Goal: Task Accomplishment & Management: Manage account settings

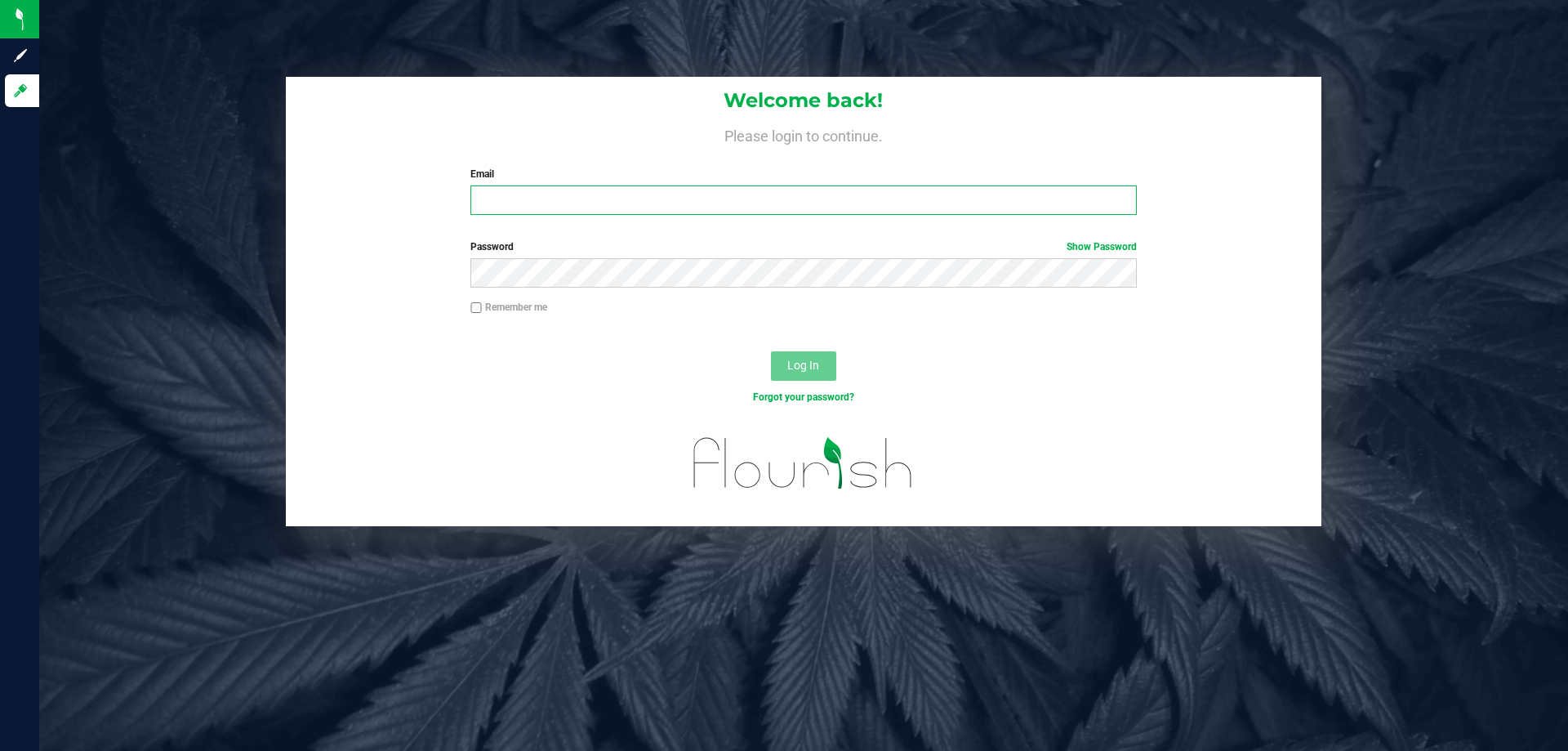
click at [539, 191] on input "Email" at bounding box center [803, 201] width 665 height 29
type input "[EMAIL_ADDRESS][DOMAIN_NAME]"
click at [771, 352] on button "Log In" at bounding box center [803, 366] width 65 height 29
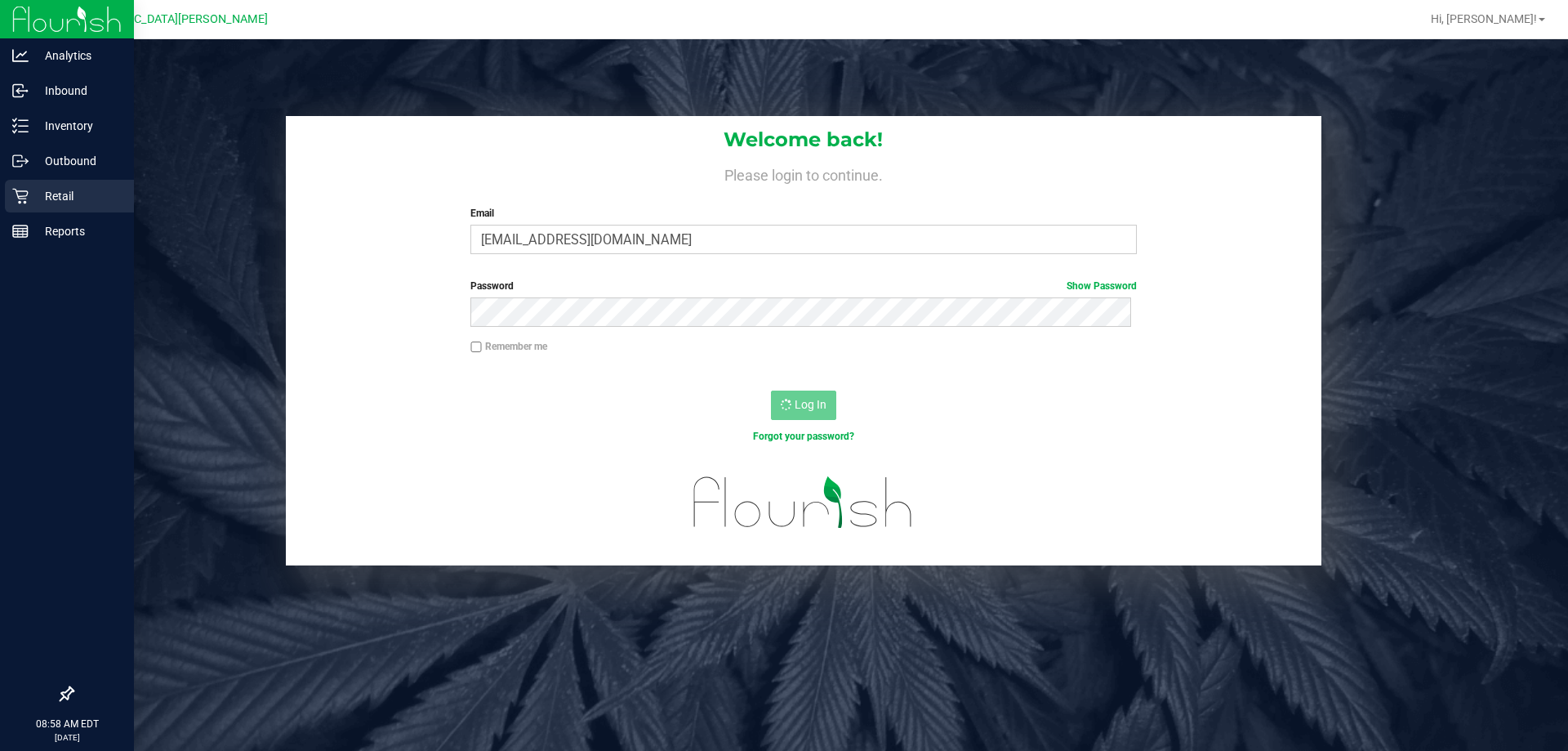
click at [20, 182] on div "Retail" at bounding box center [69, 196] width 129 height 33
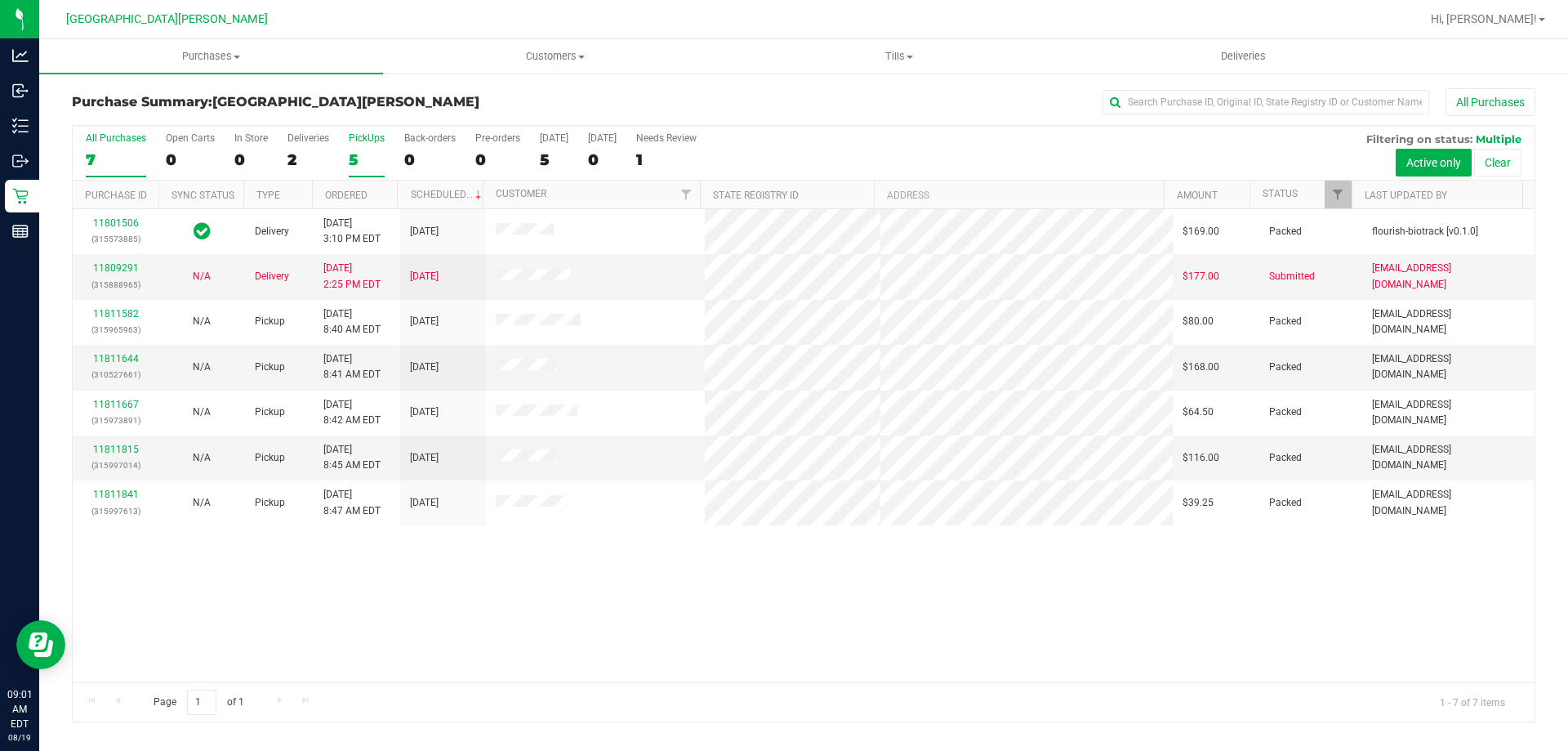
click at [353, 139] on div "PickUps" at bounding box center [366, 138] width 36 height 11
click at [0, 0] on input "PickUps 5" at bounding box center [0, 0] width 0 height 0
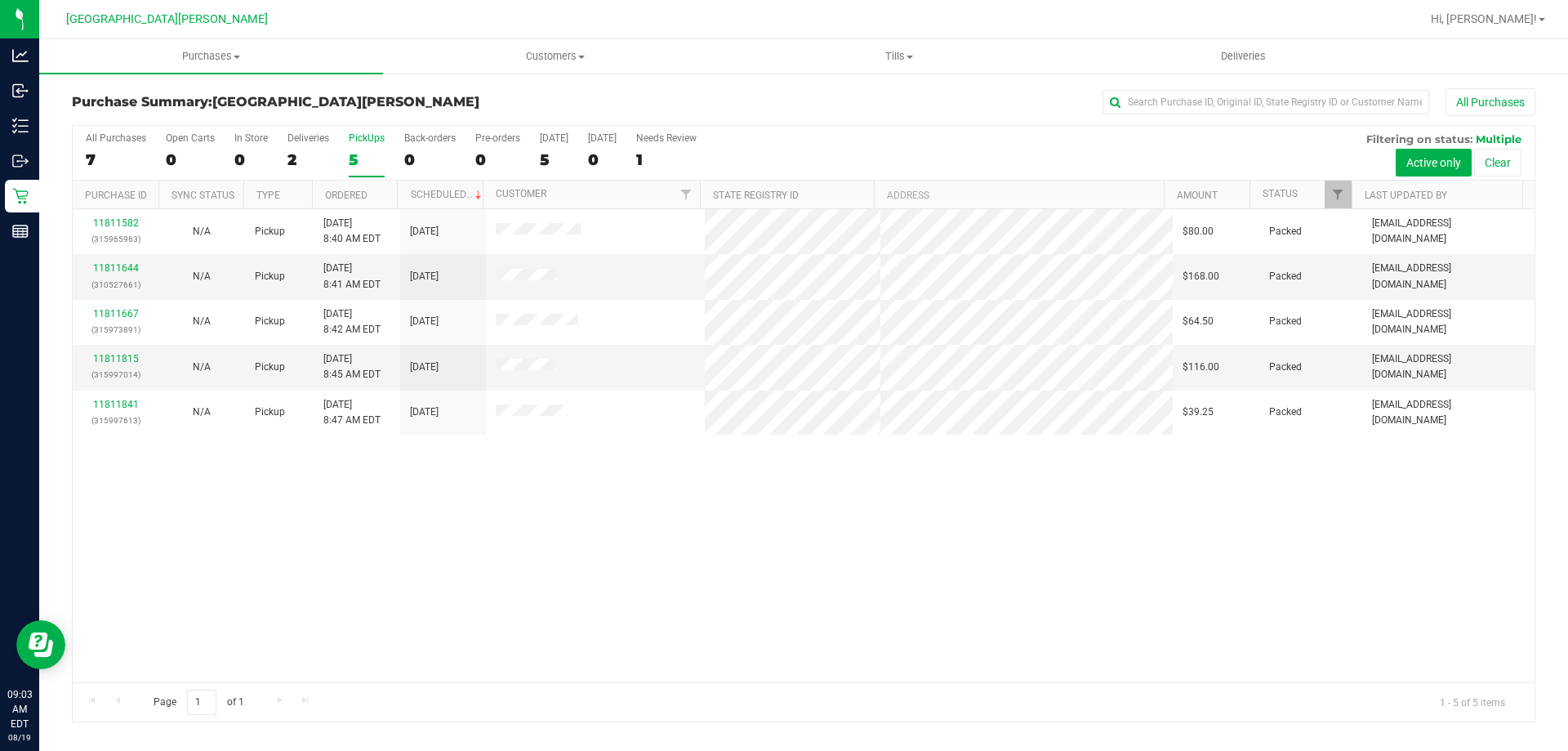
click at [353, 133] on div "PickUps" at bounding box center [366, 138] width 36 height 11
click at [0, 0] on input "PickUps 5" at bounding box center [0, 0] width 0 height 0
click at [365, 147] on label "PickUps 5" at bounding box center [366, 155] width 36 height 45
click at [0, 0] on input "PickUps 5" at bounding box center [0, 0] width 0 height 0
click at [375, 136] on div "PickUps" at bounding box center [366, 138] width 36 height 11
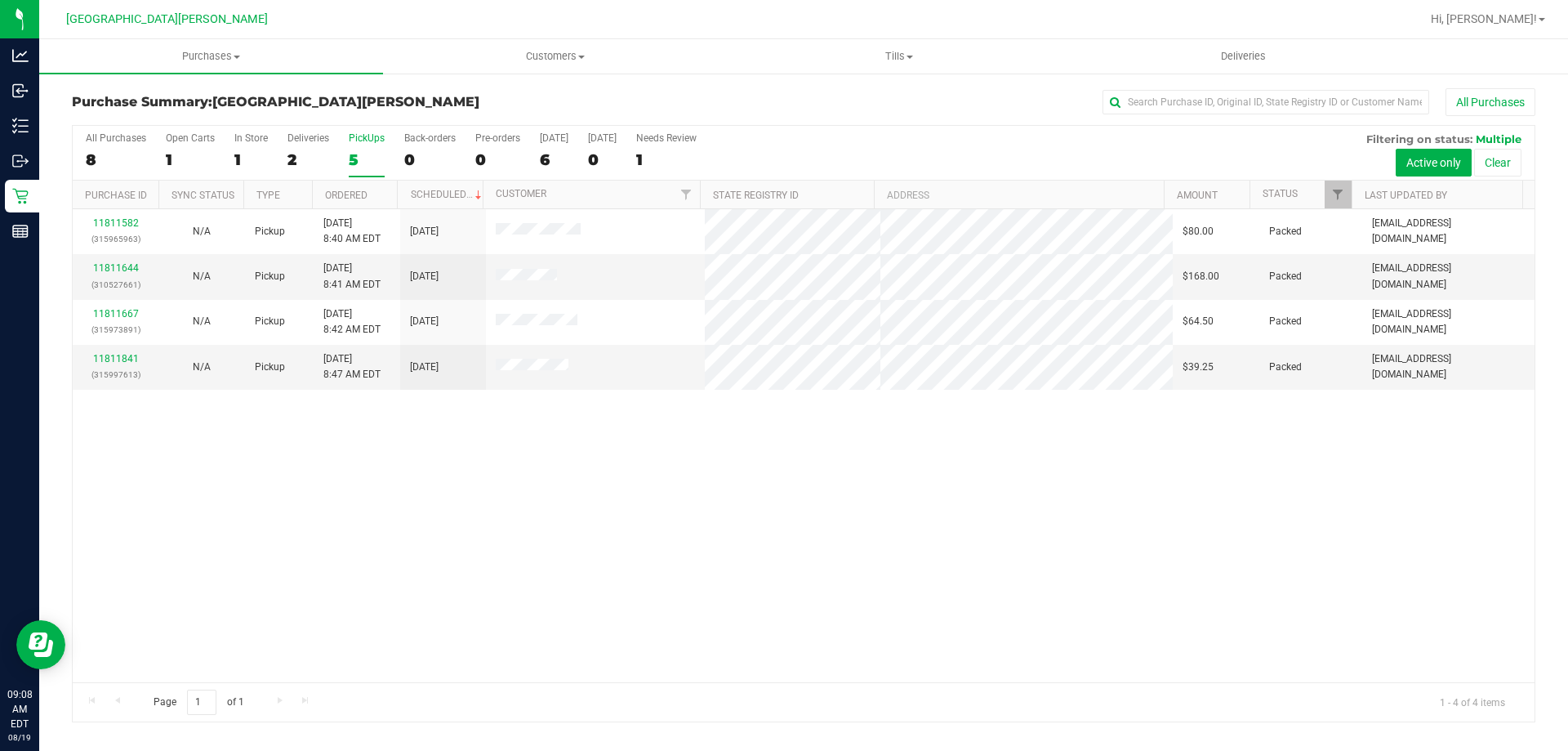
click at [0, 0] on input "PickUps 5" at bounding box center [0, 0] width 0 height 0
click at [375, 136] on div "PickUps" at bounding box center [366, 138] width 36 height 11
click at [0, 0] on input "PickUps 5" at bounding box center [0, 0] width 0 height 0
click at [375, 153] on label "PickUps 4" at bounding box center [366, 155] width 36 height 45
click at [0, 0] on input "PickUps 4" at bounding box center [0, 0] width 0 height 0
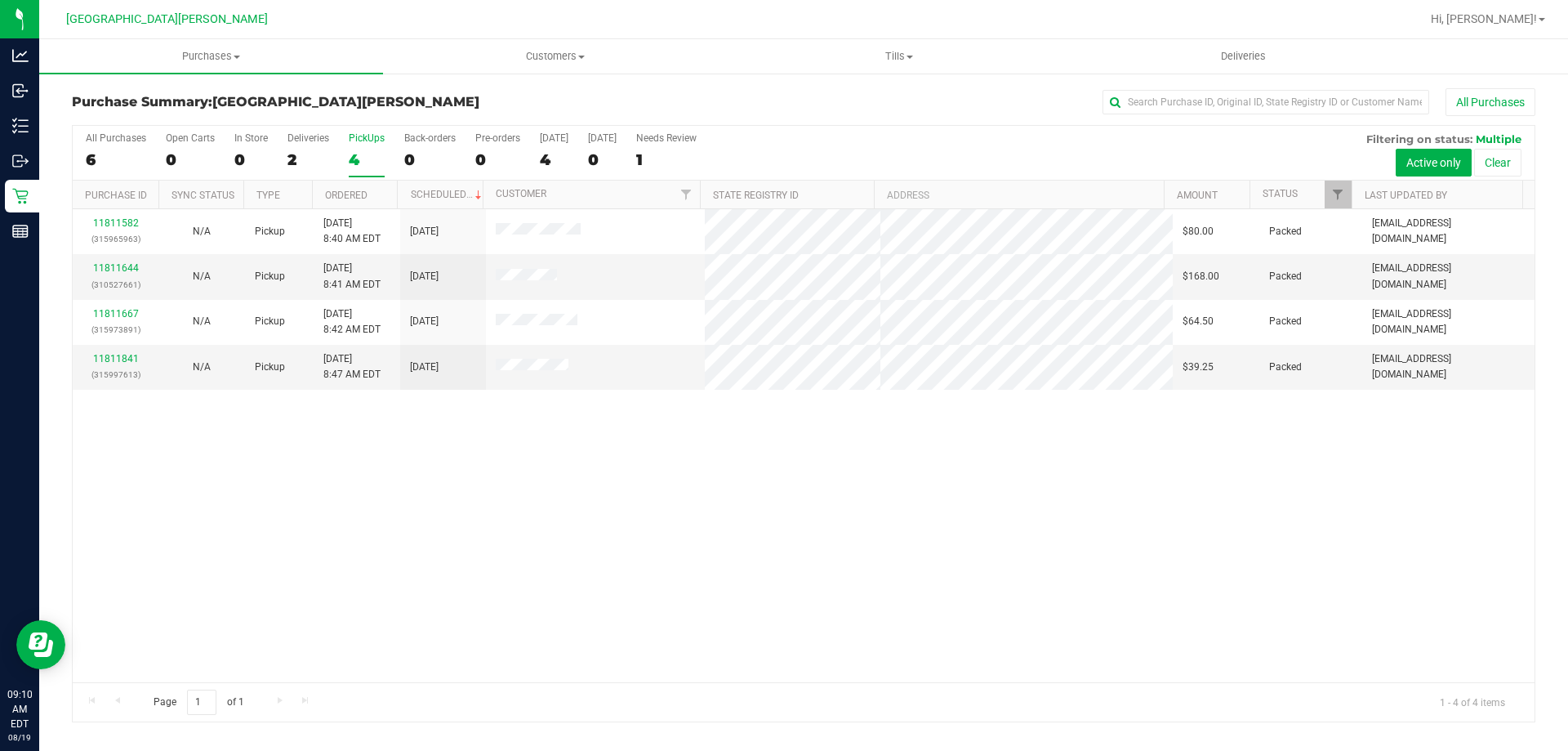
click at [364, 157] on div "4" at bounding box center [366, 159] width 36 height 19
click at [0, 0] on input "PickUps 4" at bounding box center [0, 0] width 0 height 0
click at [364, 156] on div "4" at bounding box center [366, 159] width 36 height 19
click at [0, 0] on input "PickUps 4" at bounding box center [0, 0] width 0 height 0
click at [367, 156] on div "4" at bounding box center [366, 159] width 36 height 19
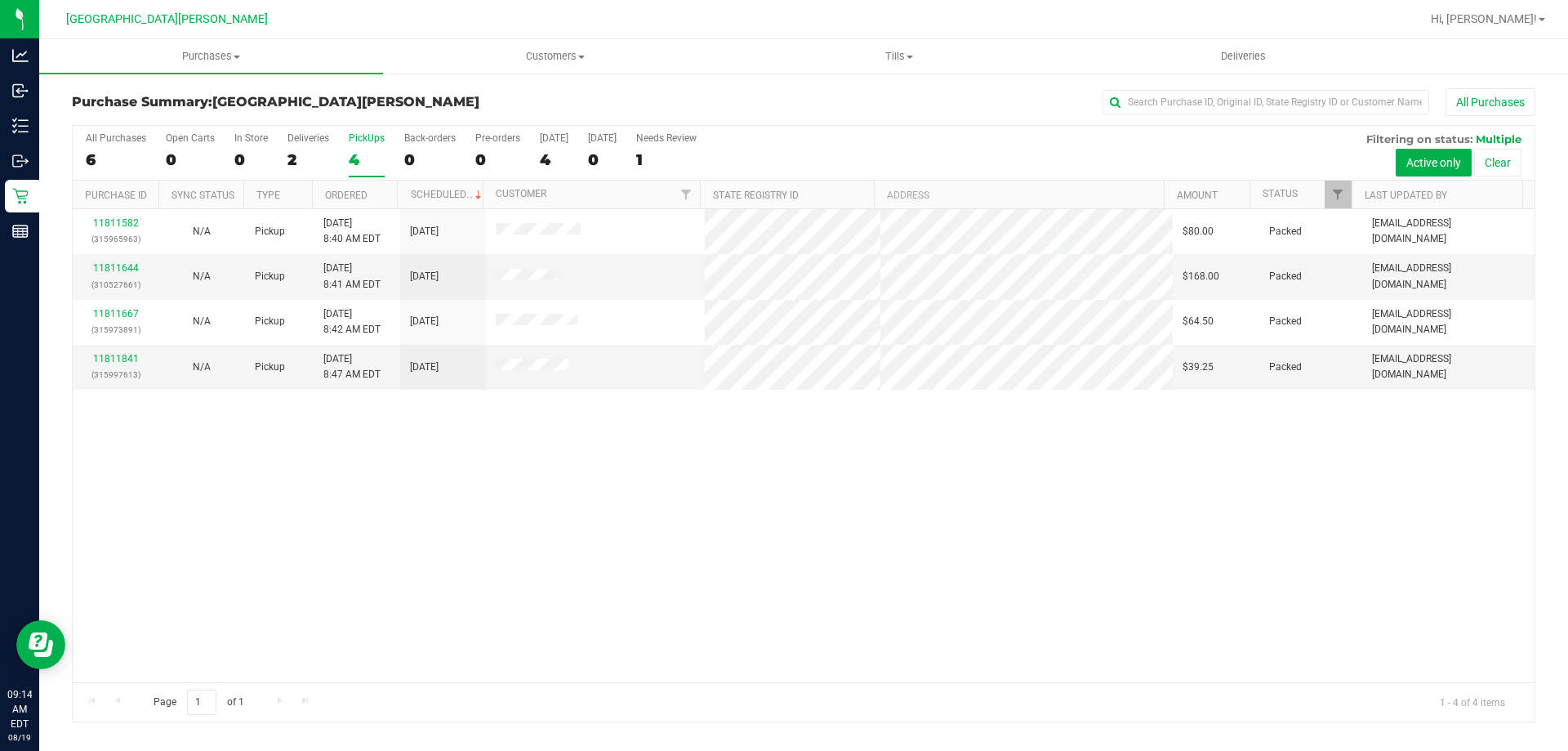
click at [0, 0] on input "PickUps 4" at bounding box center [0, 0] width 0 height 0
click at [369, 147] on label "PickUps 4" at bounding box center [366, 155] width 36 height 45
click at [0, 0] on input "PickUps 4" at bounding box center [0, 0] width 0 height 0
click at [369, 147] on label "PickUps 4" at bounding box center [366, 155] width 36 height 45
click at [0, 0] on input "PickUps 4" at bounding box center [0, 0] width 0 height 0
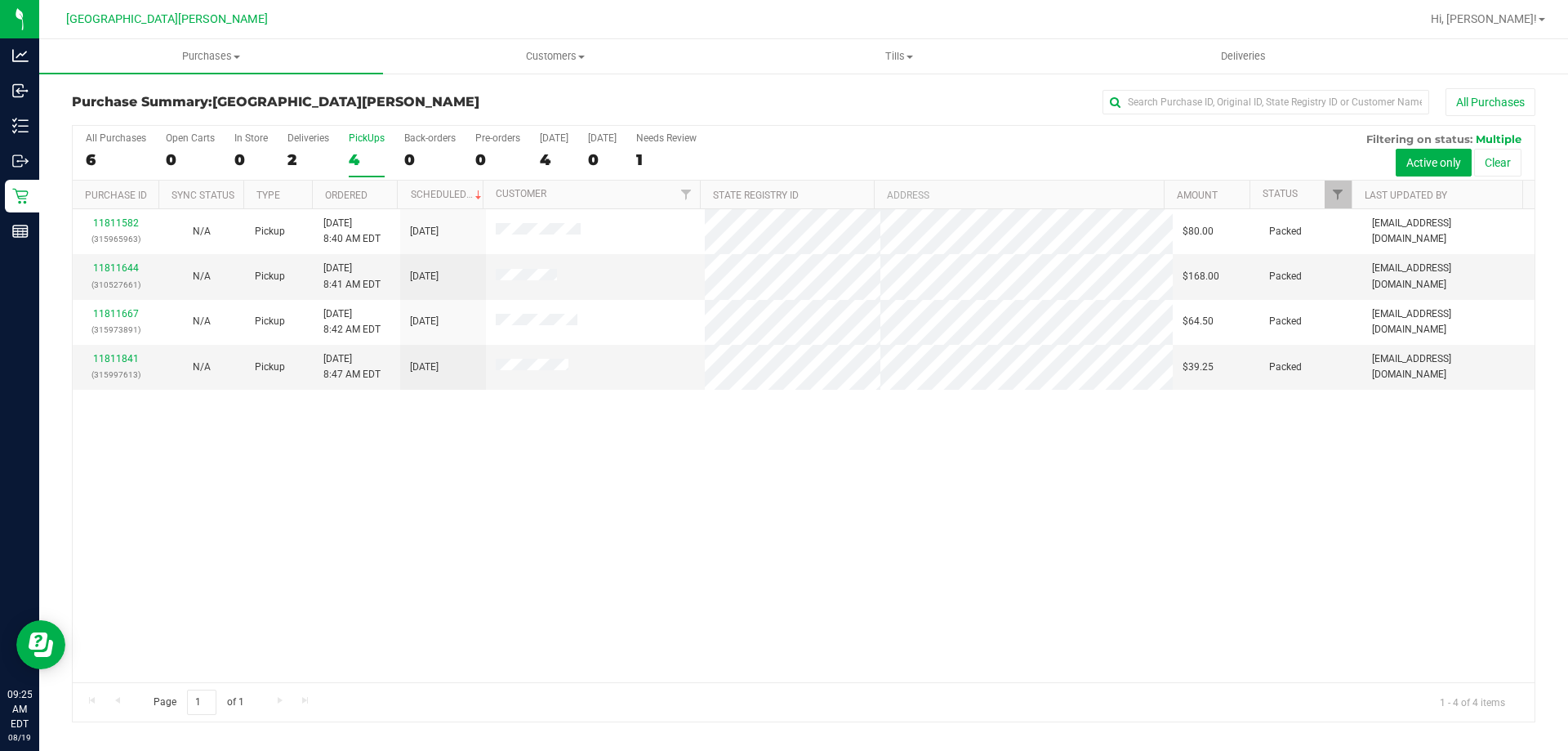
drag, startPoint x: 330, startPoint y: 158, endPoint x: 344, endPoint y: 158, distance: 14.0
click at [333, 156] on div "All Purchases 6 Open Carts 0 In Store 0 Deliveries 2 PickUps 4 Back-orders 0 Pr…" at bounding box center [803, 153] width 1462 height 55
click at [360, 155] on div "4" at bounding box center [366, 159] width 36 height 19
click at [0, 0] on input "PickUps 4" at bounding box center [0, 0] width 0 height 0
click at [358, 157] on div "4" at bounding box center [366, 159] width 36 height 19
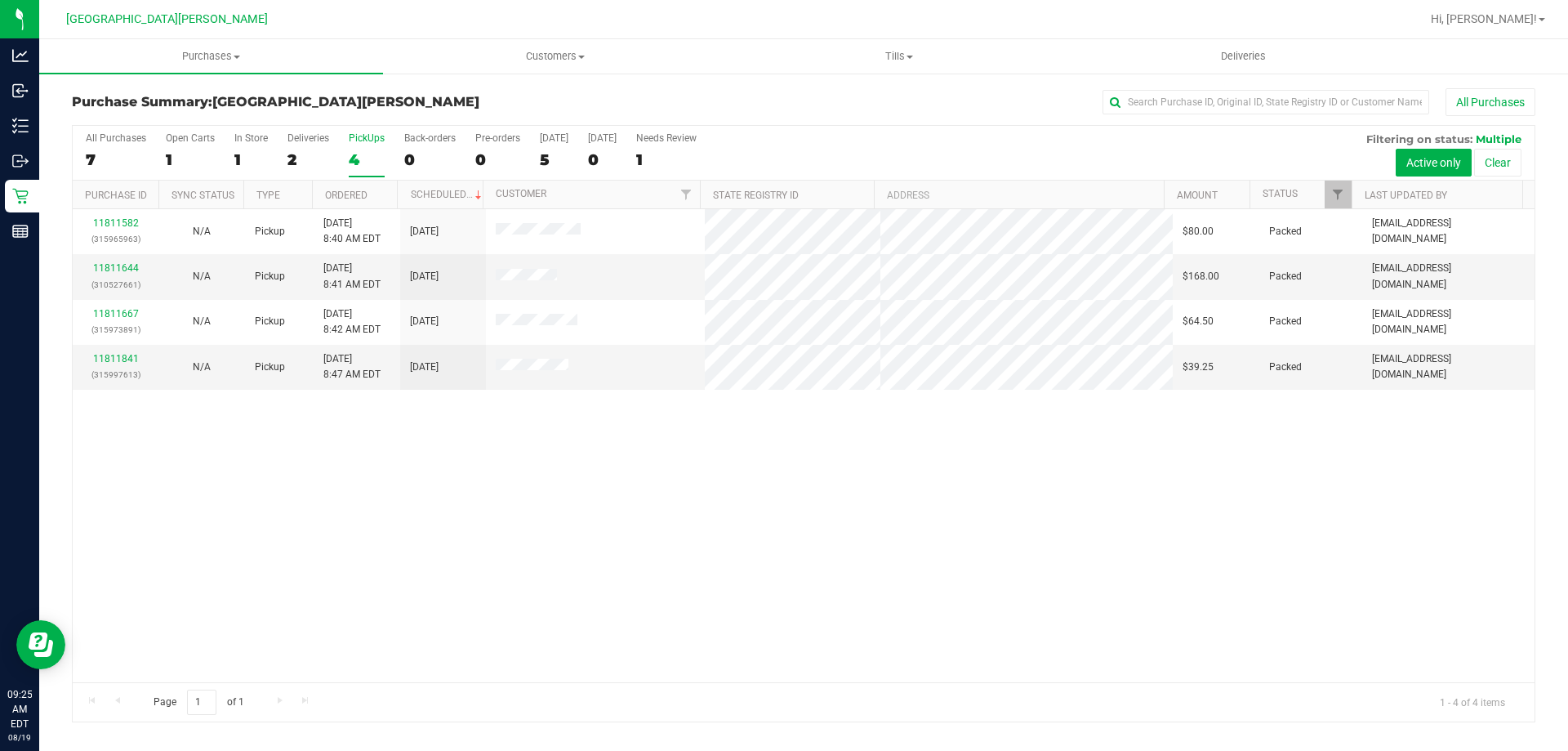
click at [0, 0] on input "PickUps 4" at bounding box center [0, 0] width 0 height 0
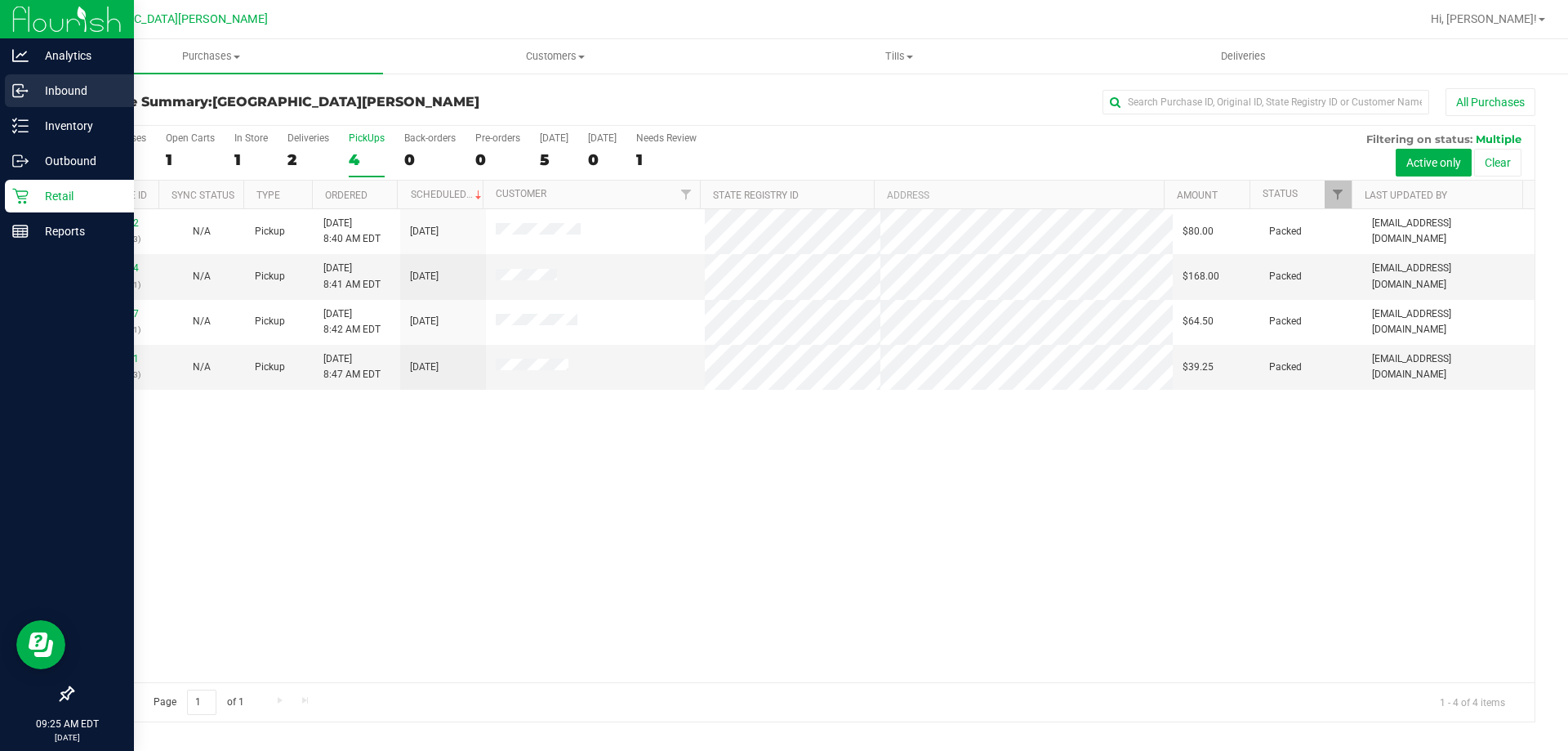
click at [46, 87] on p "Inbound" at bounding box center [77, 90] width 98 height 19
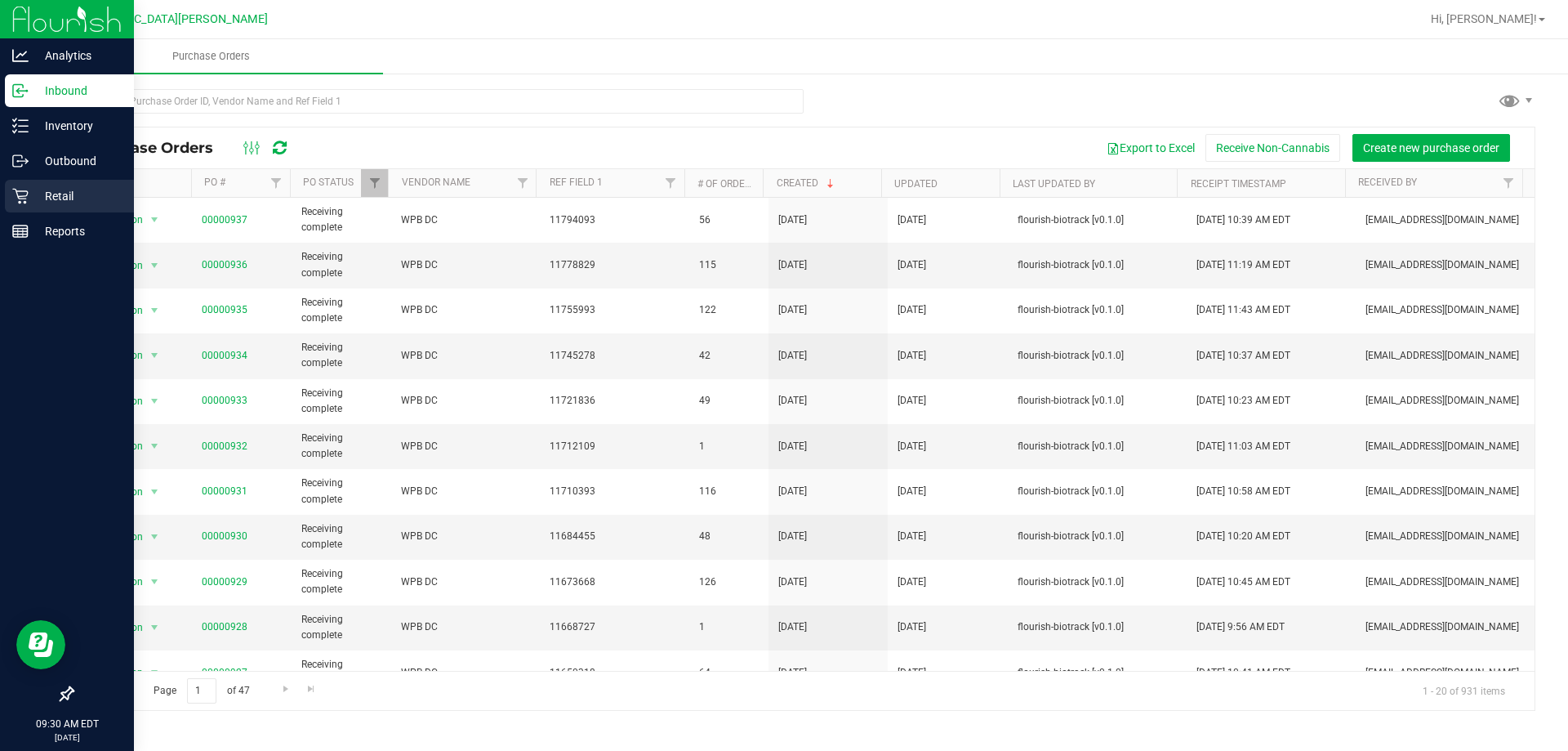
click at [31, 199] on p "Retail" at bounding box center [77, 195] width 98 height 19
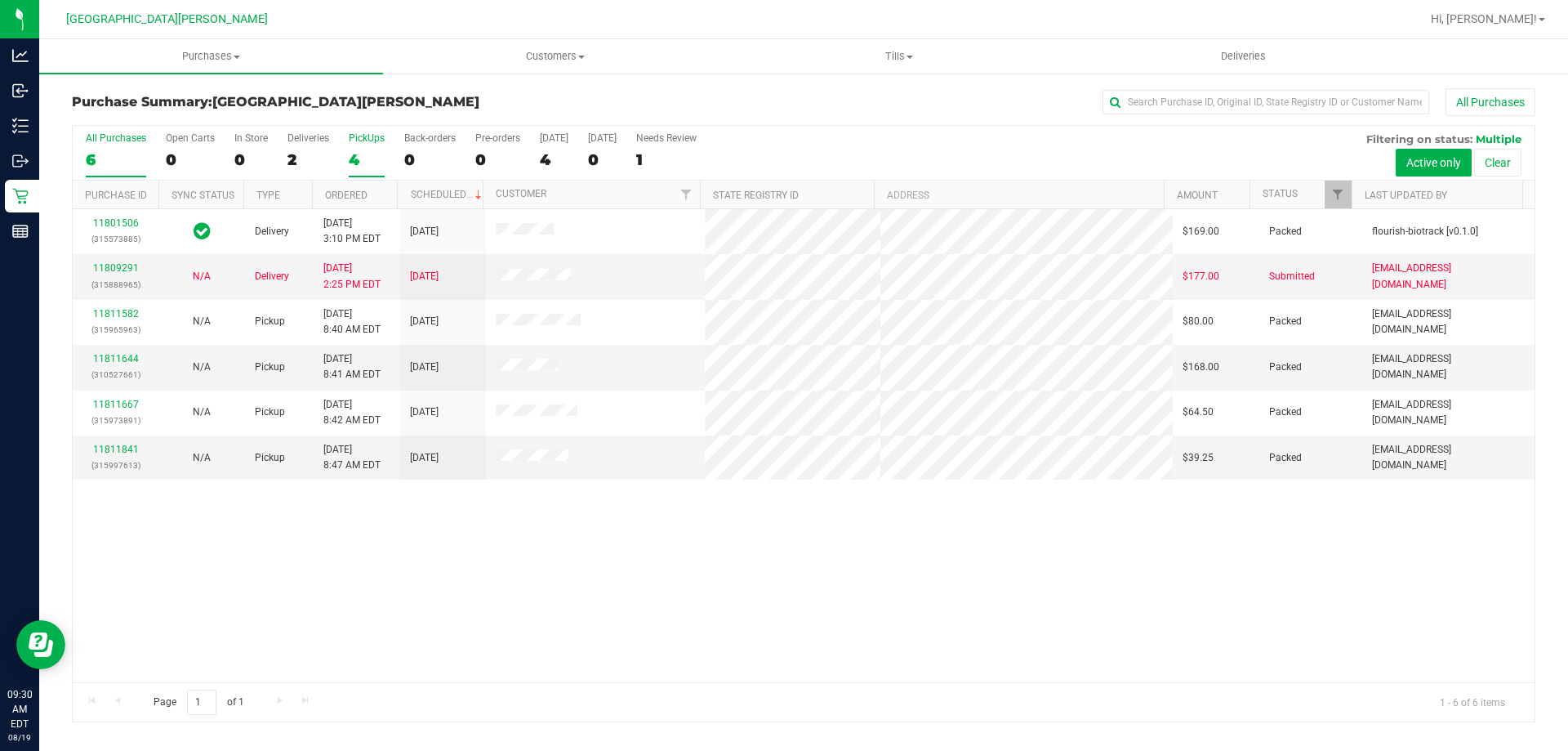
click at [360, 153] on div "4" at bounding box center [366, 159] width 36 height 19
click at [0, 0] on input "PickUps 4" at bounding box center [0, 0] width 0 height 0
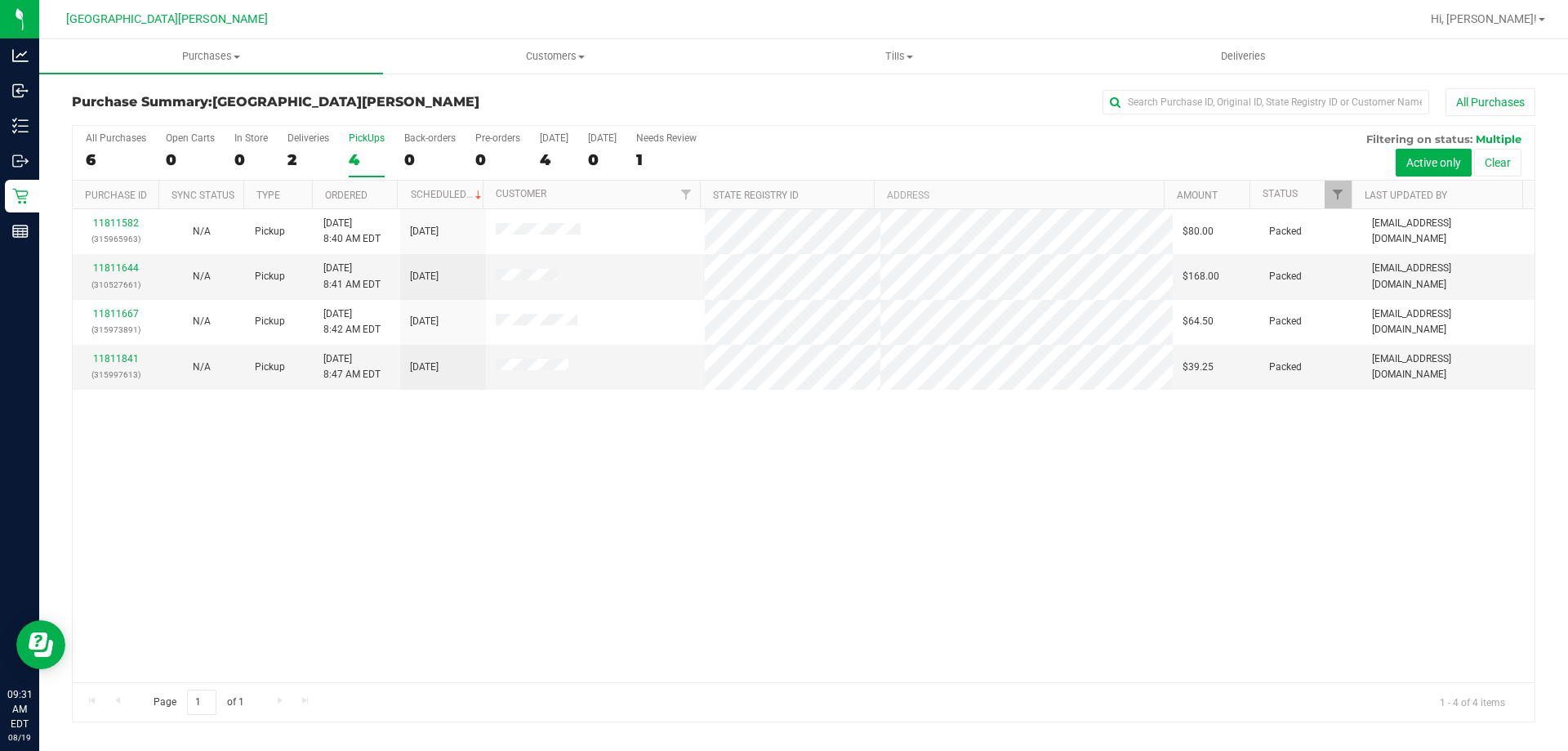
click at [363, 146] on label "PickUps 4" at bounding box center [366, 155] width 36 height 45
click at [371, 148] on label "PickUps 4" at bounding box center [366, 155] width 36 height 45
click at [0, 0] on input "PickUps 4" at bounding box center [0, 0] width 0 height 0
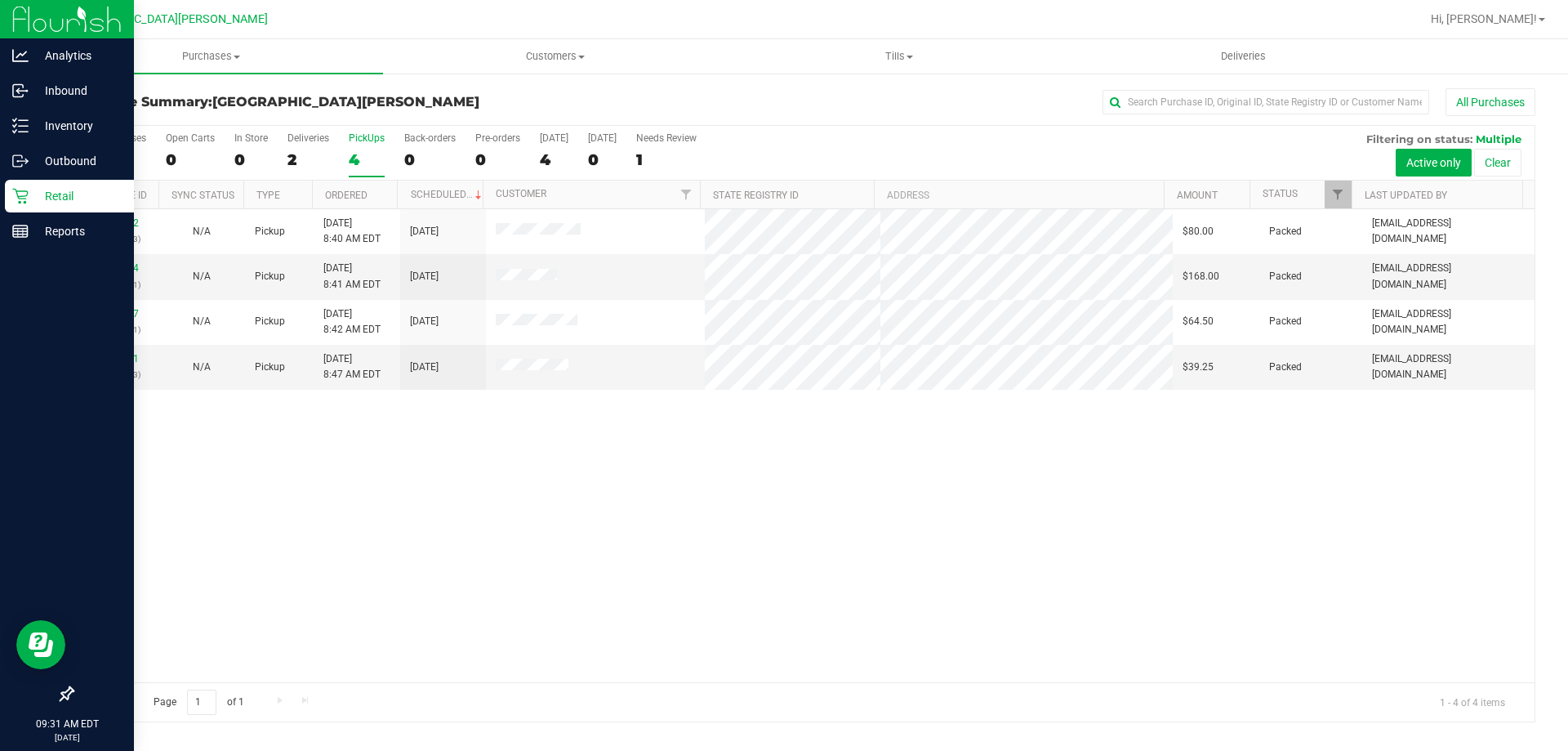
click at [64, 197] on p "Retail" at bounding box center [77, 195] width 98 height 19
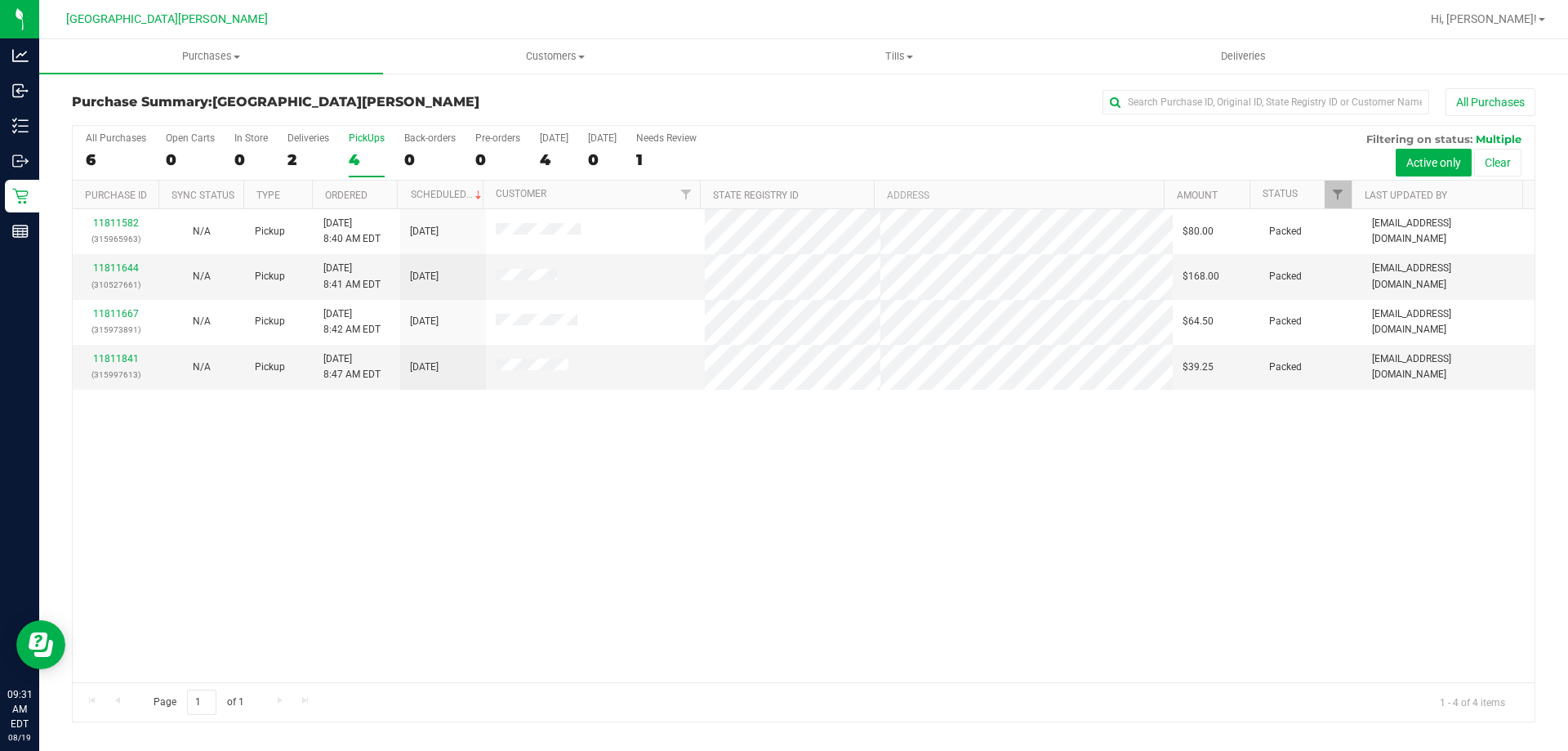
click at [279, 163] on div "All Purchases 6 Open Carts 0 In Store 0 Deliveries 2 PickUps 4 Back-orders 0 Pr…" at bounding box center [803, 153] width 1462 height 55
click at [287, 165] on div "2" at bounding box center [308, 159] width 42 height 19
click at [0, 0] on input "Deliveries 2" at bounding box center [0, 0] width 0 height 0
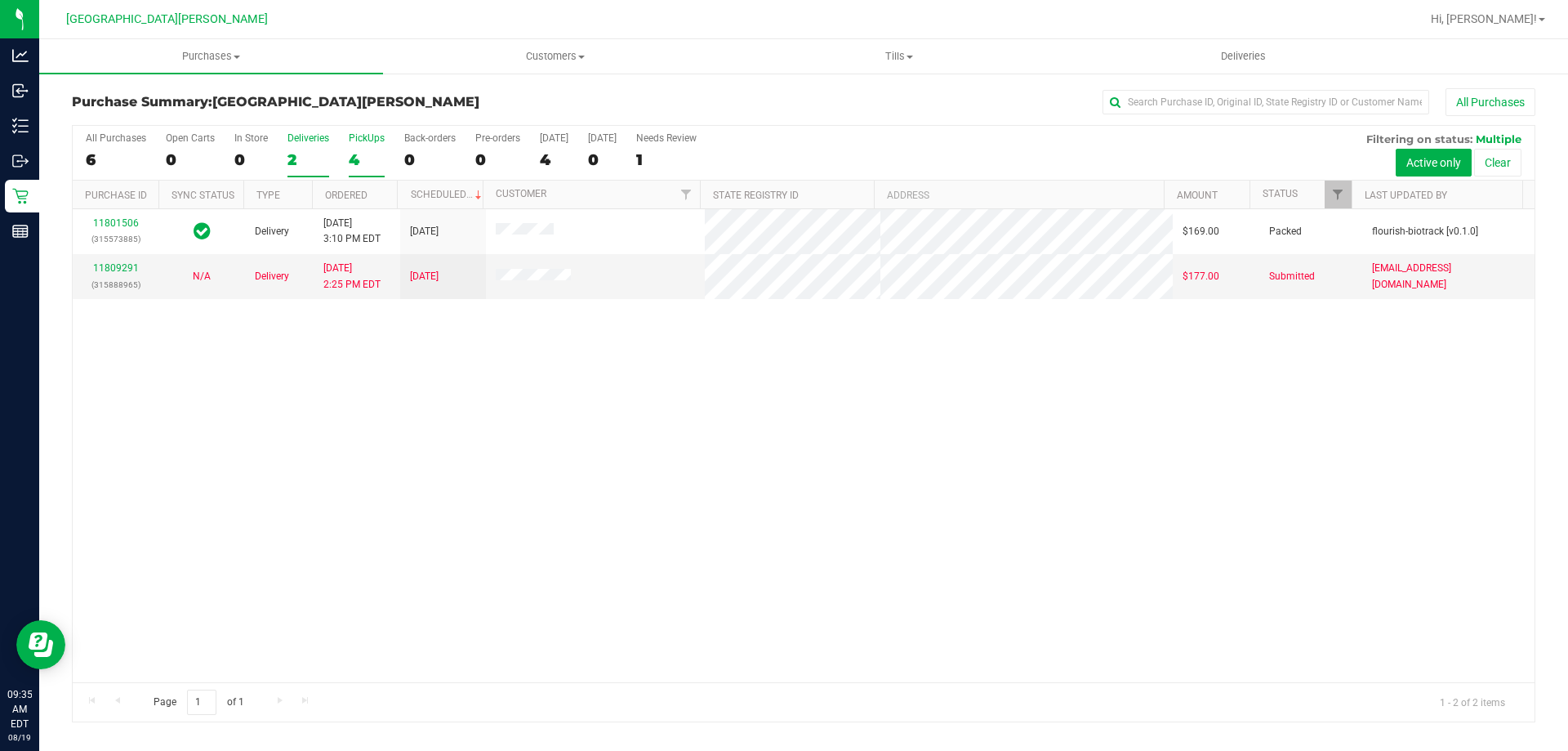
click at [352, 150] on div "4" at bounding box center [366, 159] width 36 height 19
click at [0, 0] on input "PickUps 4" at bounding box center [0, 0] width 0 height 0
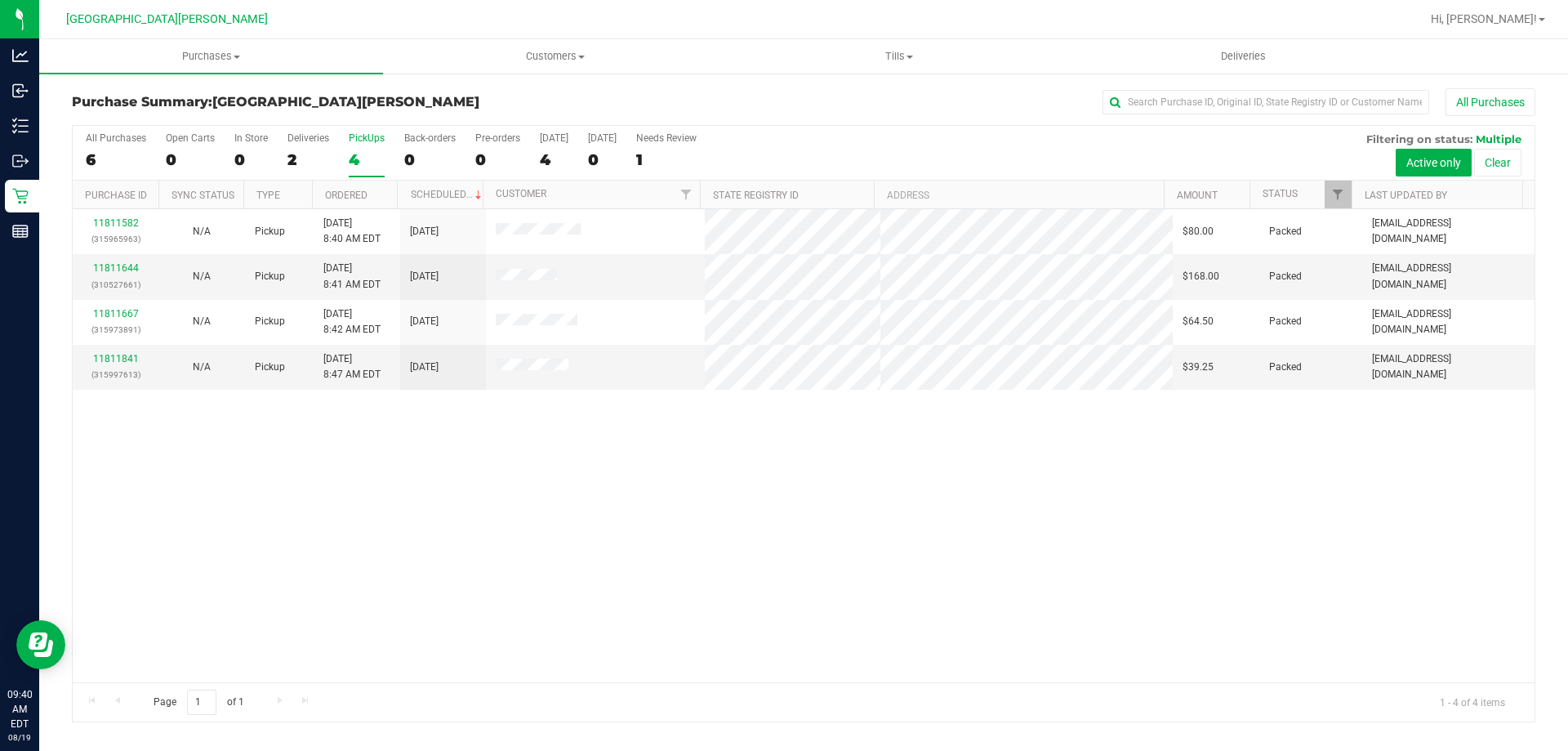
click at [359, 156] on div "4" at bounding box center [366, 159] width 36 height 19
click at [0, 0] on input "PickUps 4" at bounding box center [0, 0] width 0 height 0
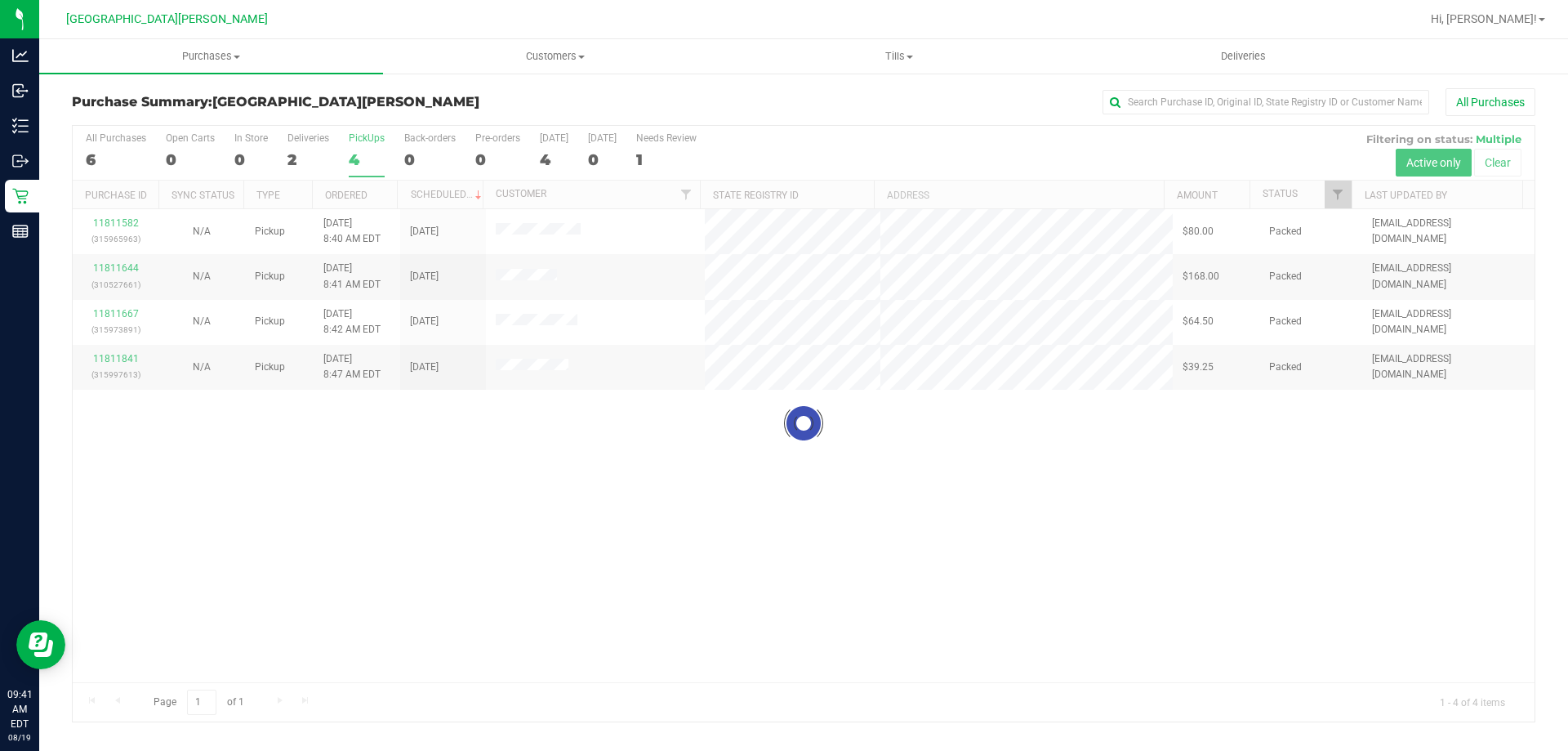
click at [365, 156] on div at bounding box center [803, 423] width 1462 height 595
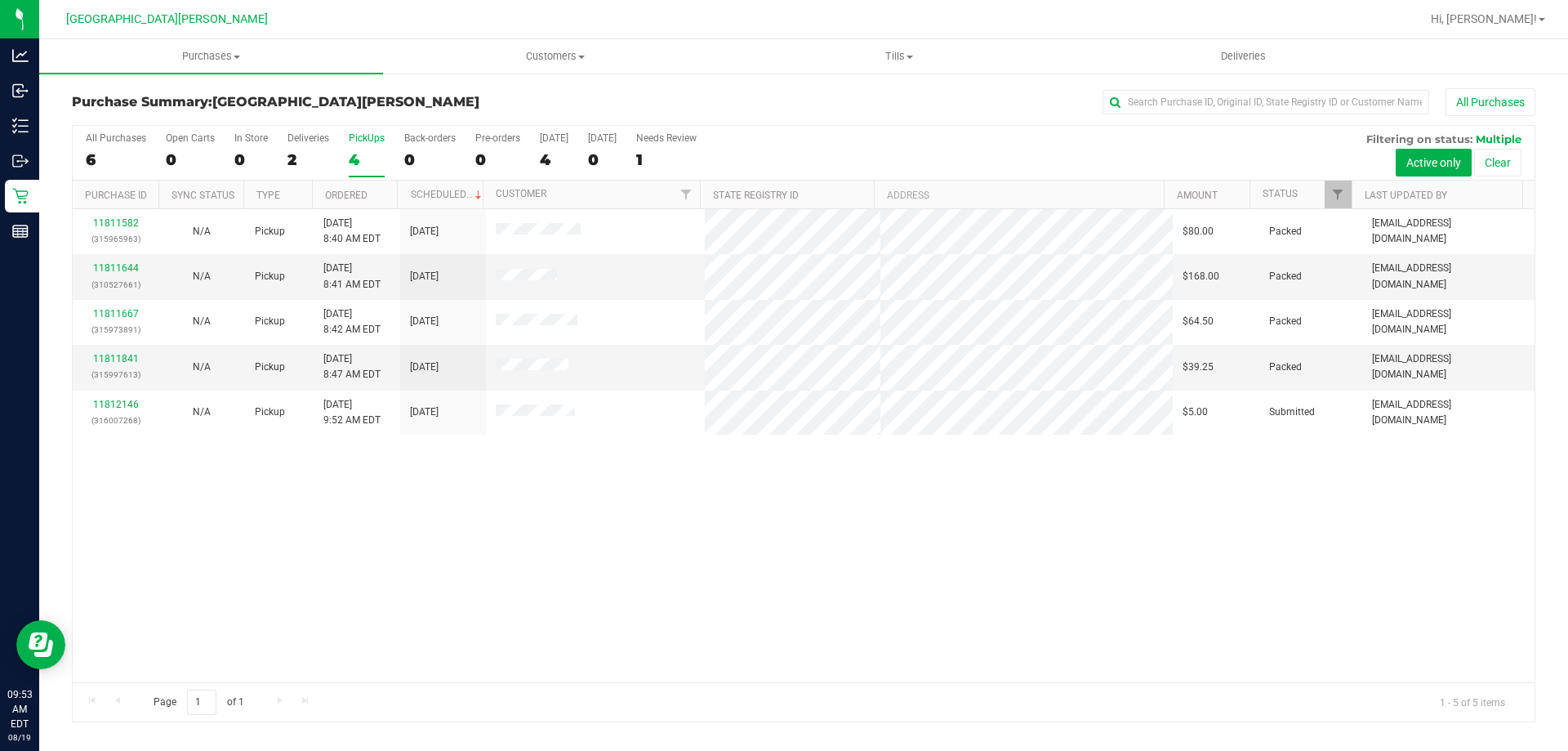
click at [356, 147] on label "PickUps 4" at bounding box center [366, 155] width 36 height 45
click at [0, 0] on input "PickUps 4" at bounding box center [0, 0] width 0 height 0
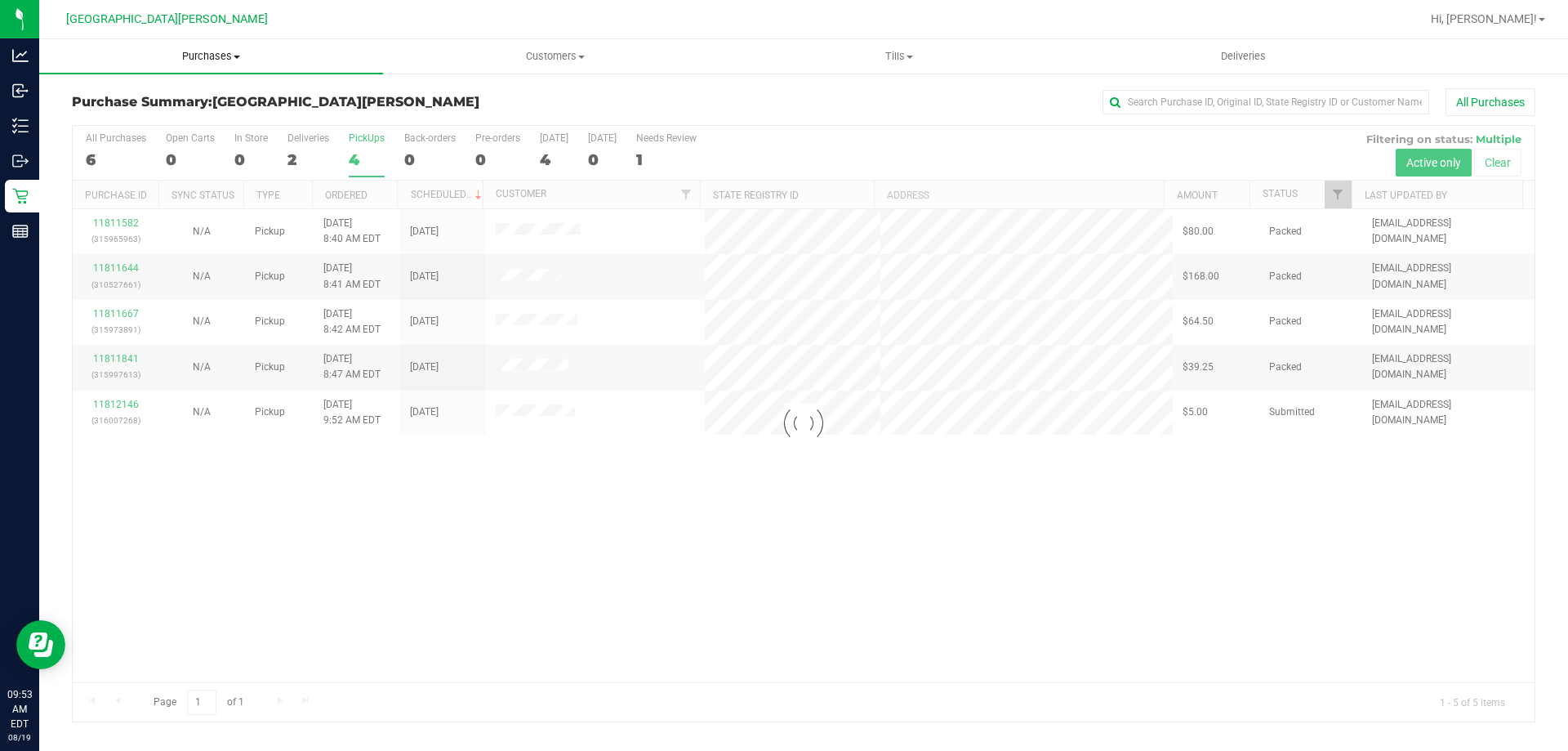
click at [229, 60] on span "Purchases" at bounding box center [211, 57] width 344 height 15
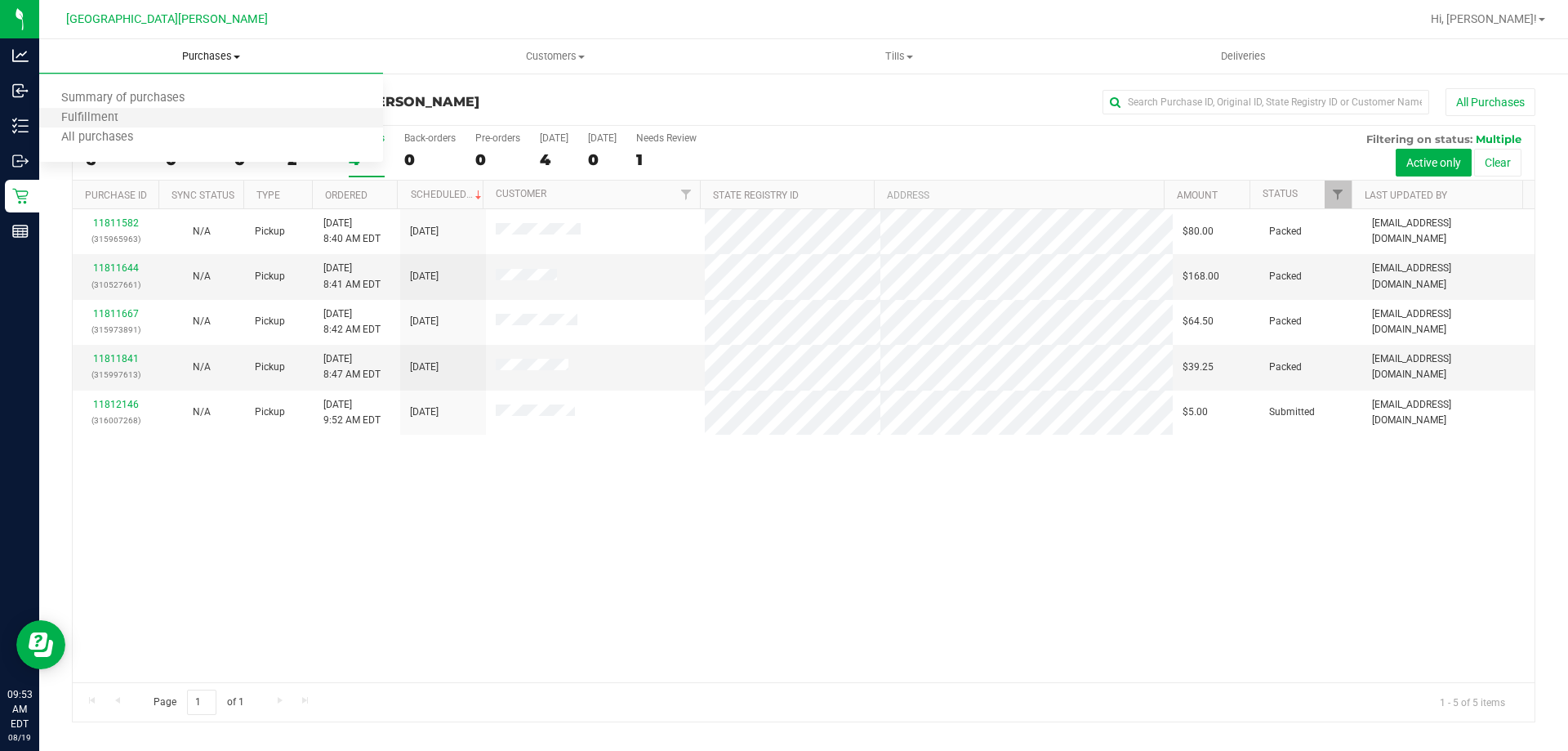
click at [176, 117] on li "Fulfillment" at bounding box center [211, 118] width 344 height 19
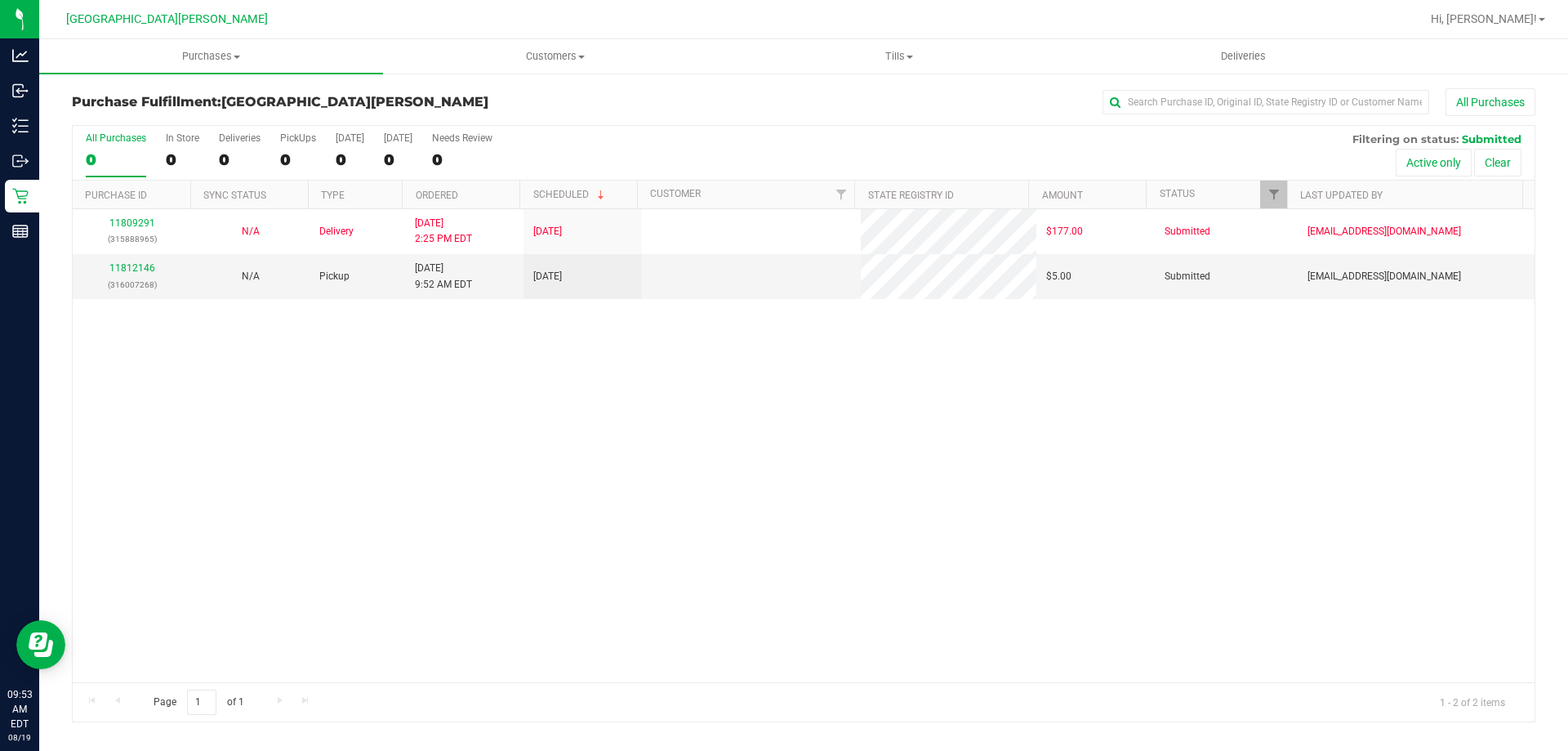
click at [440, 460] on div "11809291 (315888965) N/A Delivery [DATE] 2:25 PM EDT 8/22/2025 $177.00 Submitte…" at bounding box center [803, 445] width 1462 height 473
click at [144, 273] on link "11812146" at bounding box center [133, 267] width 46 height 11
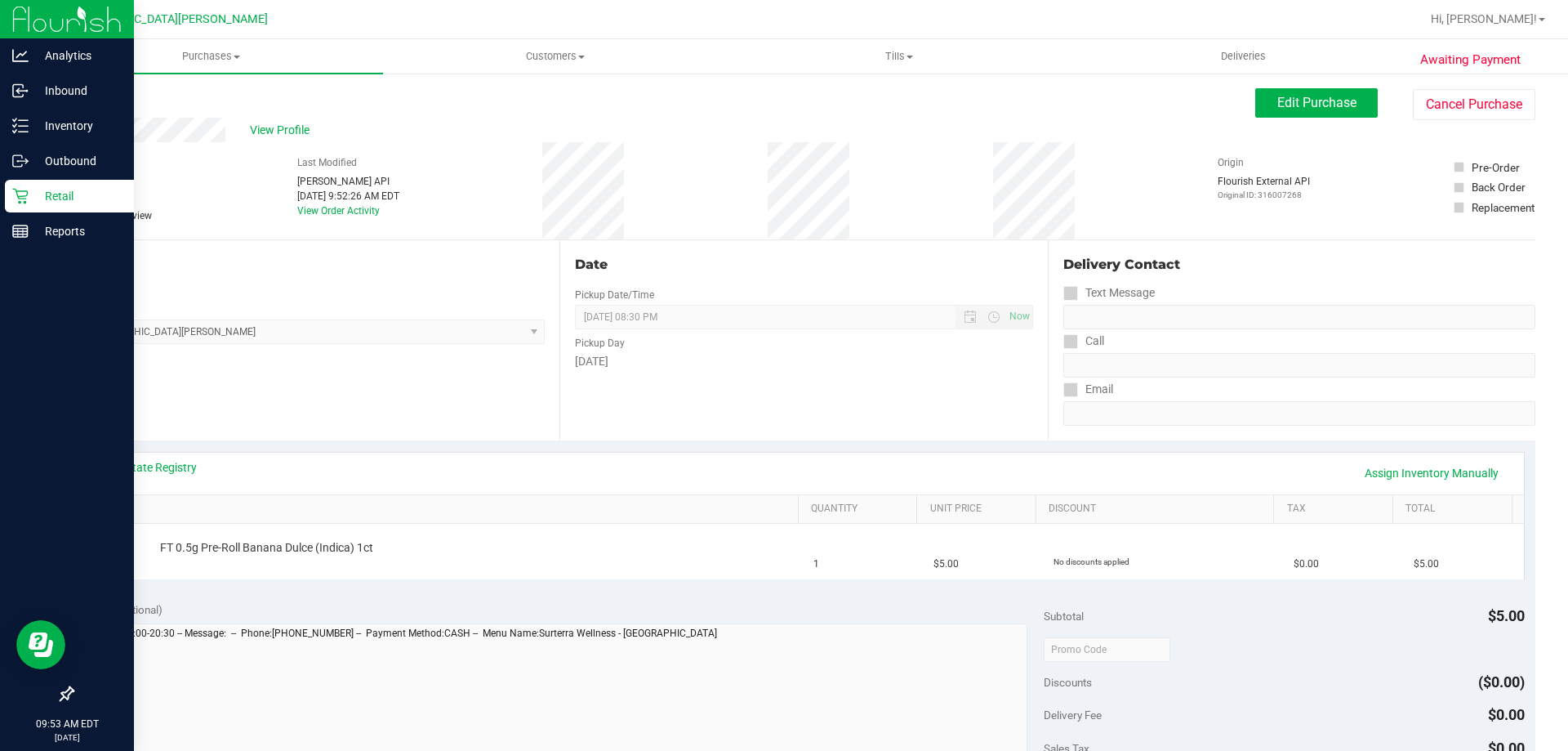
click at [52, 181] on div "Retail" at bounding box center [69, 196] width 129 height 33
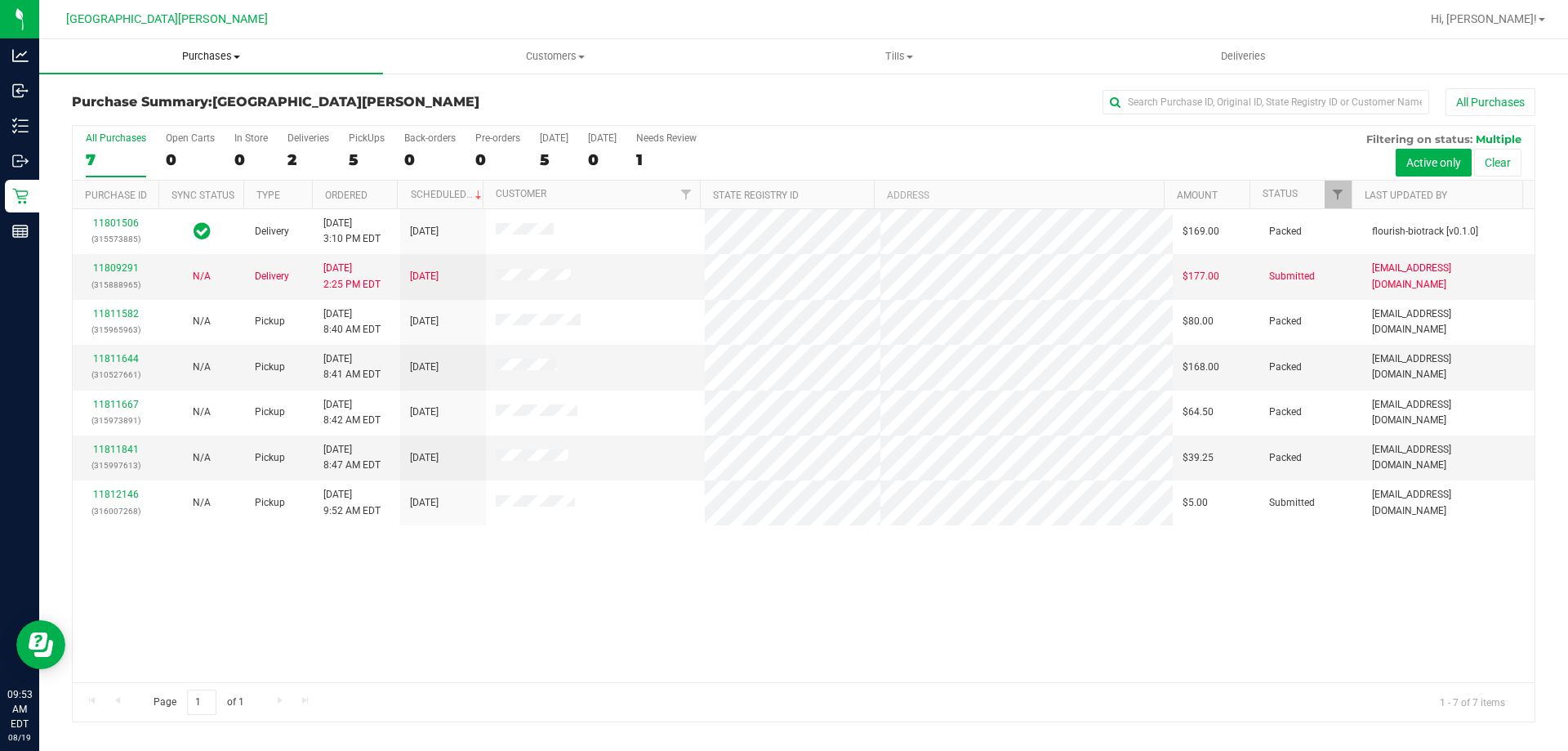
click at [216, 52] on span "Purchases" at bounding box center [211, 57] width 344 height 15
click at [178, 122] on li "Fulfillment" at bounding box center [211, 118] width 344 height 19
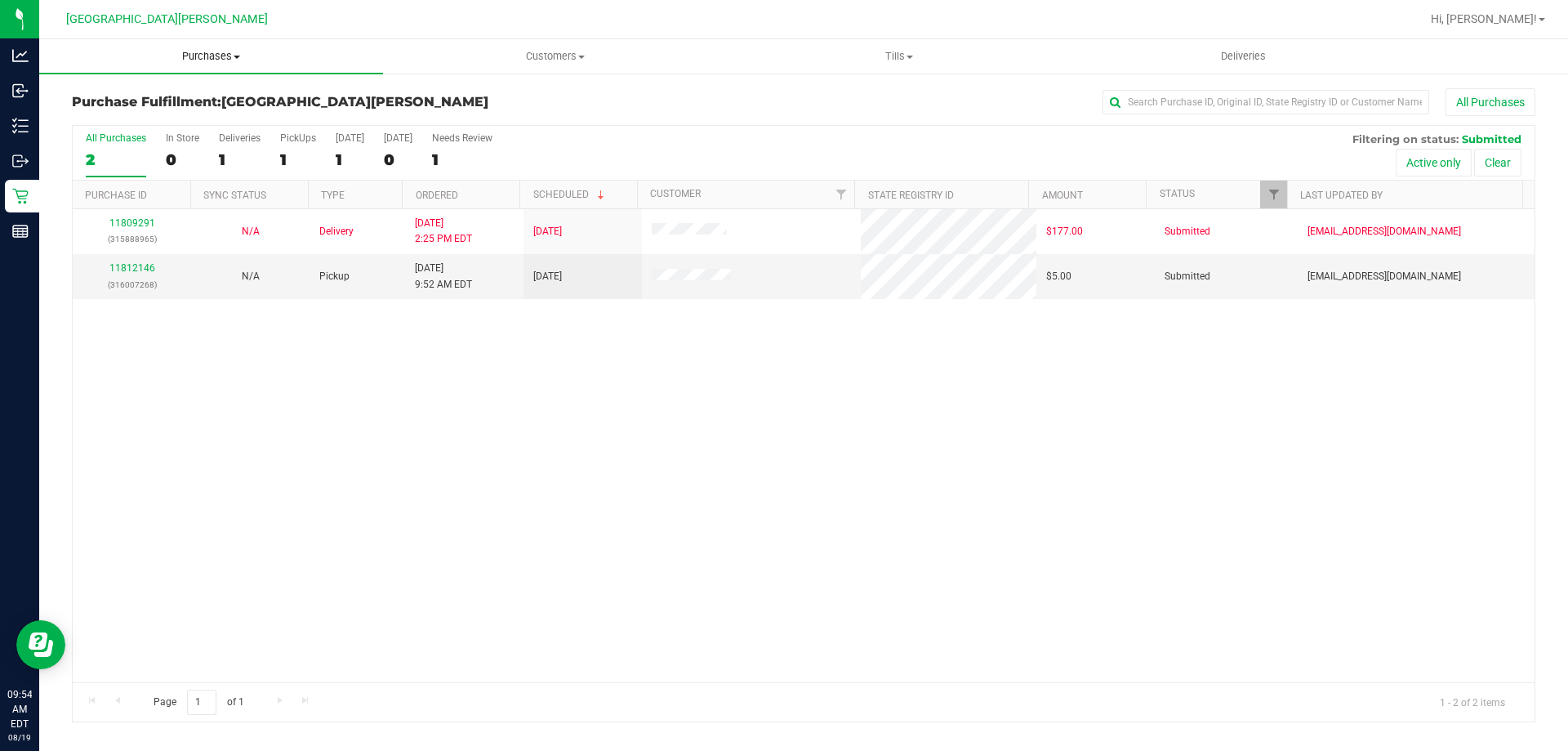
click at [201, 57] on span "Purchases" at bounding box center [211, 57] width 344 height 15
click at [156, 123] on li "Fulfillment" at bounding box center [211, 118] width 344 height 19
click at [299, 141] on div "PickUps" at bounding box center [297, 138] width 36 height 11
click at [0, 0] on input "PickUps 1" at bounding box center [0, 0] width 0 height 0
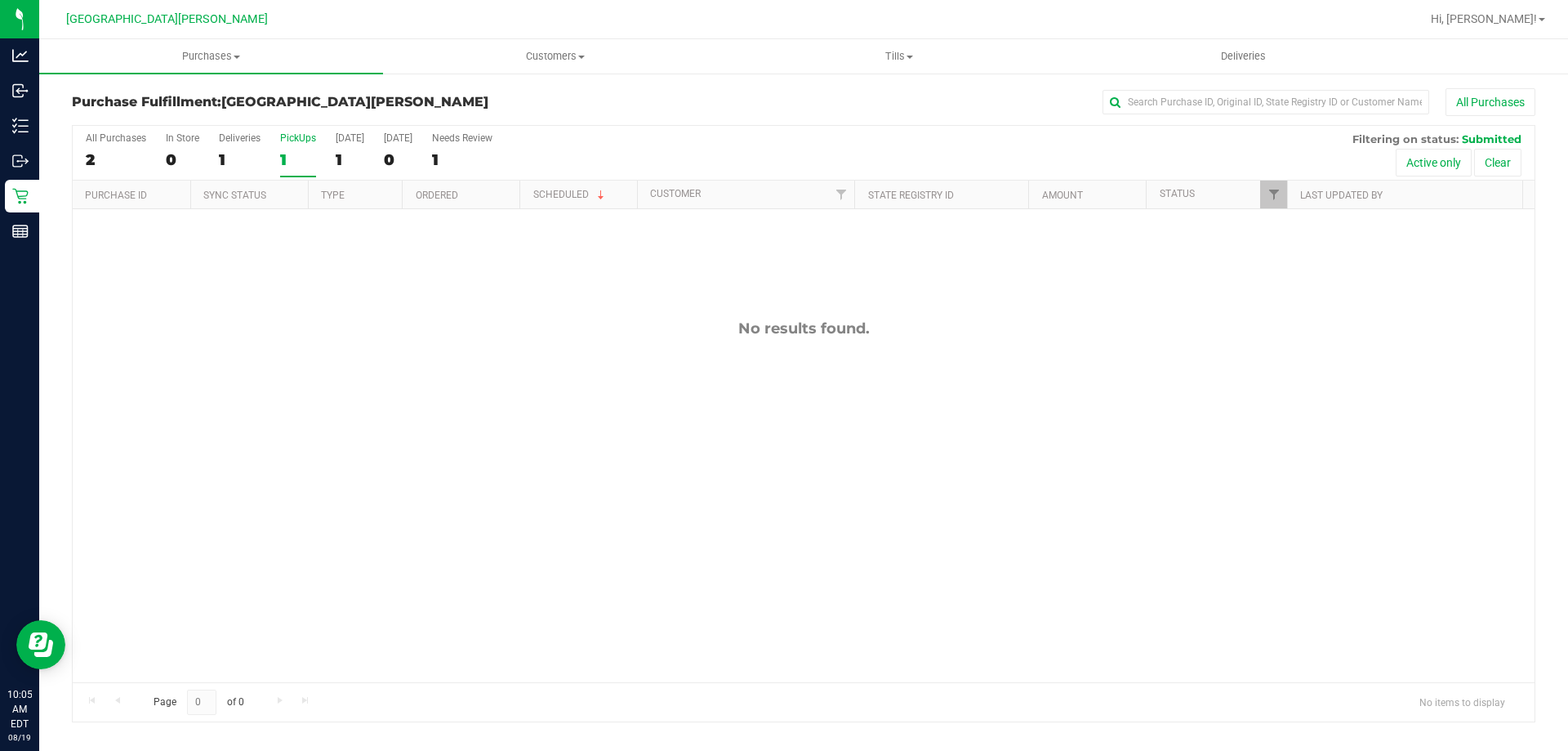
click at [287, 151] on div "1" at bounding box center [297, 159] width 36 height 19
click at [0, 0] on input "PickUps 1" at bounding box center [0, 0] width 0 height 0
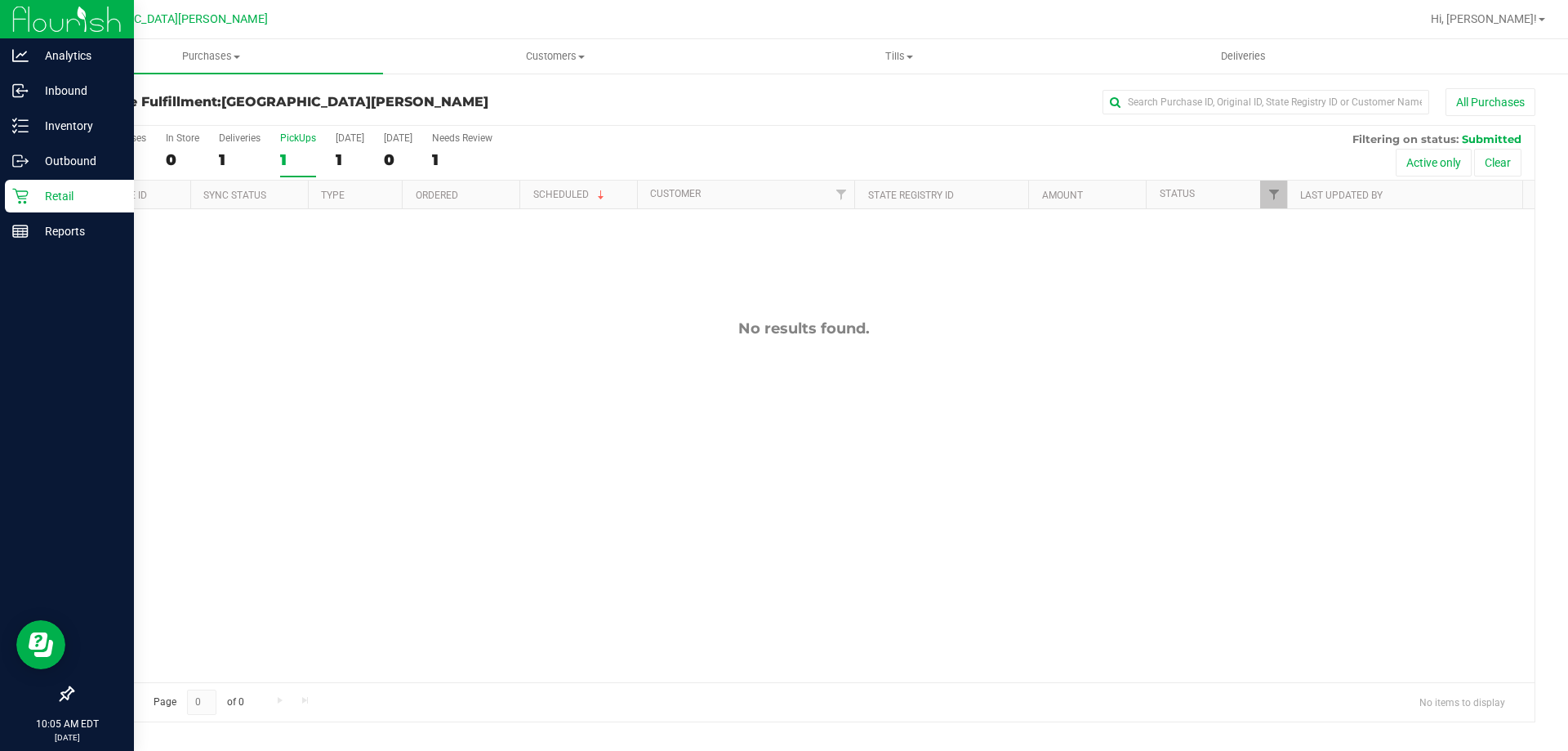
click at [18, 190] on icon at bounding box center [20, 196] width 16 height 16
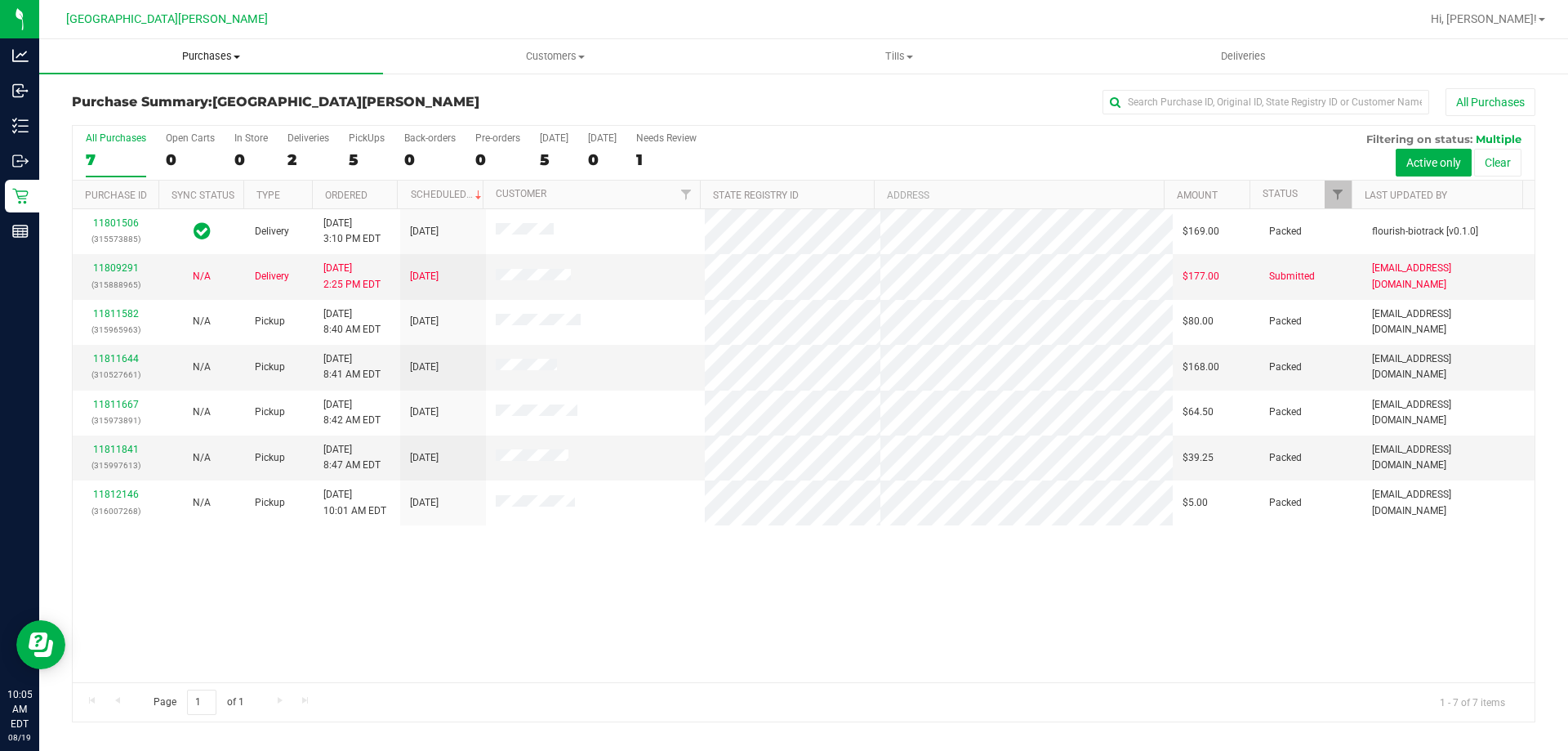
click at [219, 42] on uib-tab-heading "Purchases Summary of purchases Fulfillment All purchases" at bounding box center [211, 56] width 344 height 34
click at [148, 110] on li "Fulfillment" at bounding box center [211, 118] width 344 height 19
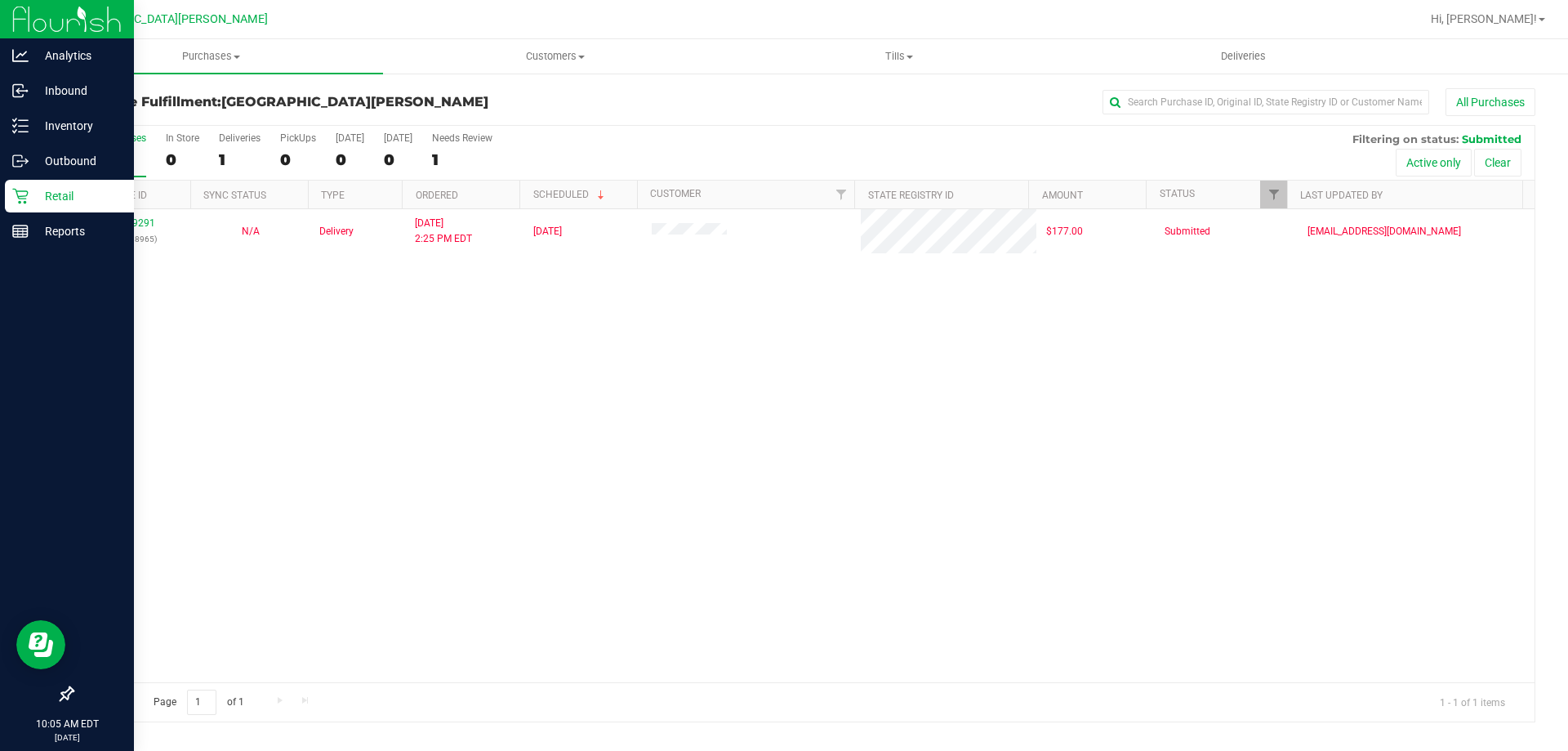
click at [21, 201] on icon at bounding box center [20, 196] width 16 height 16
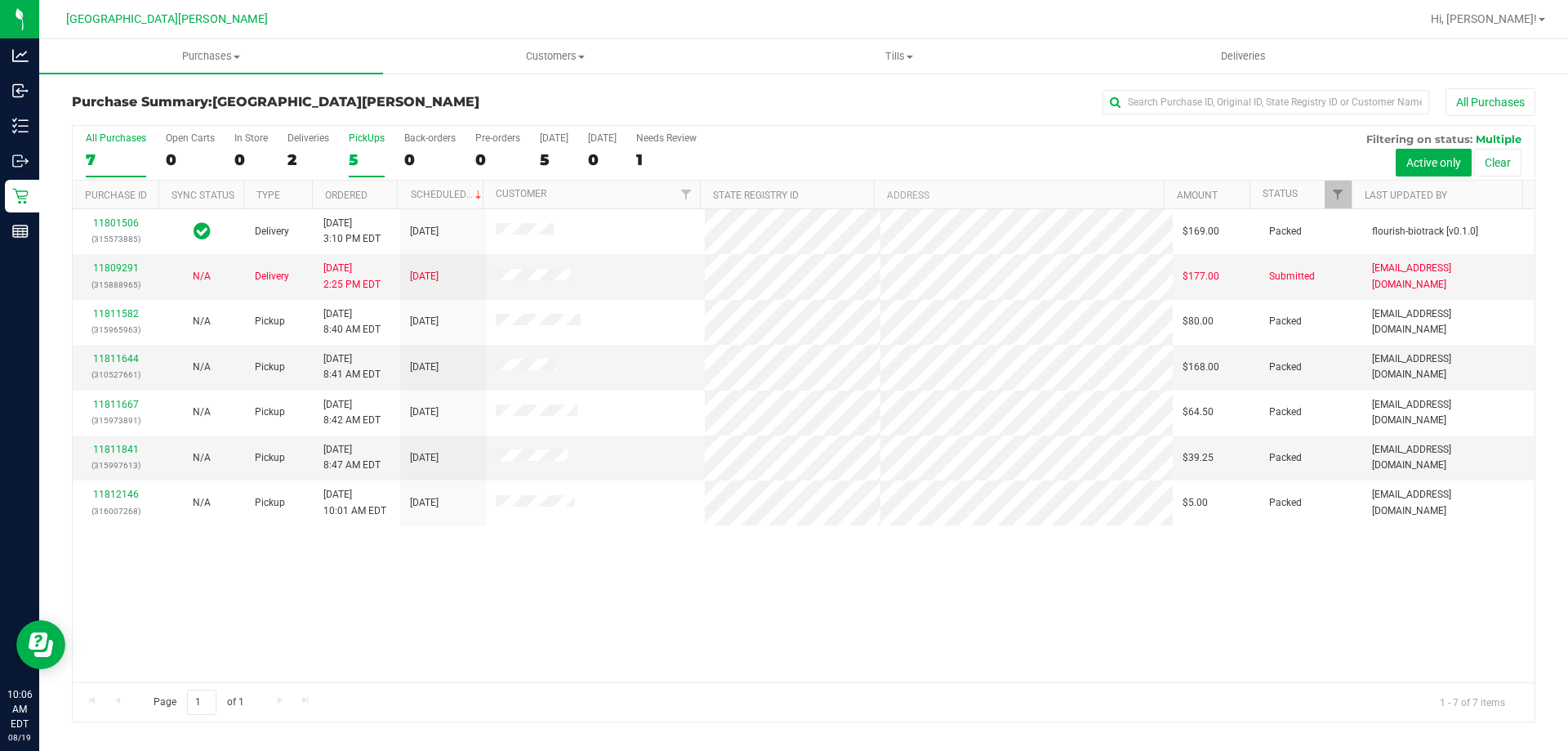
click at [379, 147] on label "PickUps 5" at bounding box center [366, 155] width 36 height 45
click at [0, 0] on input "PickUps 5" at bounding box center [0, 0] width 0 height 0
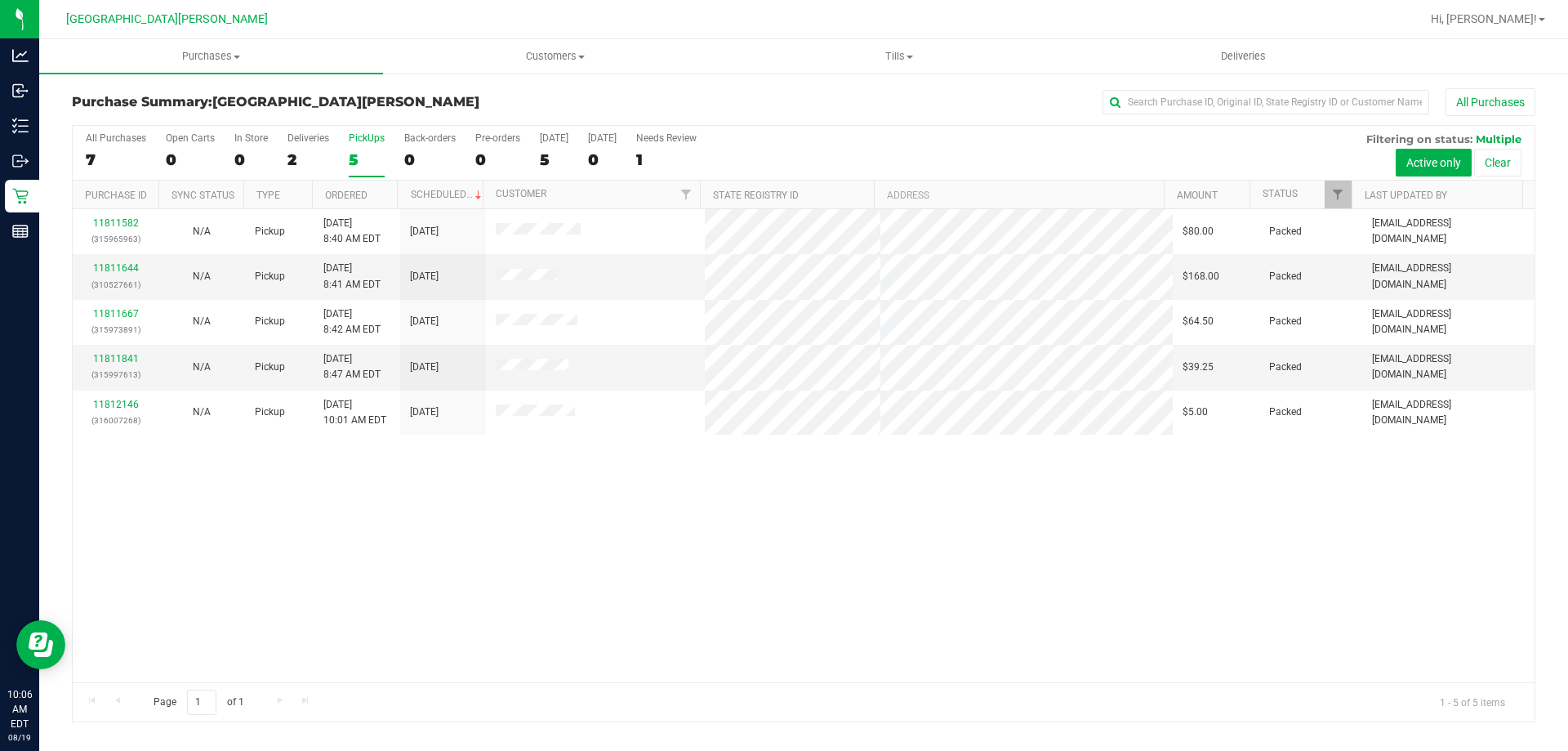
click at [346, 158] on div "All Purchases 7 Open Carts 0 In Store 0 Deliveries 2 PickUps 5 Back-orders 0 Pr…" at bounding box center [803, 153] width 1462 height 55
click at [362, 158] on div "5" at bounding box center [366, 159] width 36 height 19
click at [0, 0] on input "PickUps 5" at bounding box center [0, 0] width 0 height 0
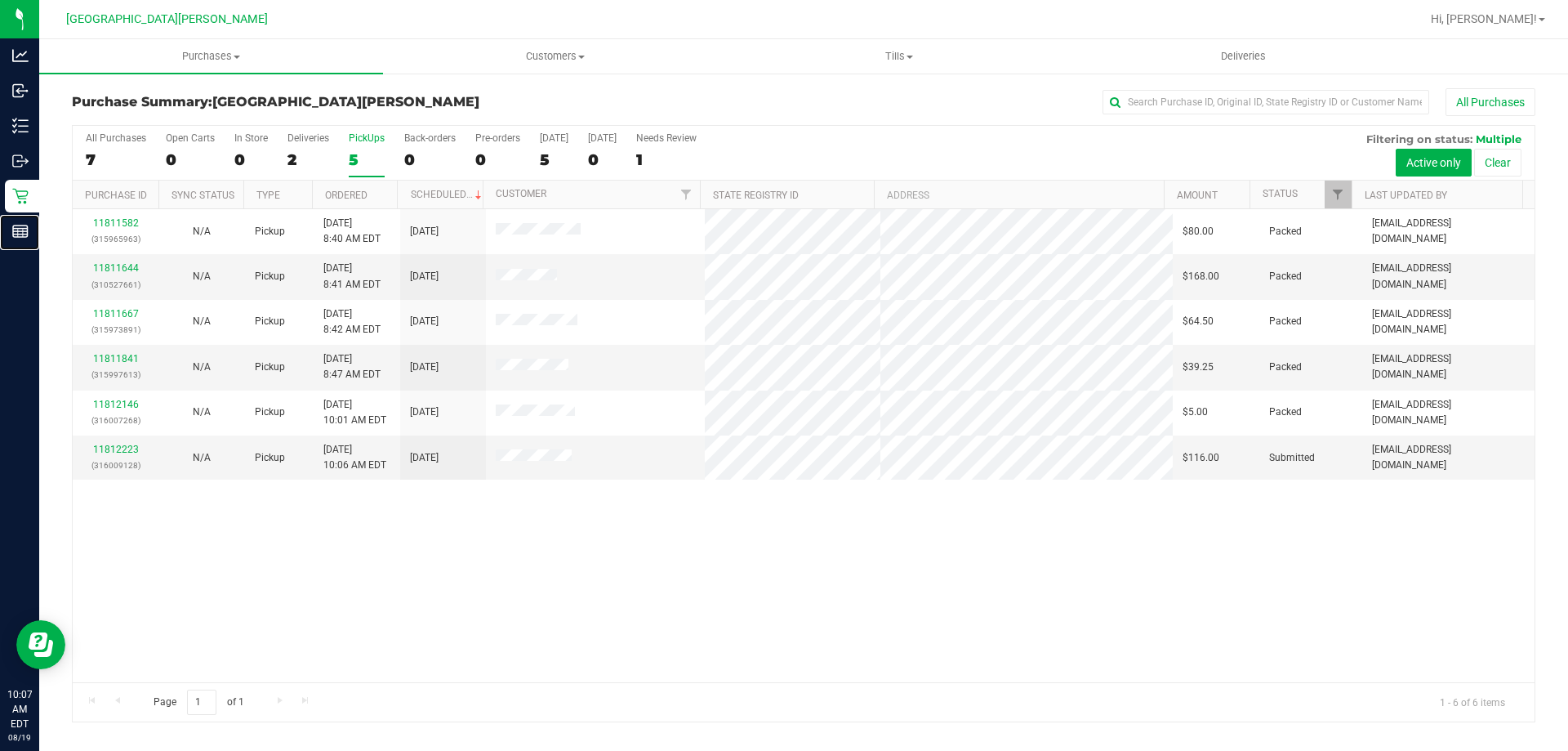
drag, startPoint x: 50, startPoint y: 234, endPoint x: 562, endPoint y: 195, distance: 513.5
click at [0, 0] on p "Reports" at bounding box center [0, 0] width 0 height 0
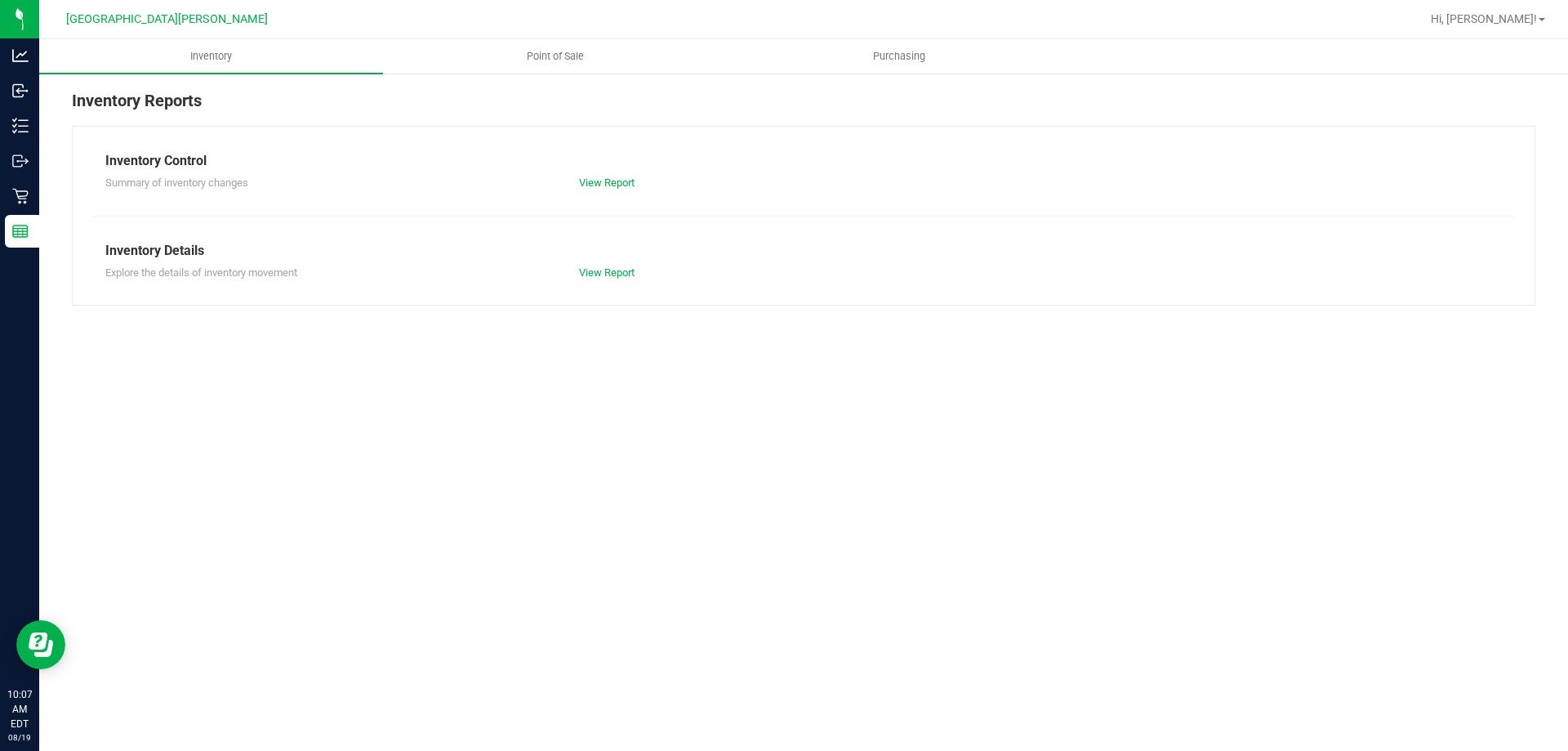
click at [582, 21] on div at bounding box center [856, 19] width 1128 height 32
click at [557, 56] on span "Point of Sale" at bounding box center [555, 57] width 102 height 15
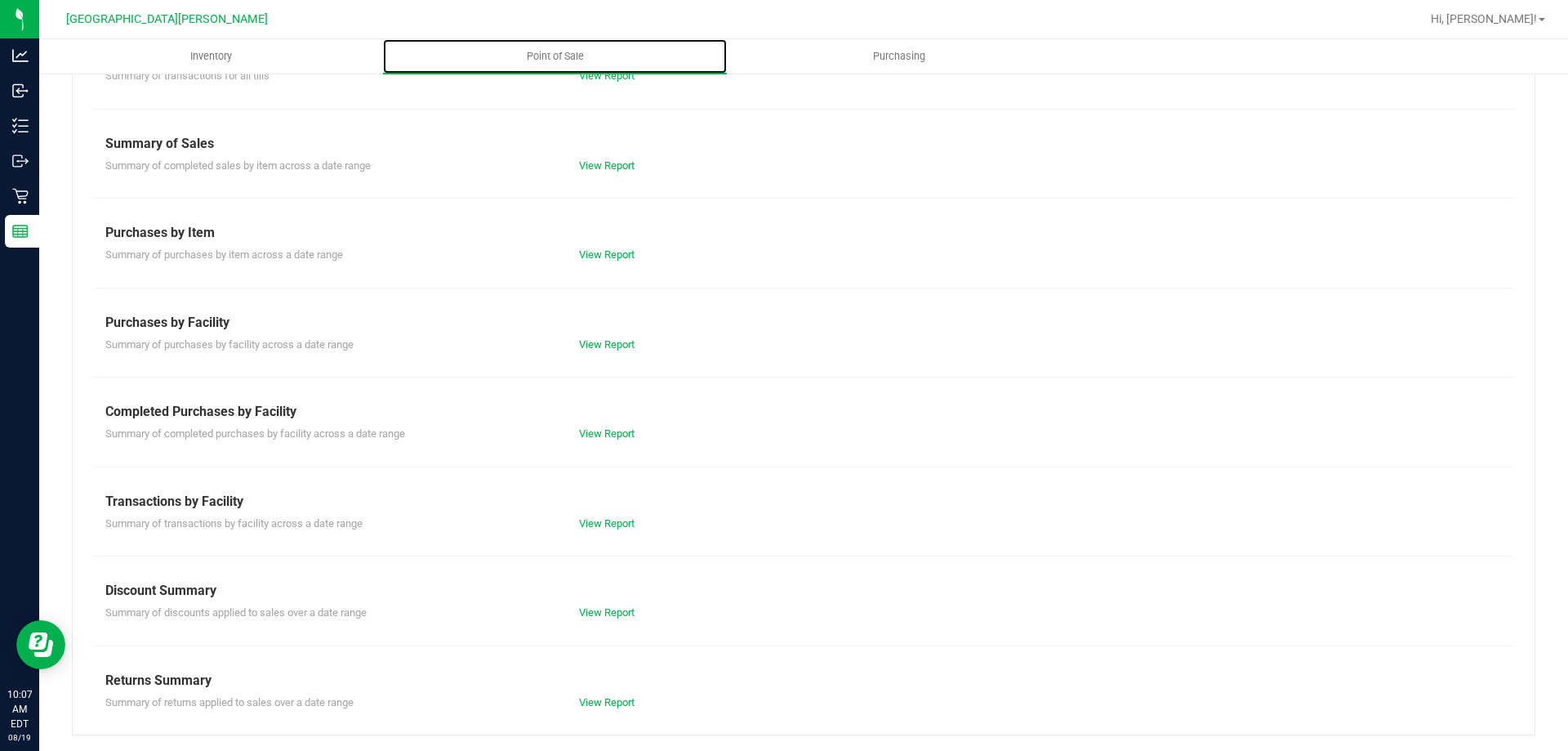
scroll to position [108, 0]
click at [611, 427] on div "View Report" at bounding box center [685, 433] width 237 height 16
click at [612, 429] on link "View Report" at bounding box center [607, 432] width 56 height 12
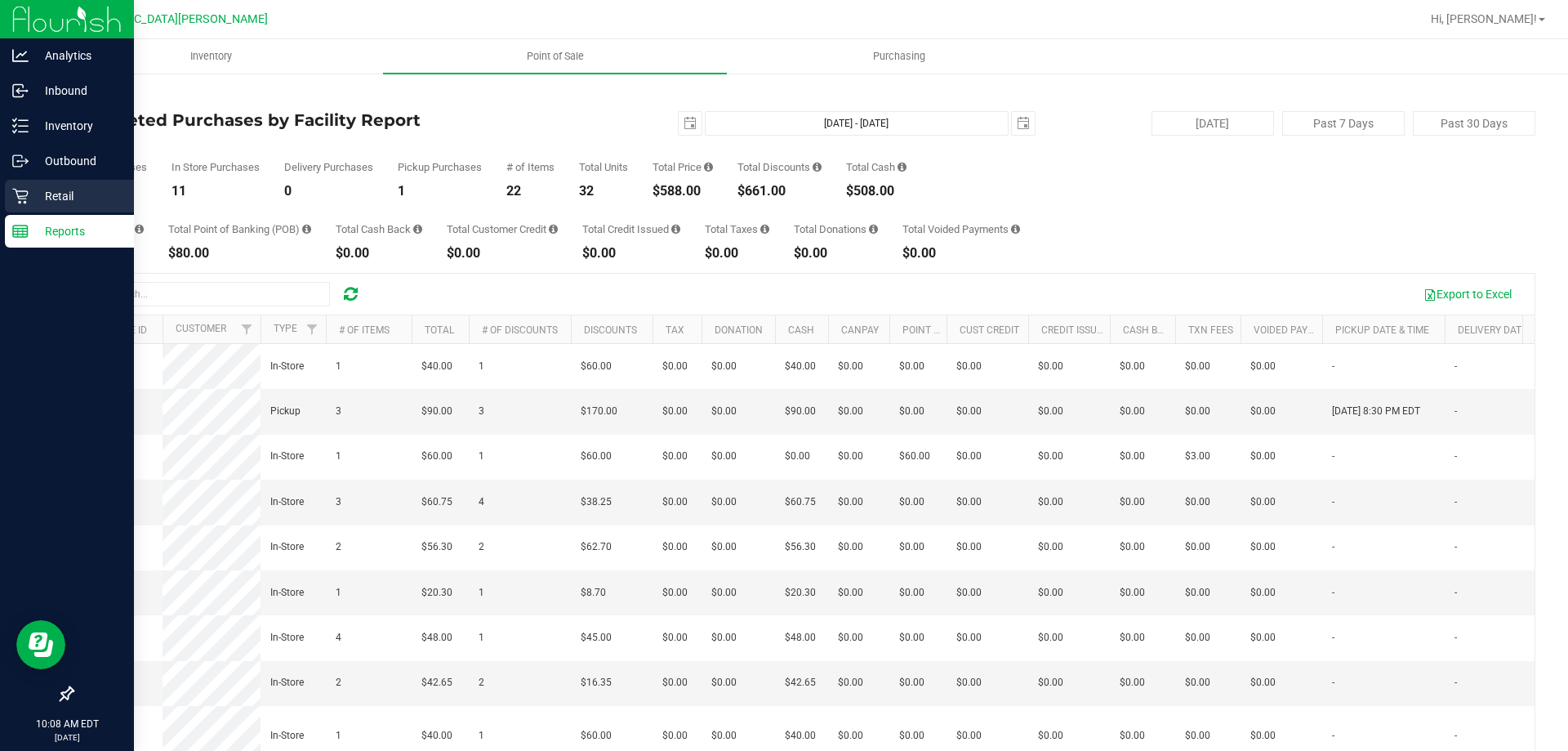
click at [38, 193] on p "Retail" at bounding box center [77, 195] width 98 height 19
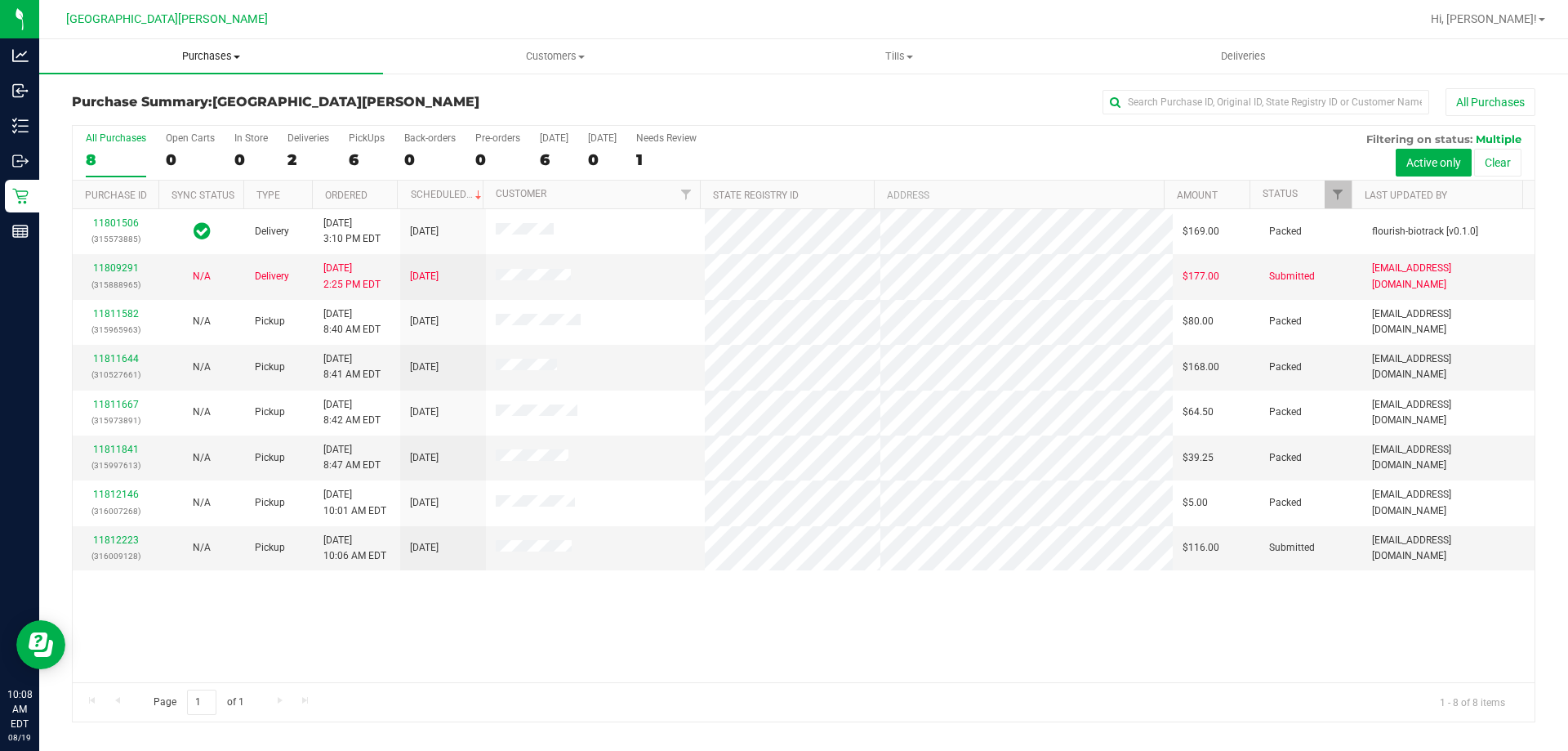
click at [225, 55] on span "Purchases" at bounding box center [211, 57] width 344 height 15
click at [127, 111] on span "Fulfillment" at bounding box center [90, 117] width 102 height 14
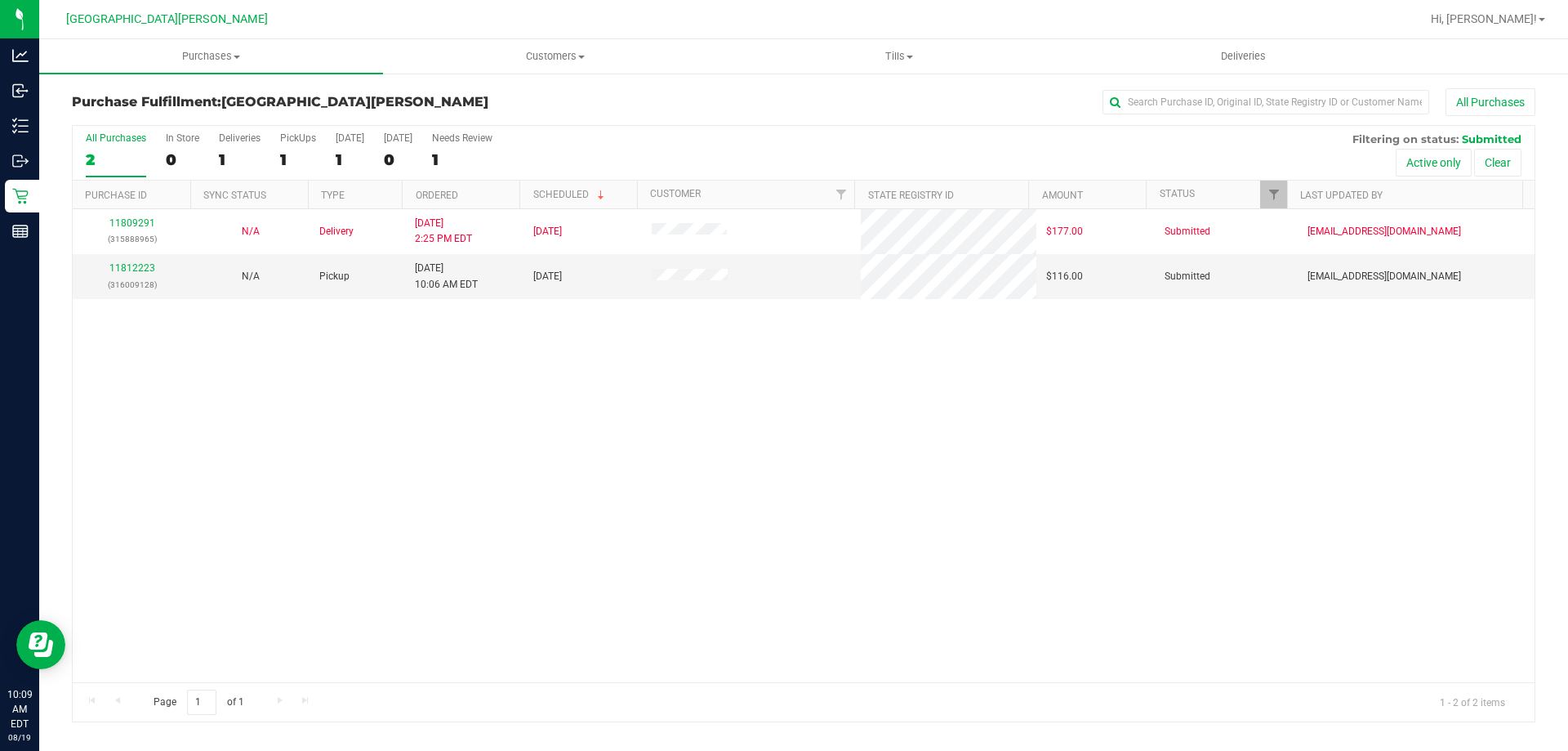
click at [313, 496] on div "11809291 (315888965) N/A Delivery [DATE] 2:25 PM EDT 8/22/2025 $177.00 Submitte…" at bounding box center [803, 445] width 1462 height 473
click at [126, 265] on link "11812223" at bounding box center [133, 267] width 46 height 11
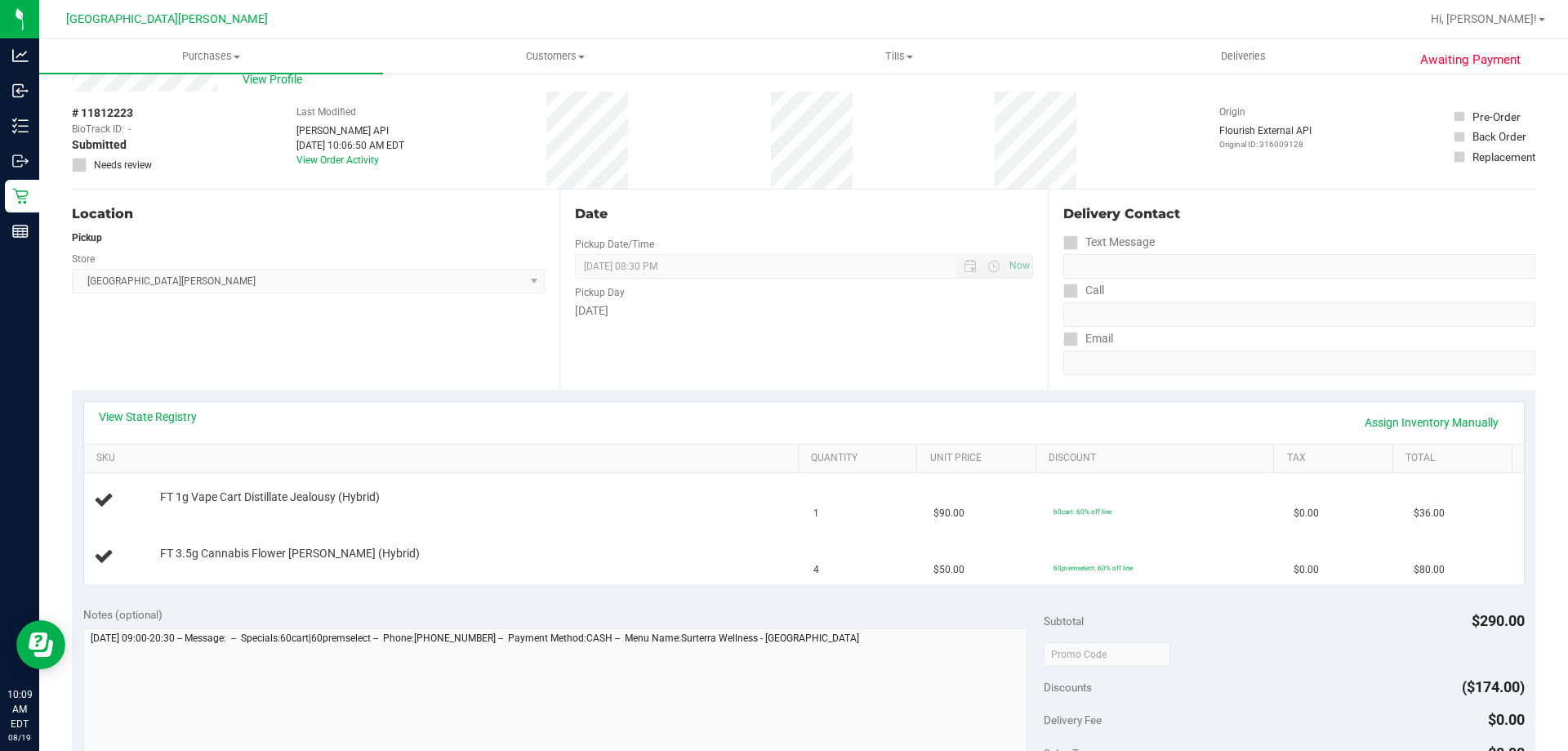
scroll to position [245, 0]
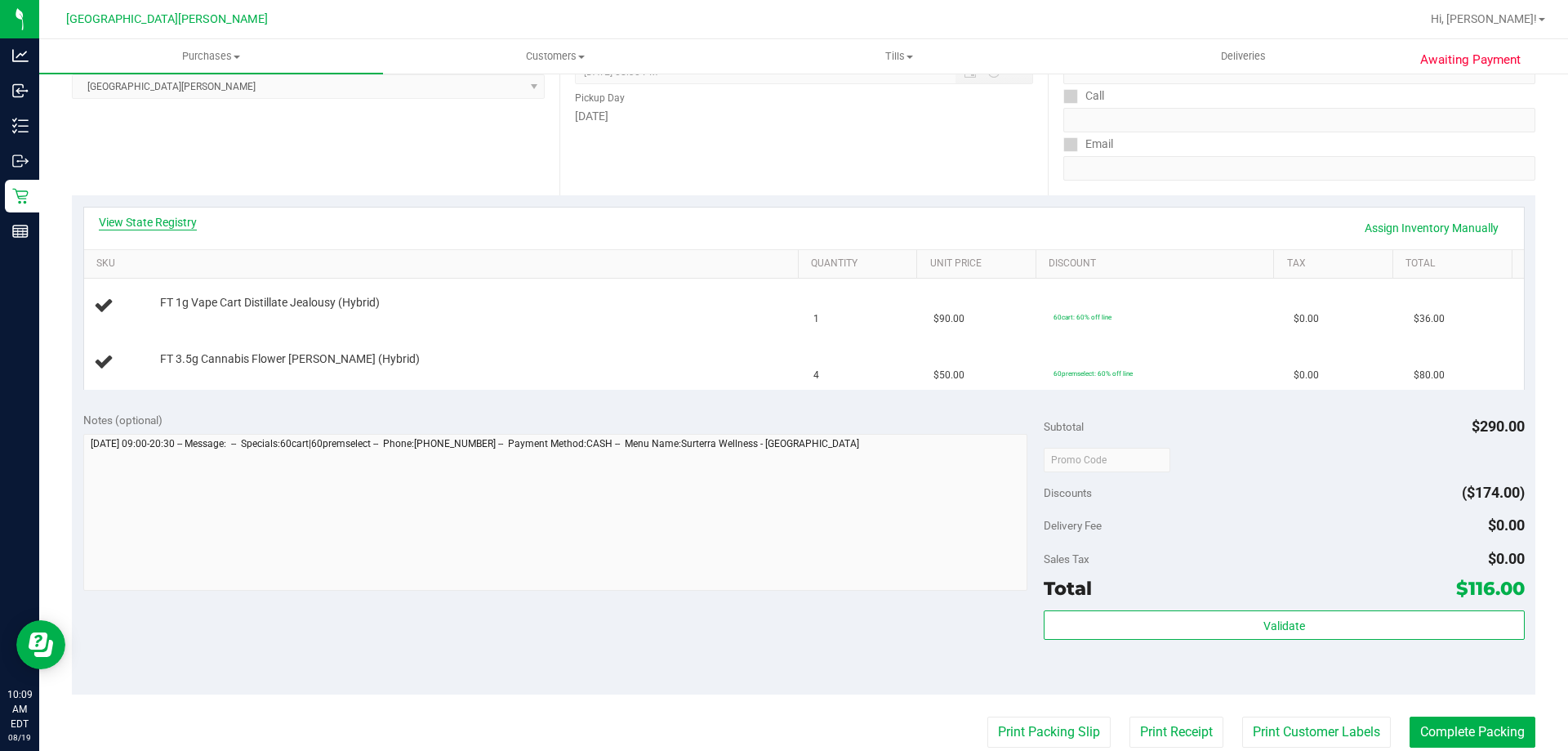
click at [109, 223] on link "View State Registry" at bounding box center [147, 223] width 98 height 16
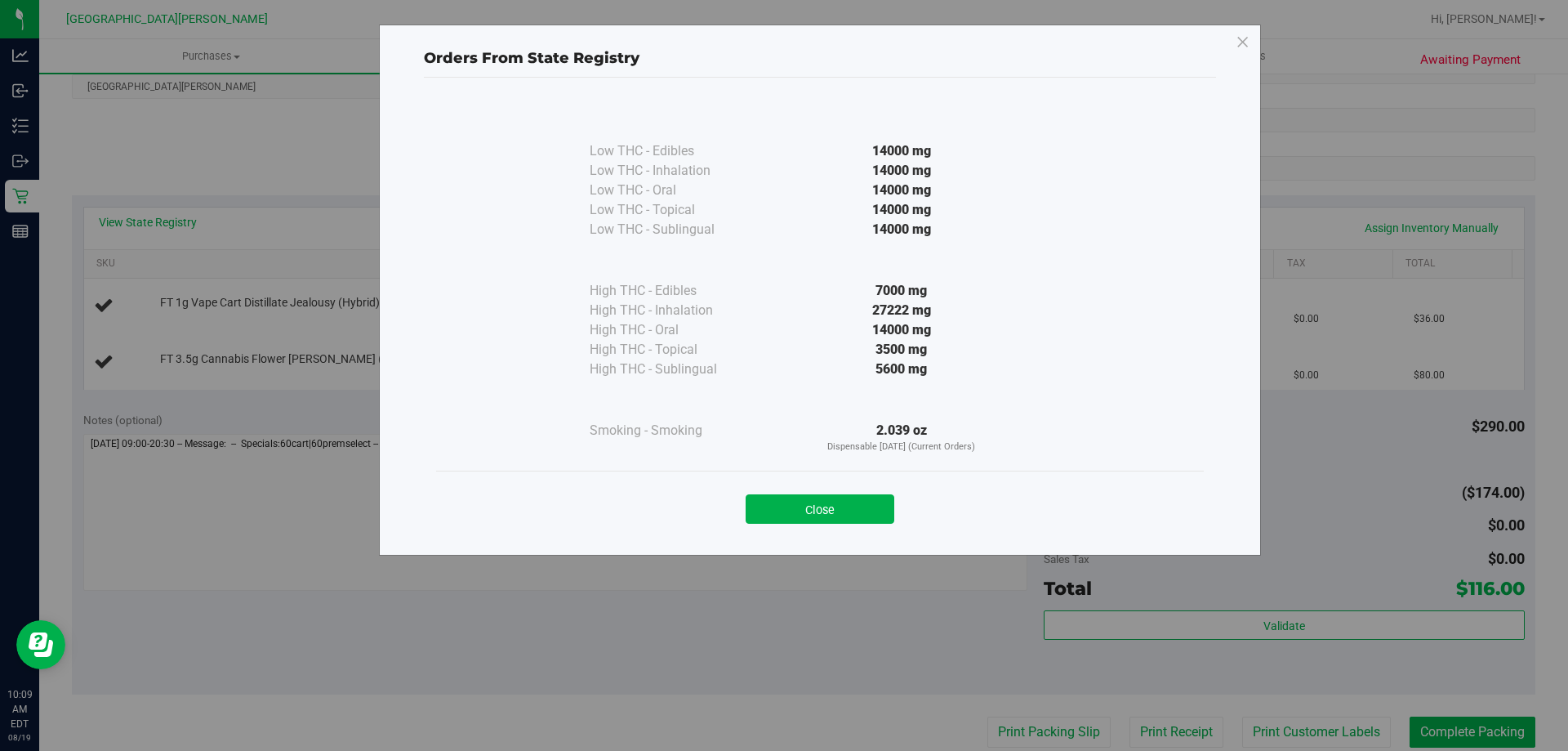
click at [892, 430] on div "2.039 oz Dispensable [DATE] (Current Orders)" at bounding box center [902, 437] width 297 height 34
click at [892, 430] on div "2.039 oz Dispensable [DATE] (Current Orders)" at bounding box center [902, 437] width 297 height 34
click at [850, 517] on button "Close" at bounding box center [820, 509] width 148 height 29
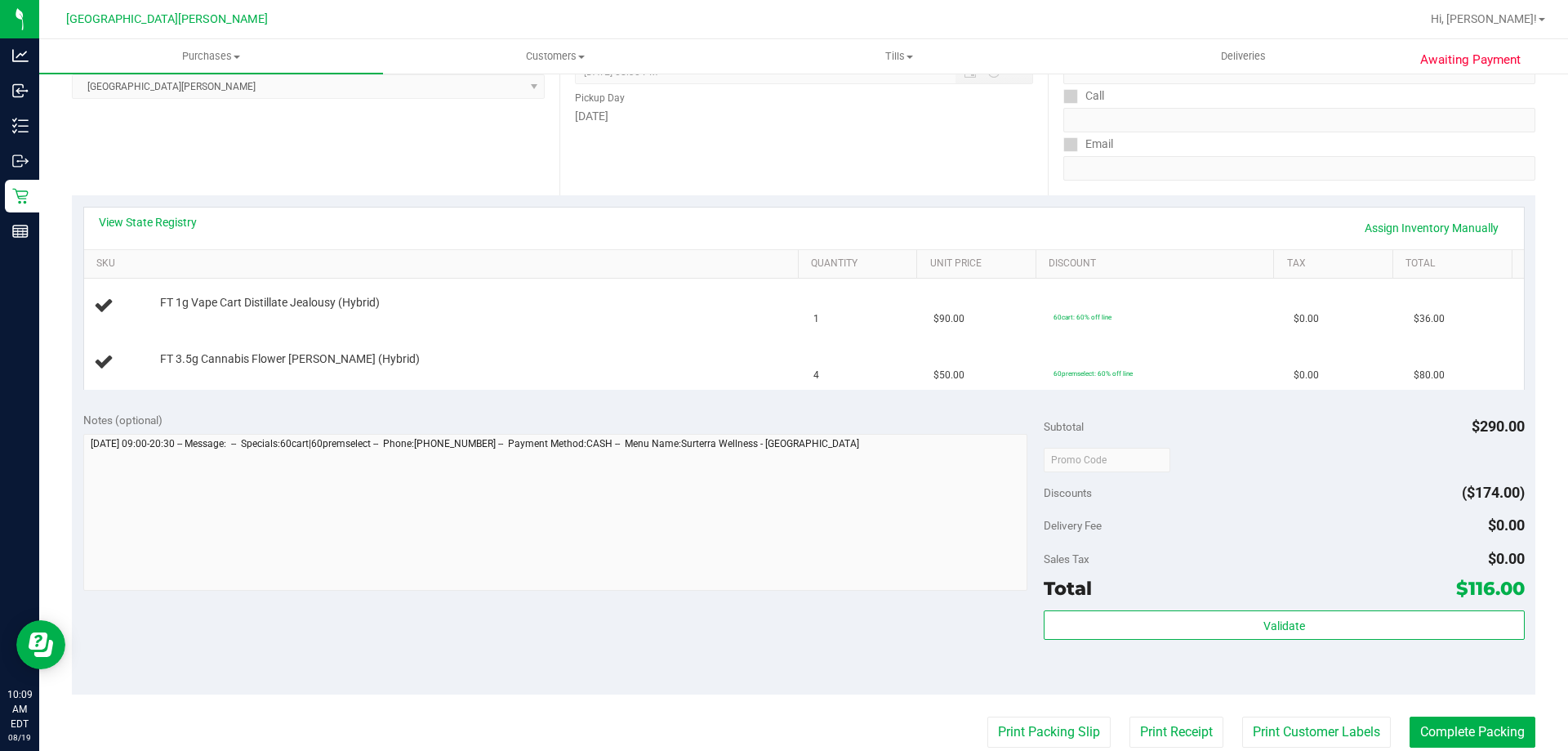
click at [492, 242] on div "View State Registry Assign Inventory Manually" at bounding box center [804, 229] width 1440 height 42
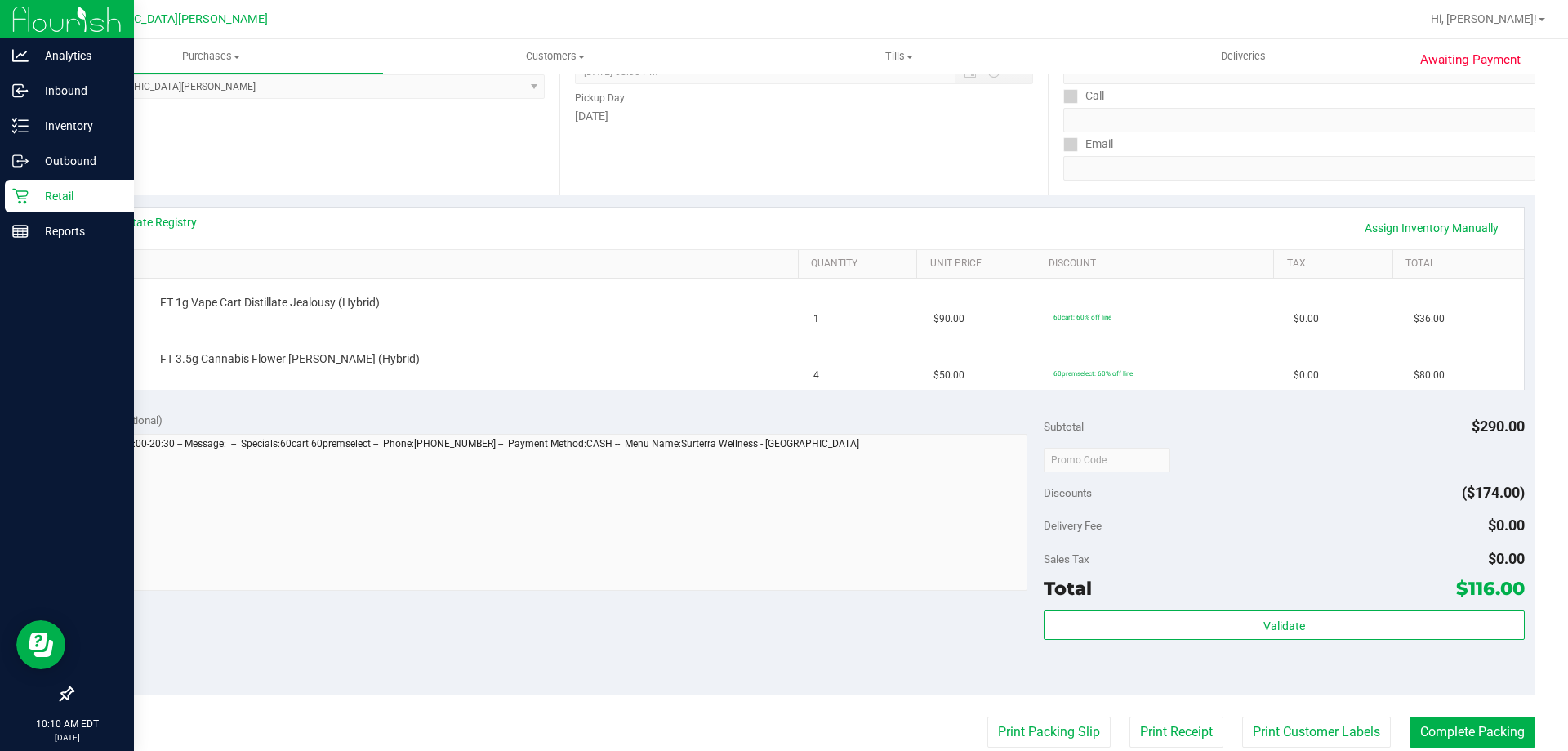
click at [41, 199] on p "Retail" at bounding box center [77, 195] width 98 height 19
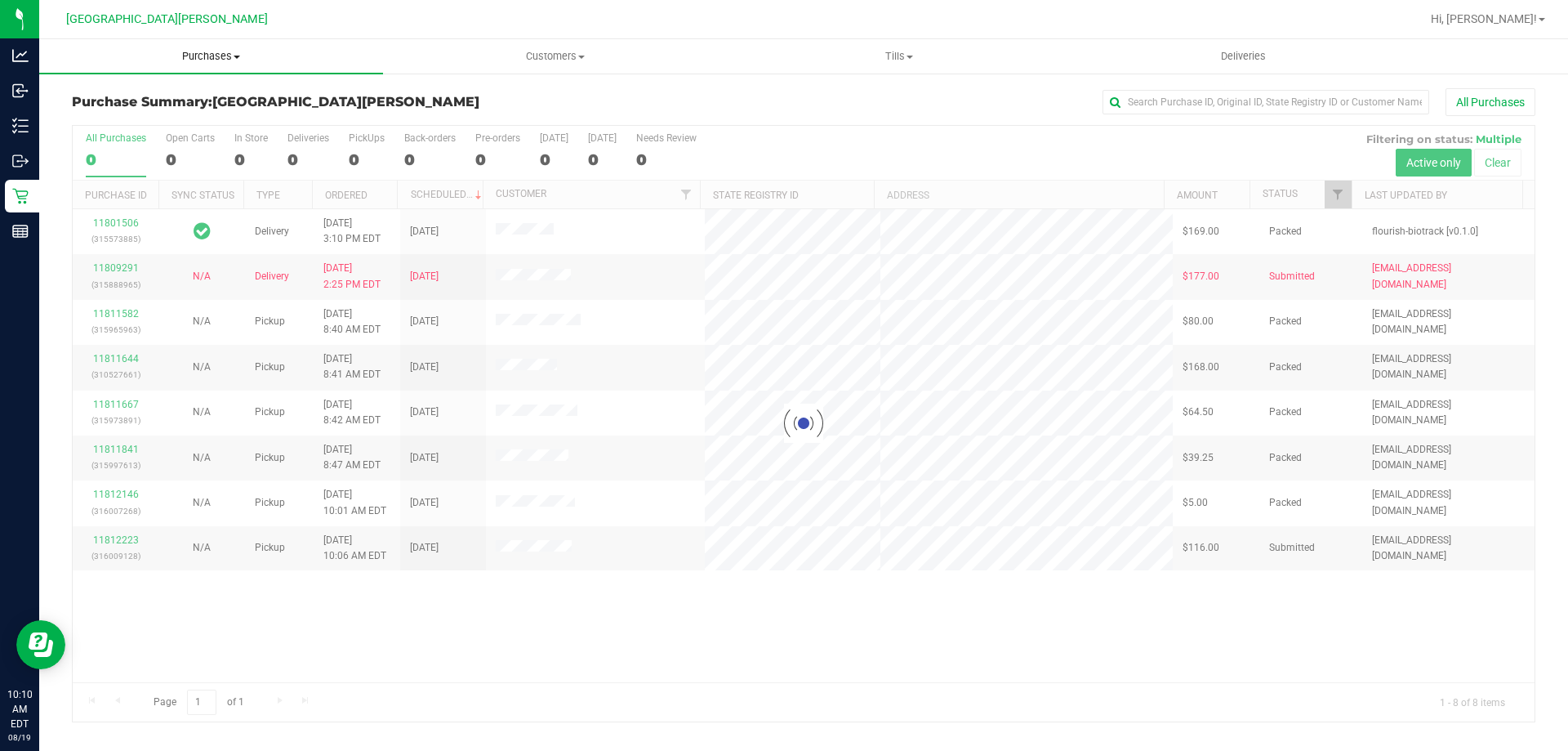
click at [226, 52] on span "Purchases" at bounding box center [211, 57] width 344 height 15
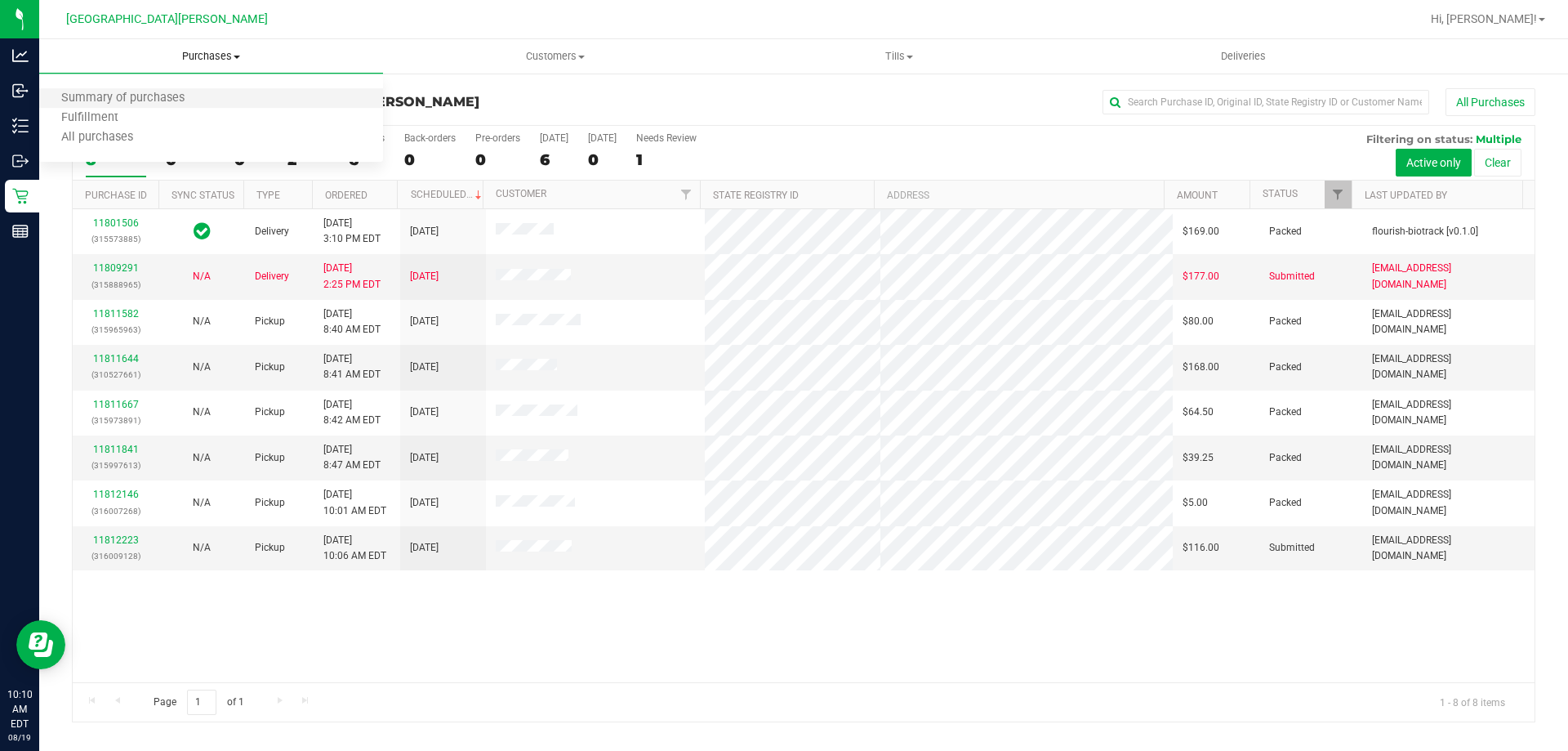
click at [134, 107] on li "Summary of purchases" at bounding box center [211, 98] width 344 height 19
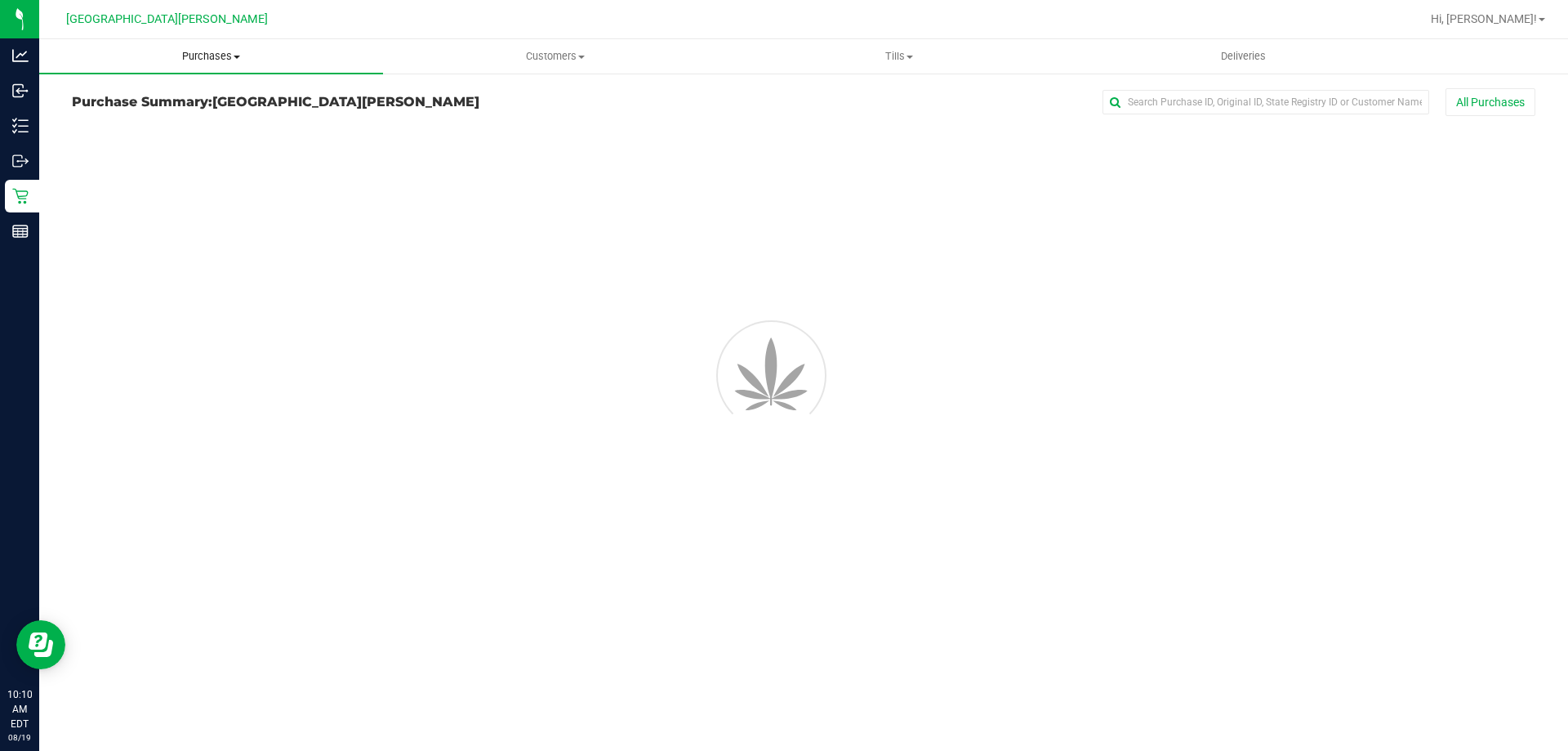
click at [211, 58] on span "Purchases" at bounding box center [211, 57] width 344 height 15
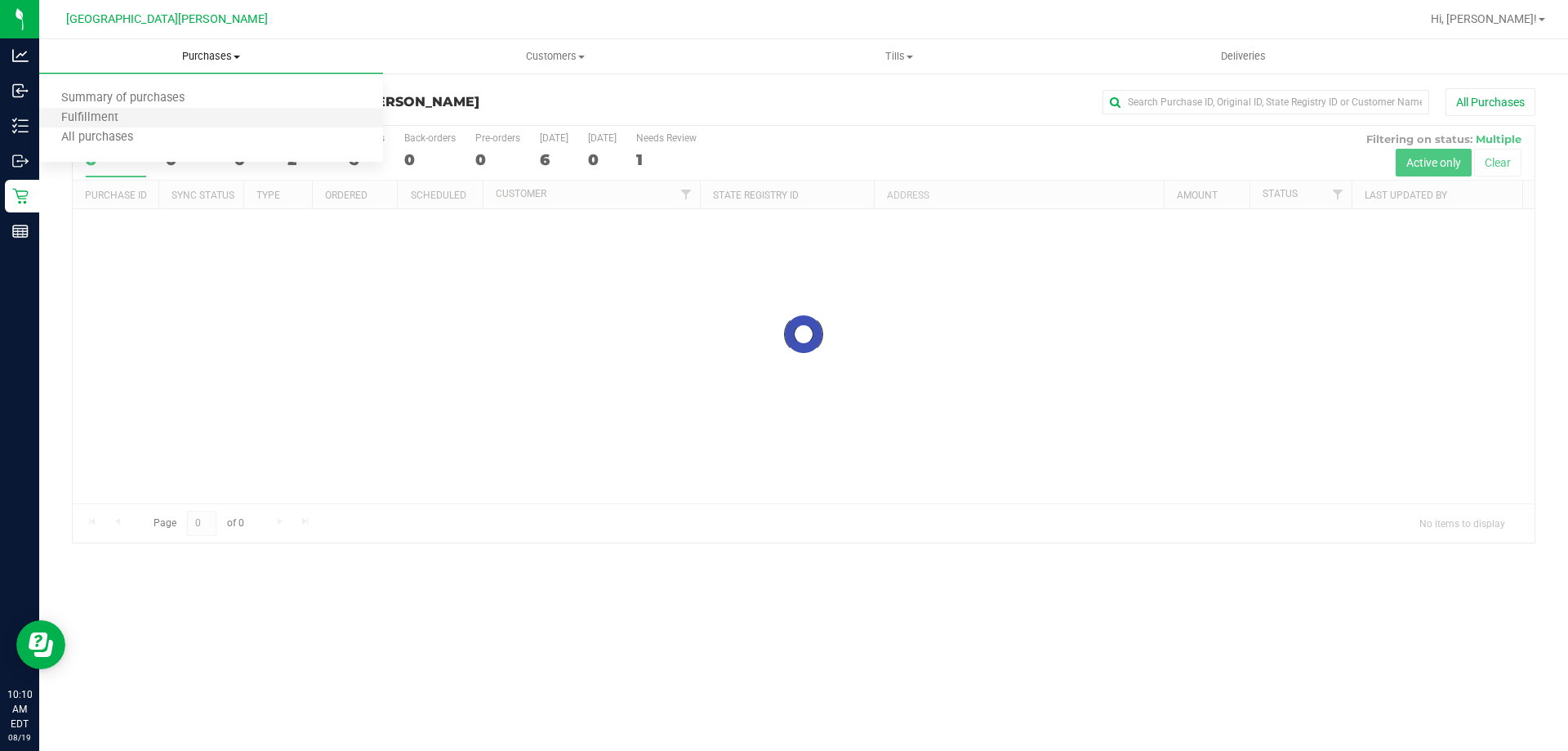
click at [141, 121] on li "Fulfillment" at bounding box center [211, 118] width 344 height 19
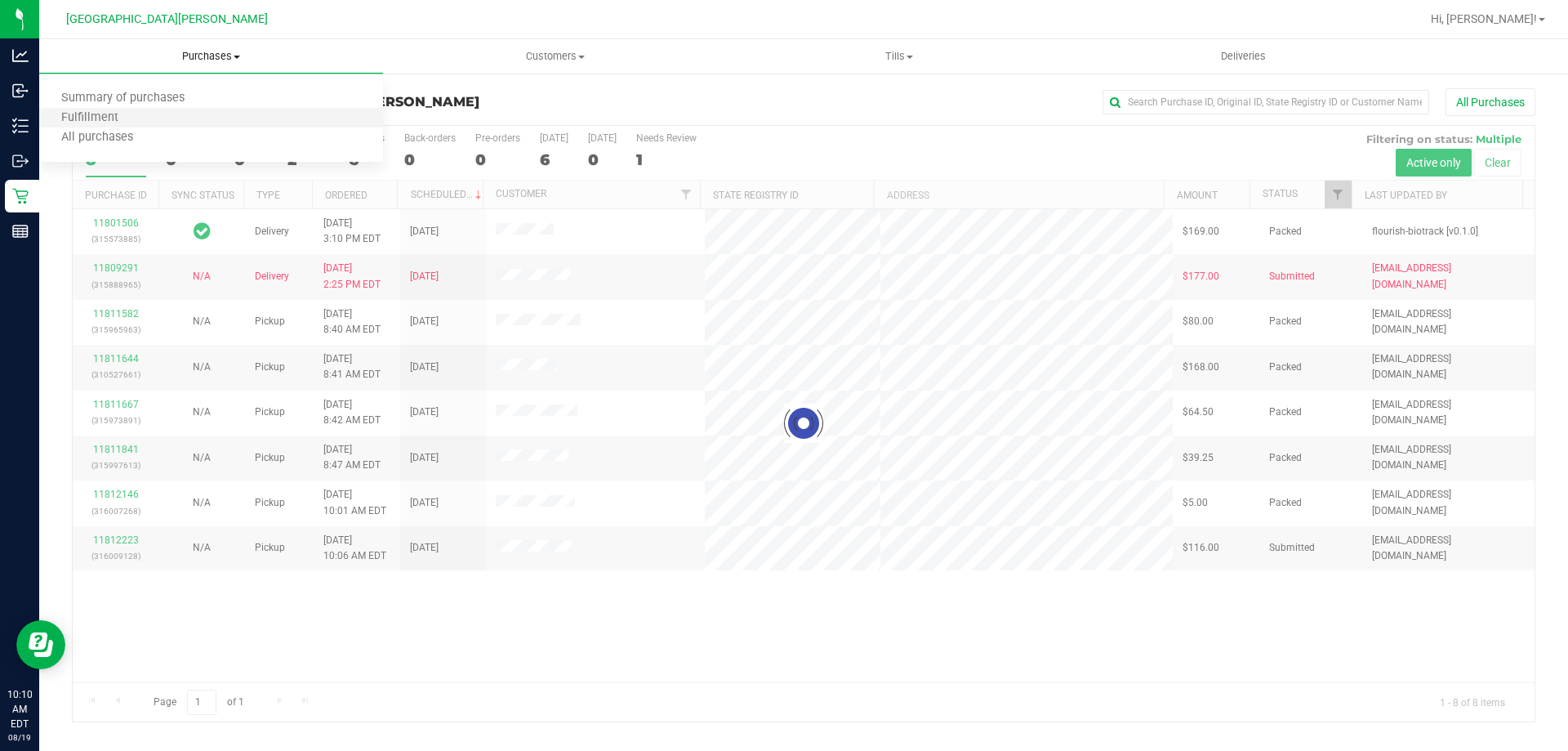
click at [141, 121] on li "Fulfillment" at bounding box center [211, 118] width 344 height 19
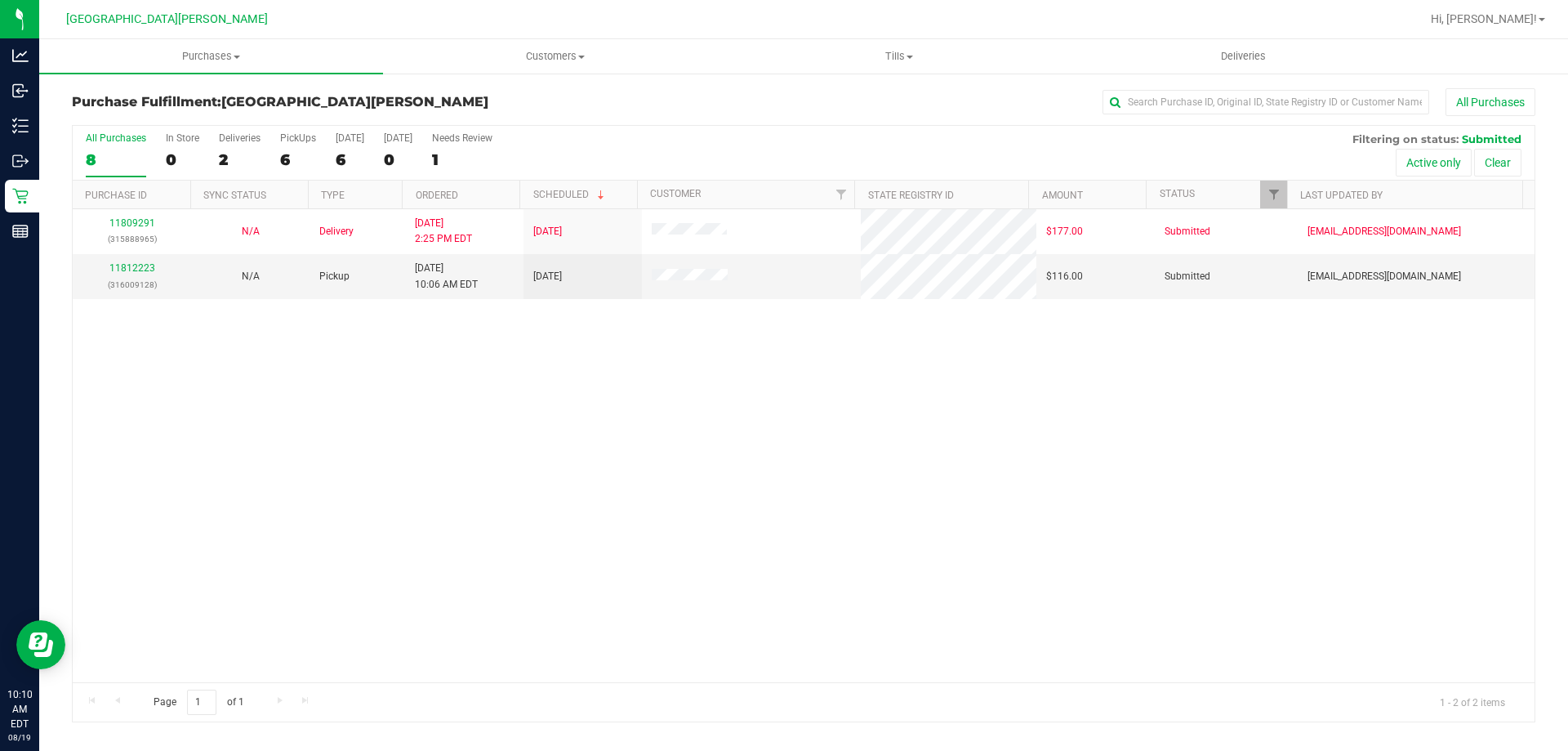
click at [375, 393] on div "11809291 (315888965) N/A Delivery [DATE] 2:25 PM EDT 8/22/2025 $177.00 Submitte…" at bounding box center [803, 445] width 1462 height 473
click at [322, 387] on div "11809291 (315888965) N/A Delivery [DATE] 2:25 PM EDT 8/22/2025 $177.00 Submitte…" at bounding box center [803, 445] width 1462 height 473
click at [231, 52] on span "Purchases" at bounding box center [211, 57] width 344 height 15
click at [165, 113] on li "Fulfillment" at bounding box center [211, 118] width 344 height 19
click at [139, 268] on link "11812223" at bounding box center [133, 267] width 46 height 11
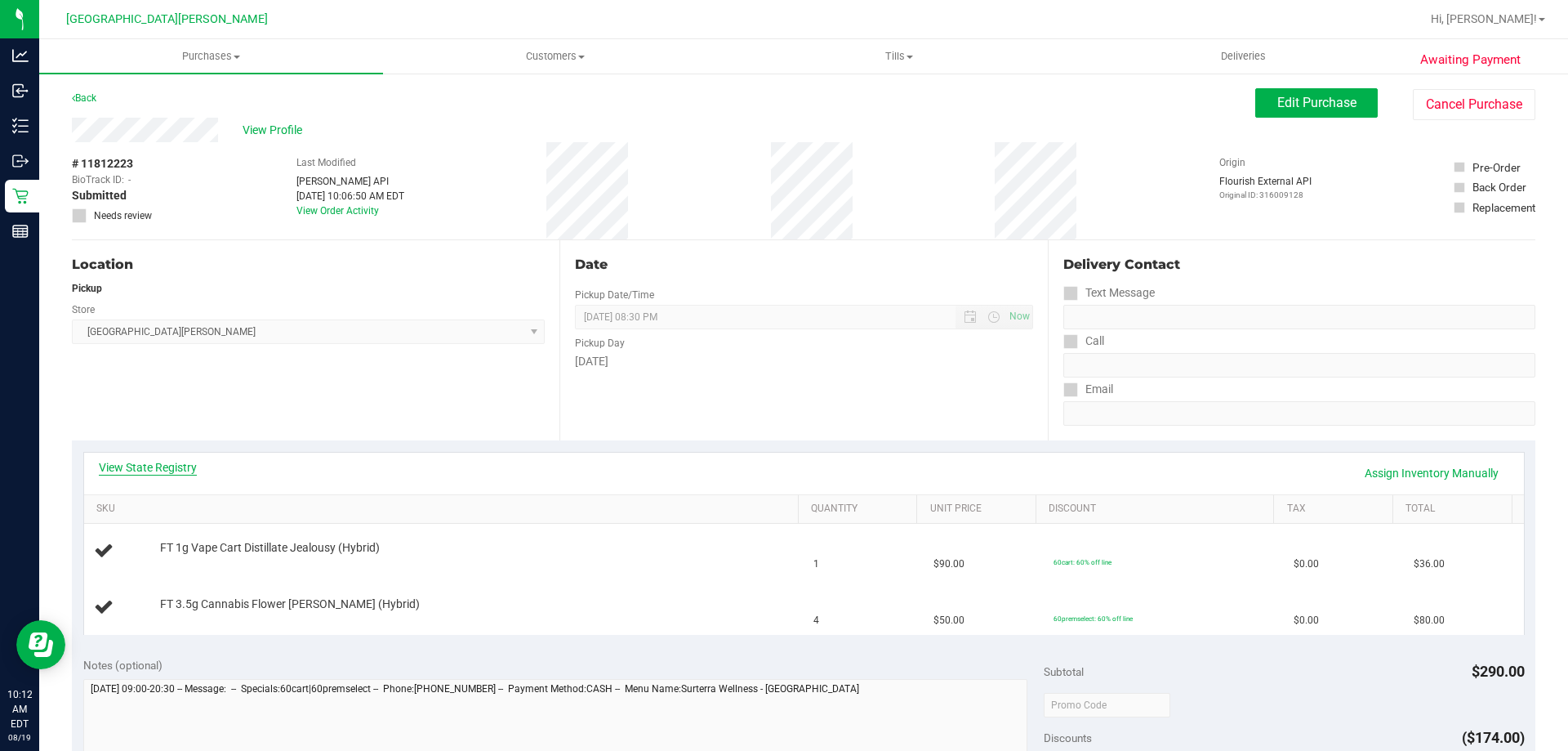
click at [174, 467] on link "View State Registry" at bounding box center [147, 467] width 98 height 16
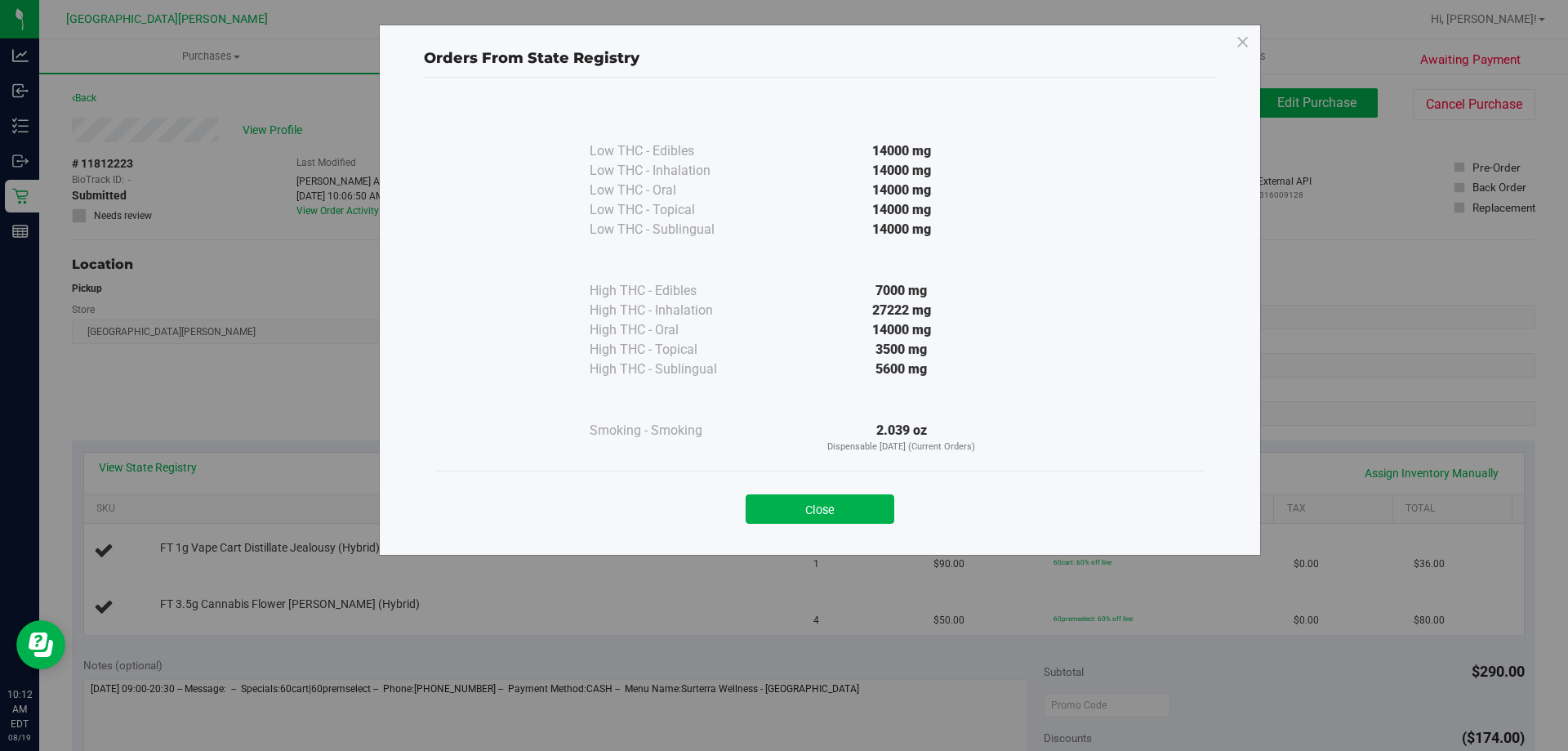
drag, startPoint x: 861, startPoint y: 508, endPoint x: 836, endPoint y: 482, distance: 36.1
click at [860, 508] on button "Close" at bounding box center [820, 509] width 148 height 29
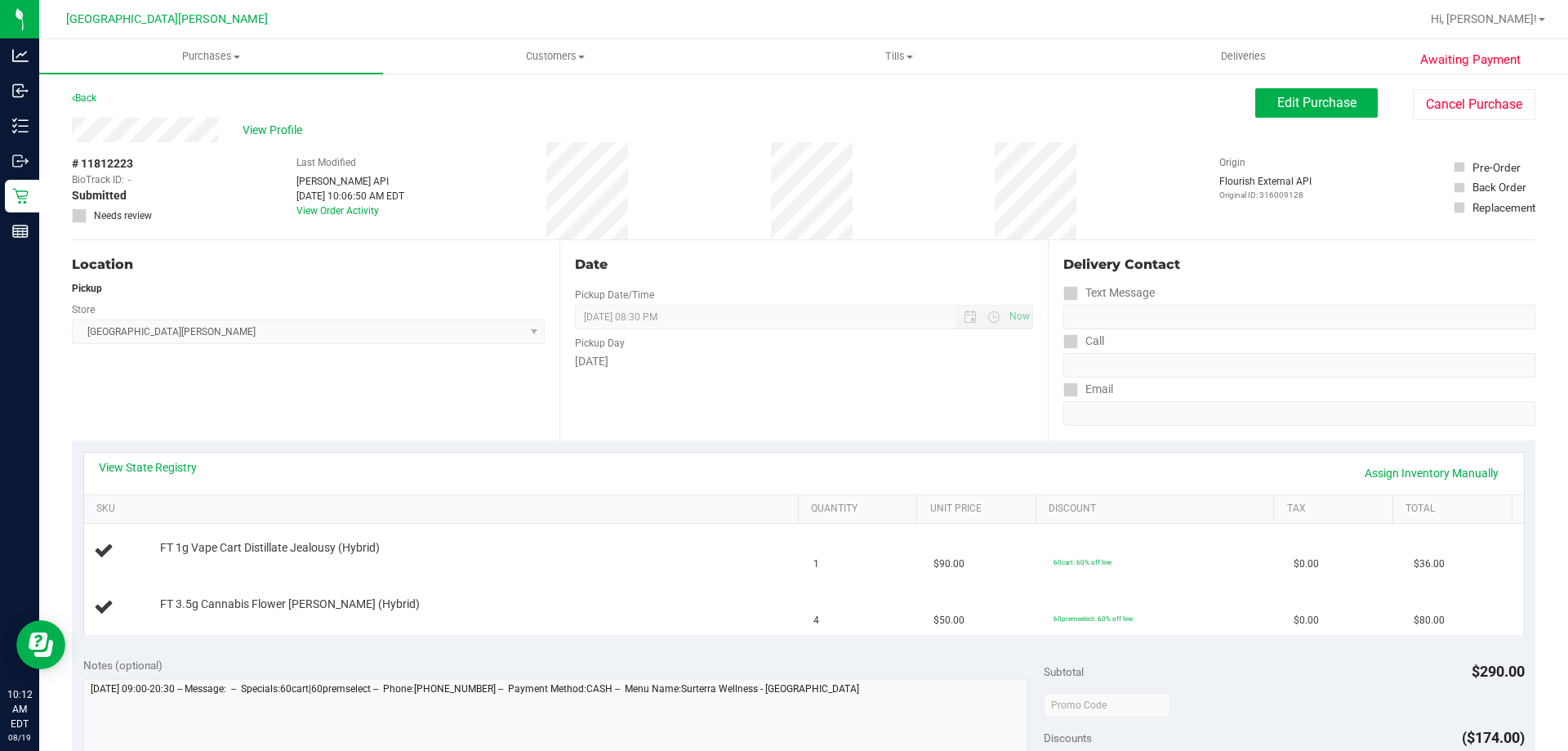
click at [768, 454] on div "View State Registry Assign Inventory Manually" at bounding box center [804, 473] width 1440 height 42
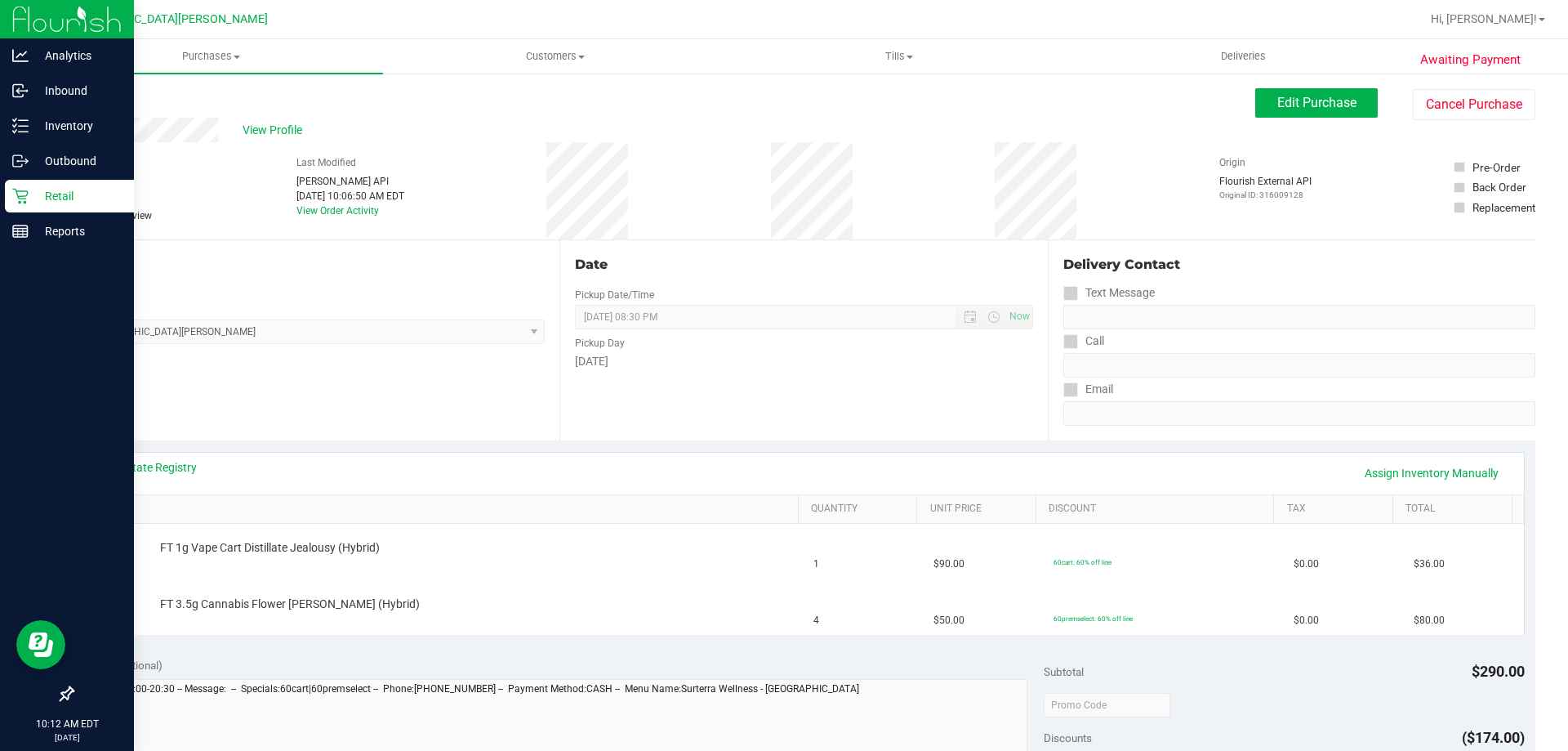
click at [55, 201] on p "Retail" at bounding box center [77, 195] width 98 height 19
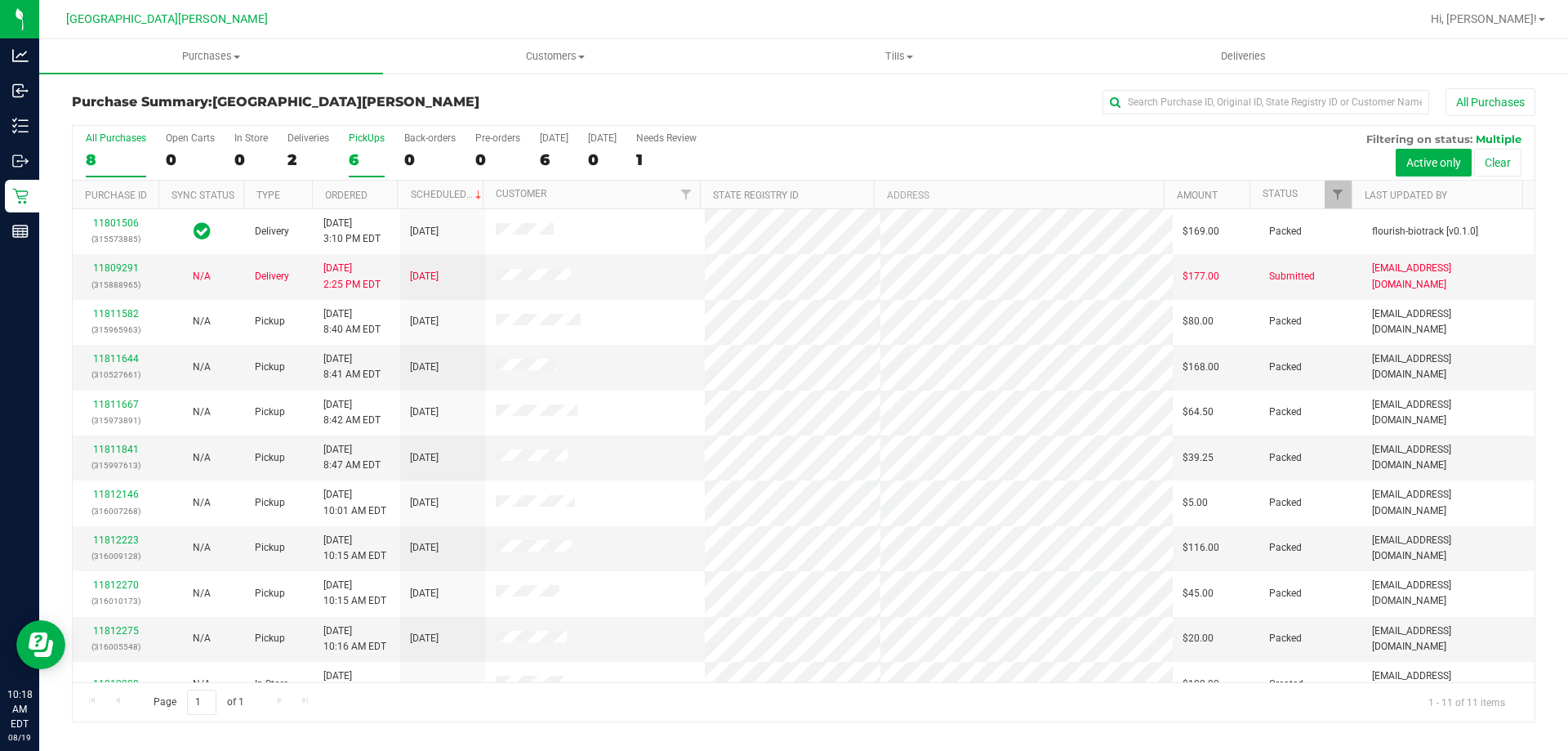
click at [368, 162] on div "6" at bounding box center [366, 159] width 36 height 19
click at [0, 0] on input "PickUps 6" at bounding box center [0, 0] width 0 height 0
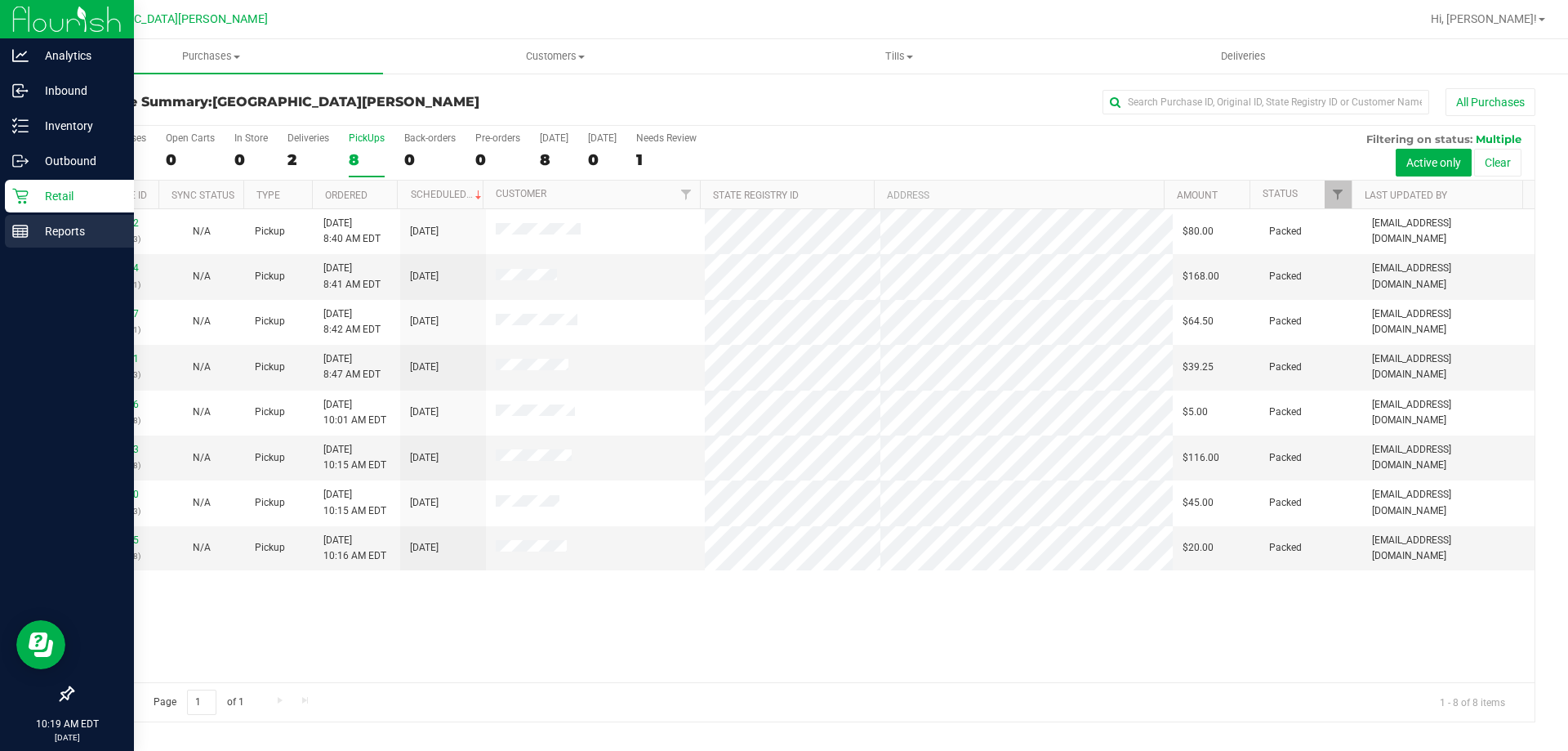
click at [49, 236] on p "Reports" at bounding box center [77, 231] width 98 height 19
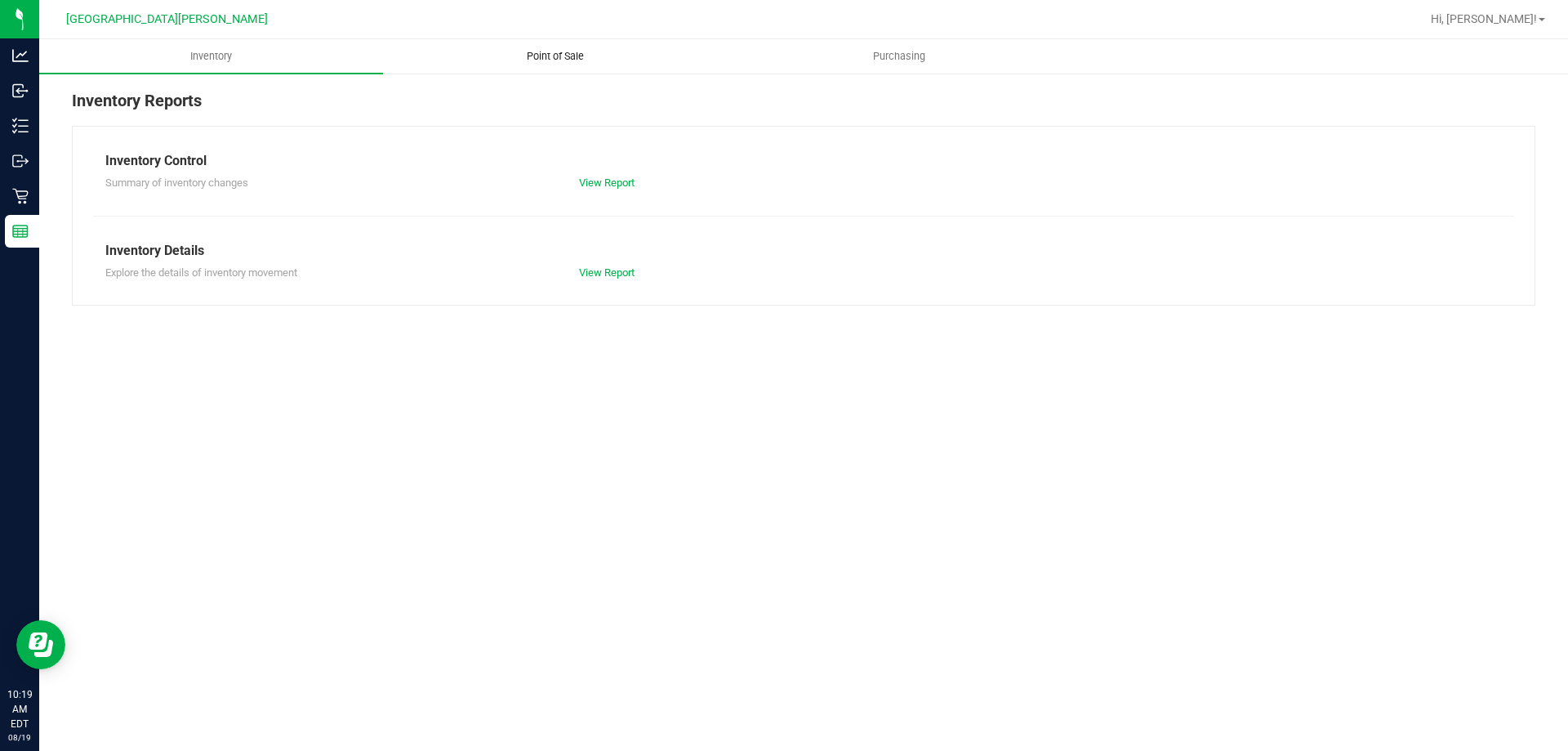
click at [561, 57] on span "Point of Sale" at bounding box center [555, 57] width 102 height 15
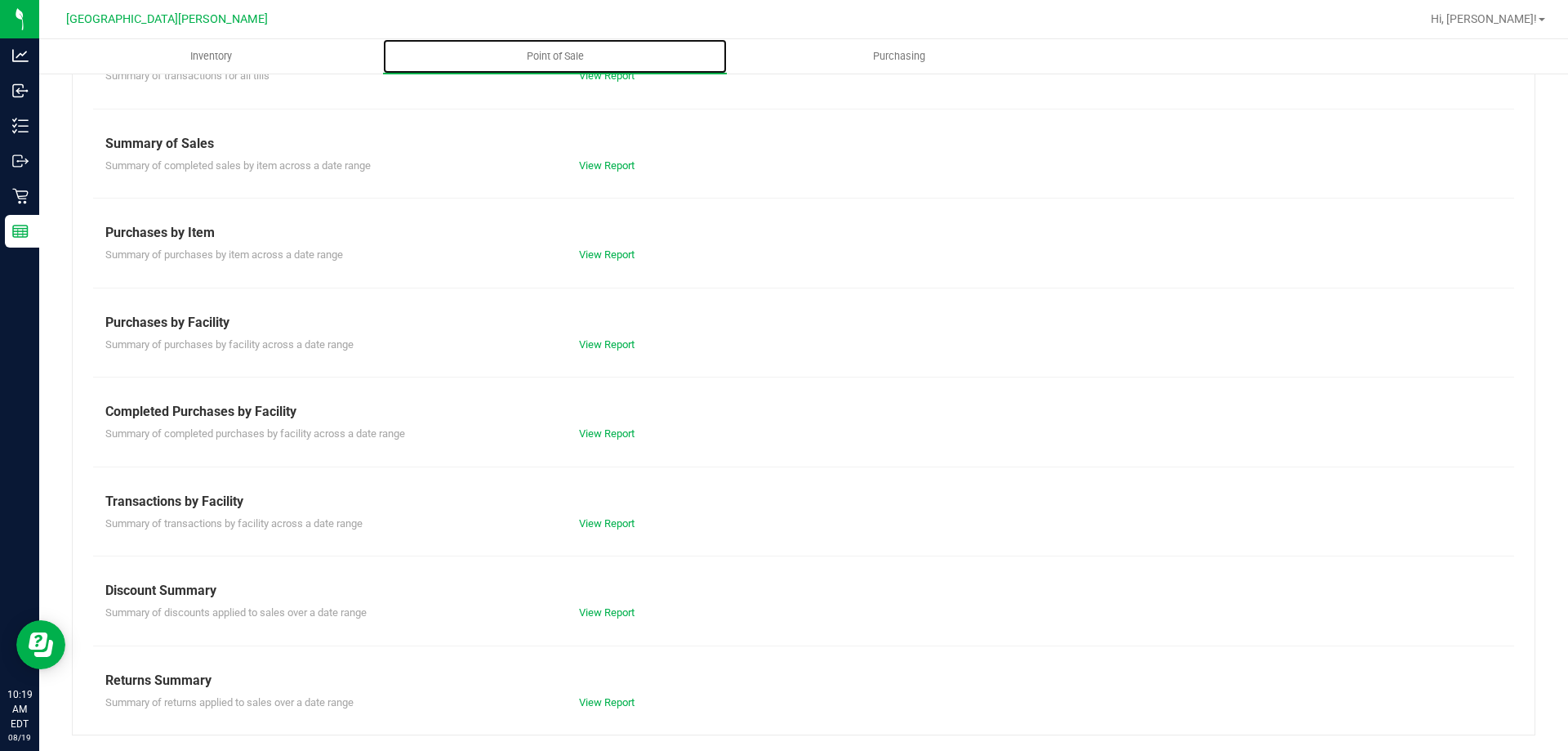
scroll to position [108, 0]
click at [600, 430] on link "View Report" at bounding box center [607, 432] width 56 height 12
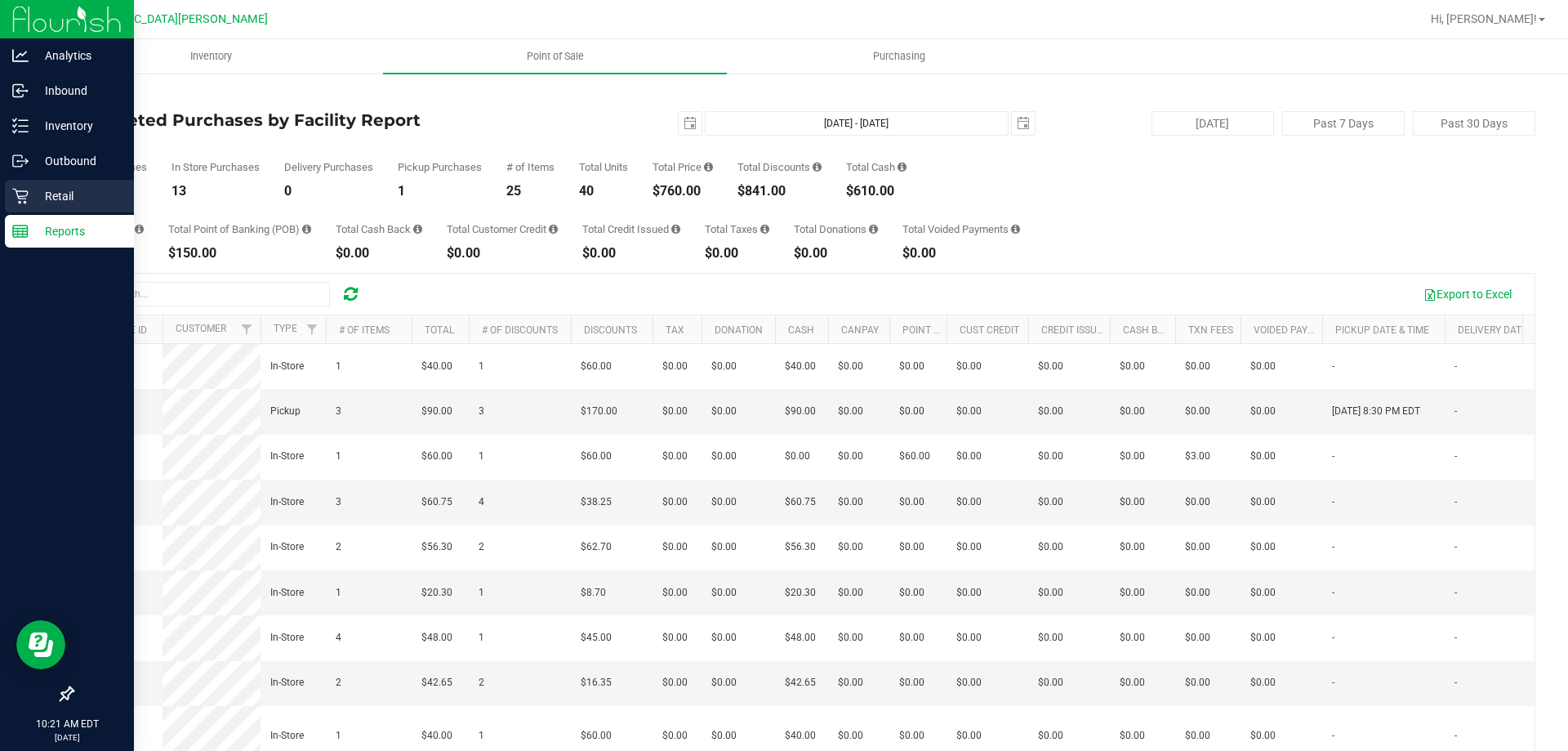
click at [27, 209] on div "Retail" at bounding box center [69, 196] width 129 height 33
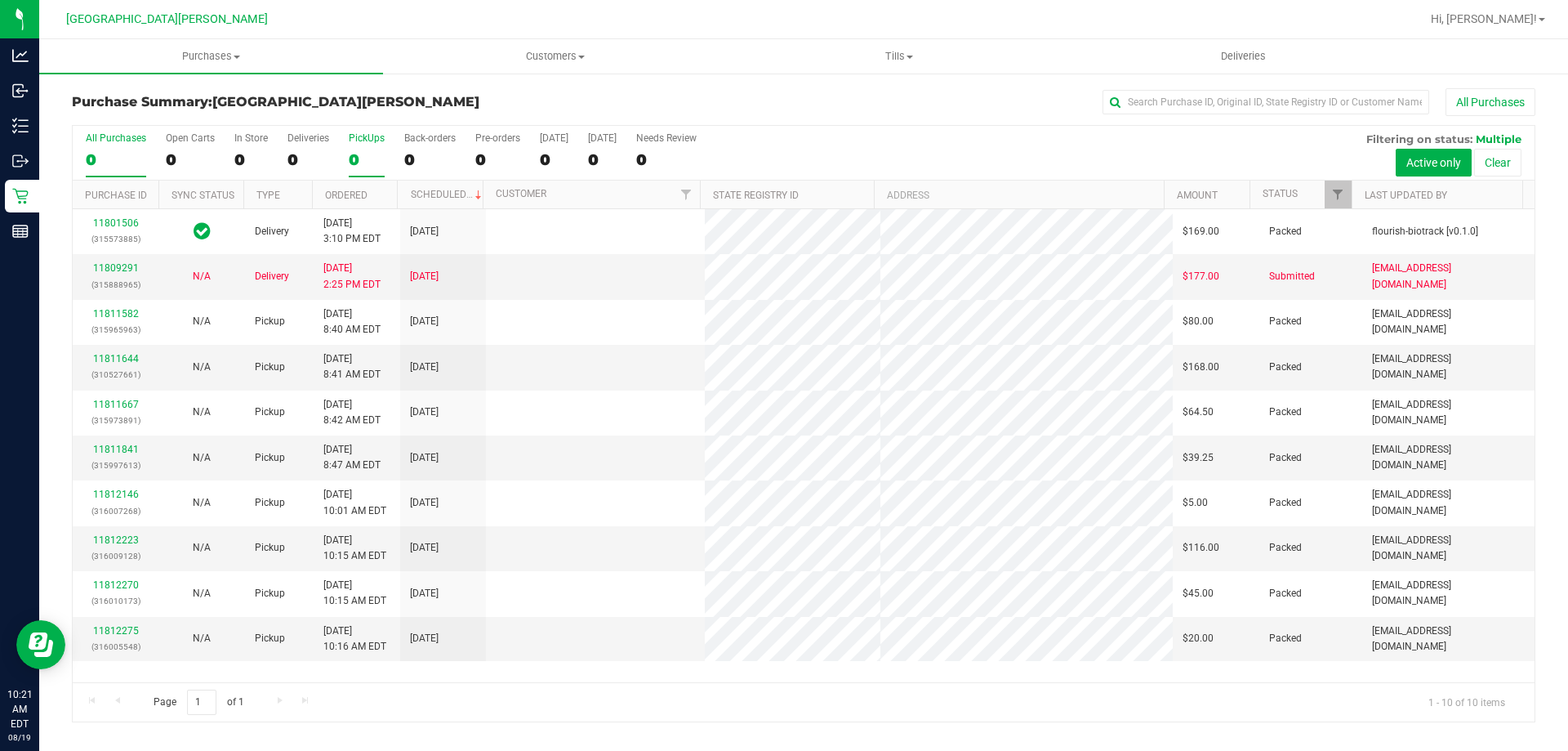
click at [360, 148] on label "PickUps 0" at bounding box center [366, 155] width 36 height 45
click at [0, 0] on input "PickUps 0" at bounding box center [0, 0] width 0 height 0
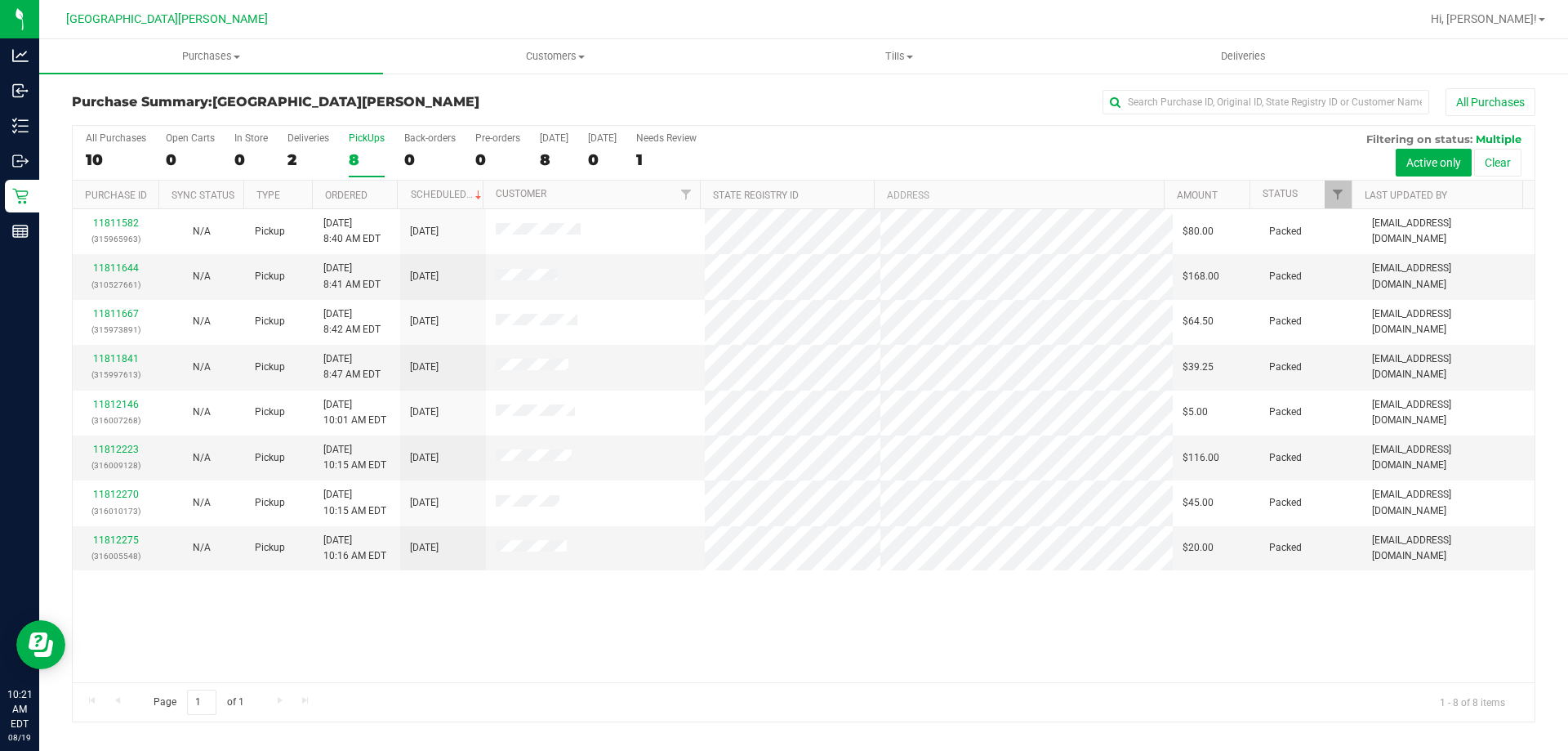
click at [375, 140] on div "PickUps" at bounding box center [366, 138] width 36 height 11
click at [0, 0] on input "PickUps 8" at bounding box center [0, 0] width 0 height 0
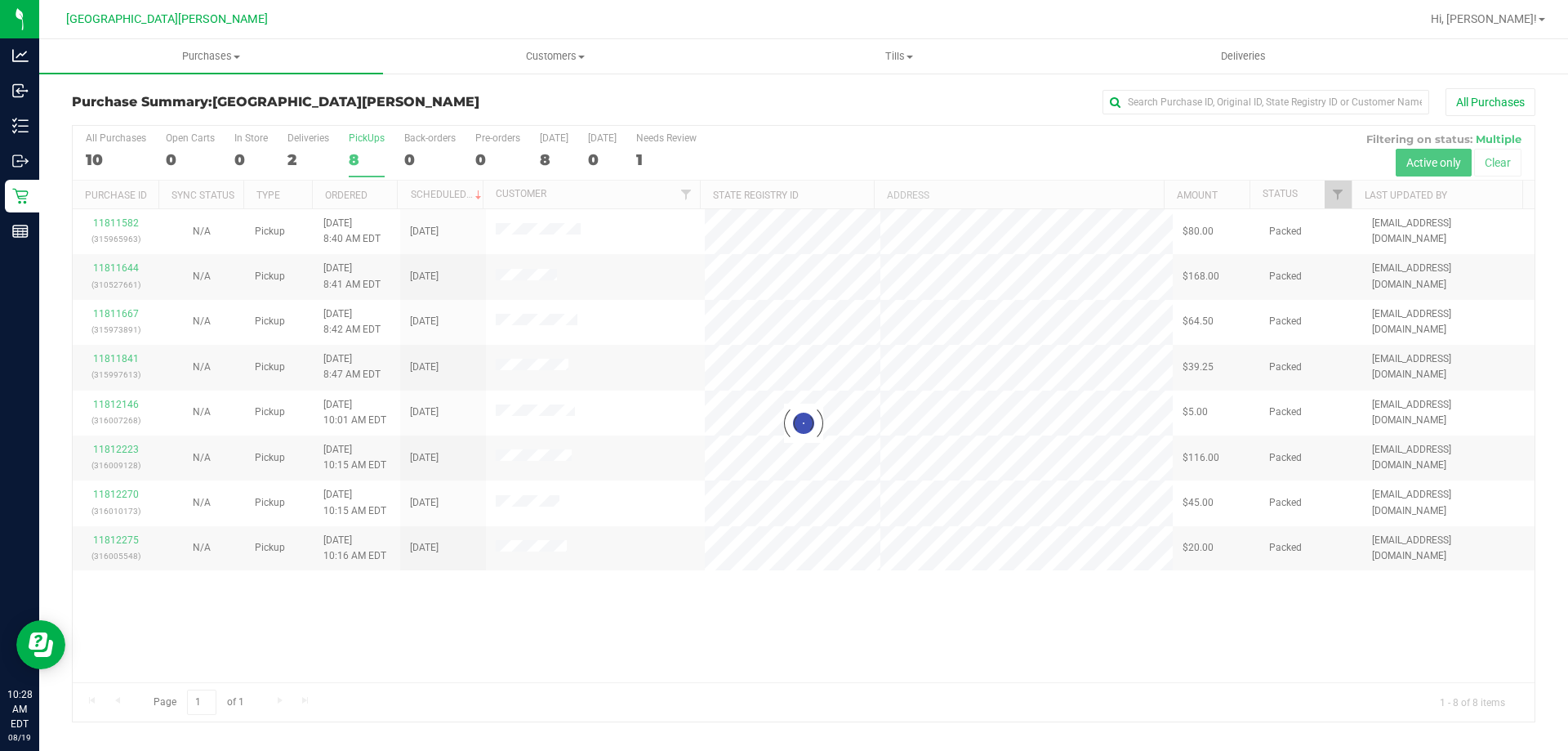
click at [374, 134] on div at bounding box center [803, 423] width 1462 height 595
click at [370, 136] on div at bounding box center [803, 423] width 1462 height 595
click at [365, 134] on div "PickUps" at bounding box center [366, 138] width 36 height 11
click at [0, 0] on input "PickUps 8" at bounding box center [0, 0] width 0 height 0
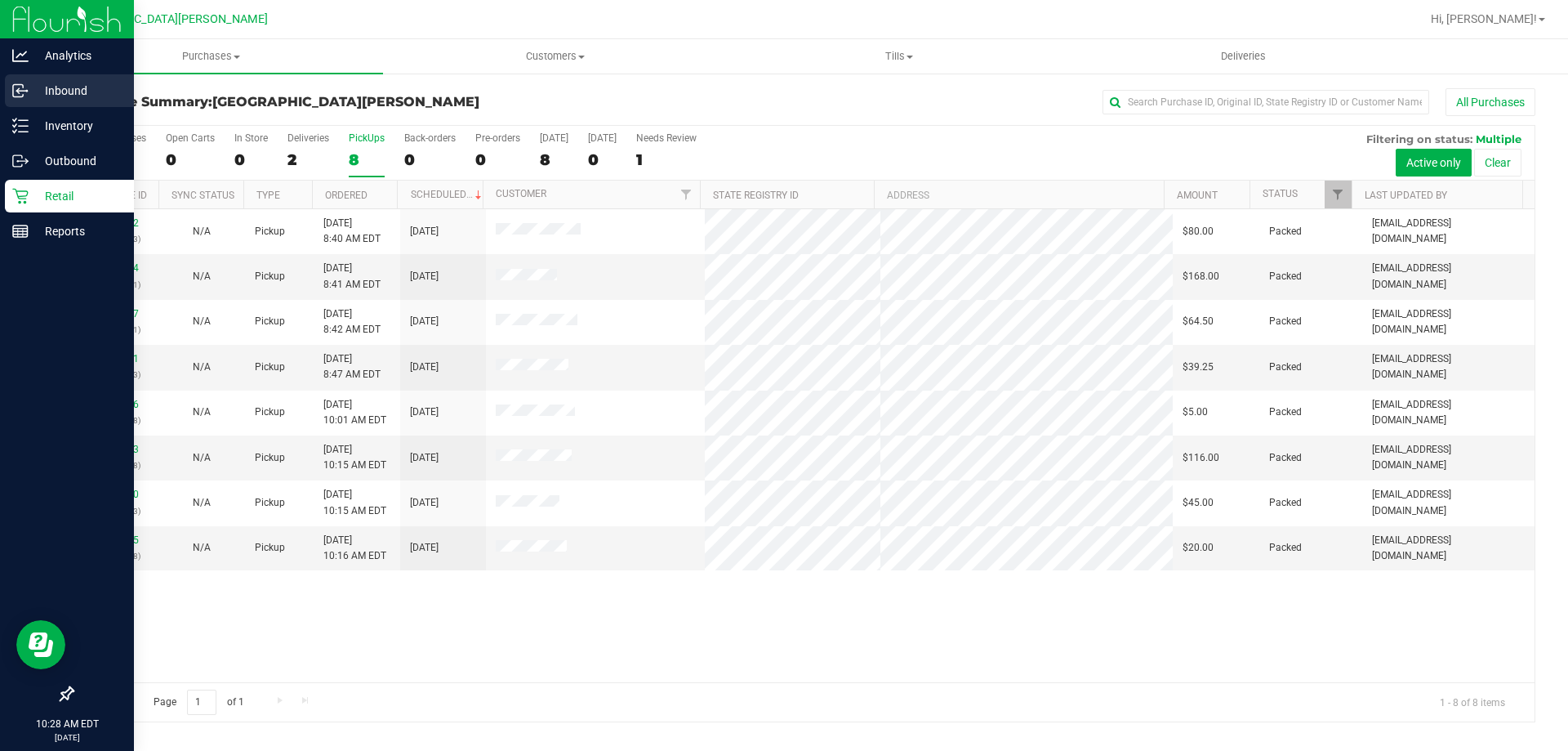
click at [62, 87] on p "Inbound" at bounding box center [77, 90] width 98 height 19
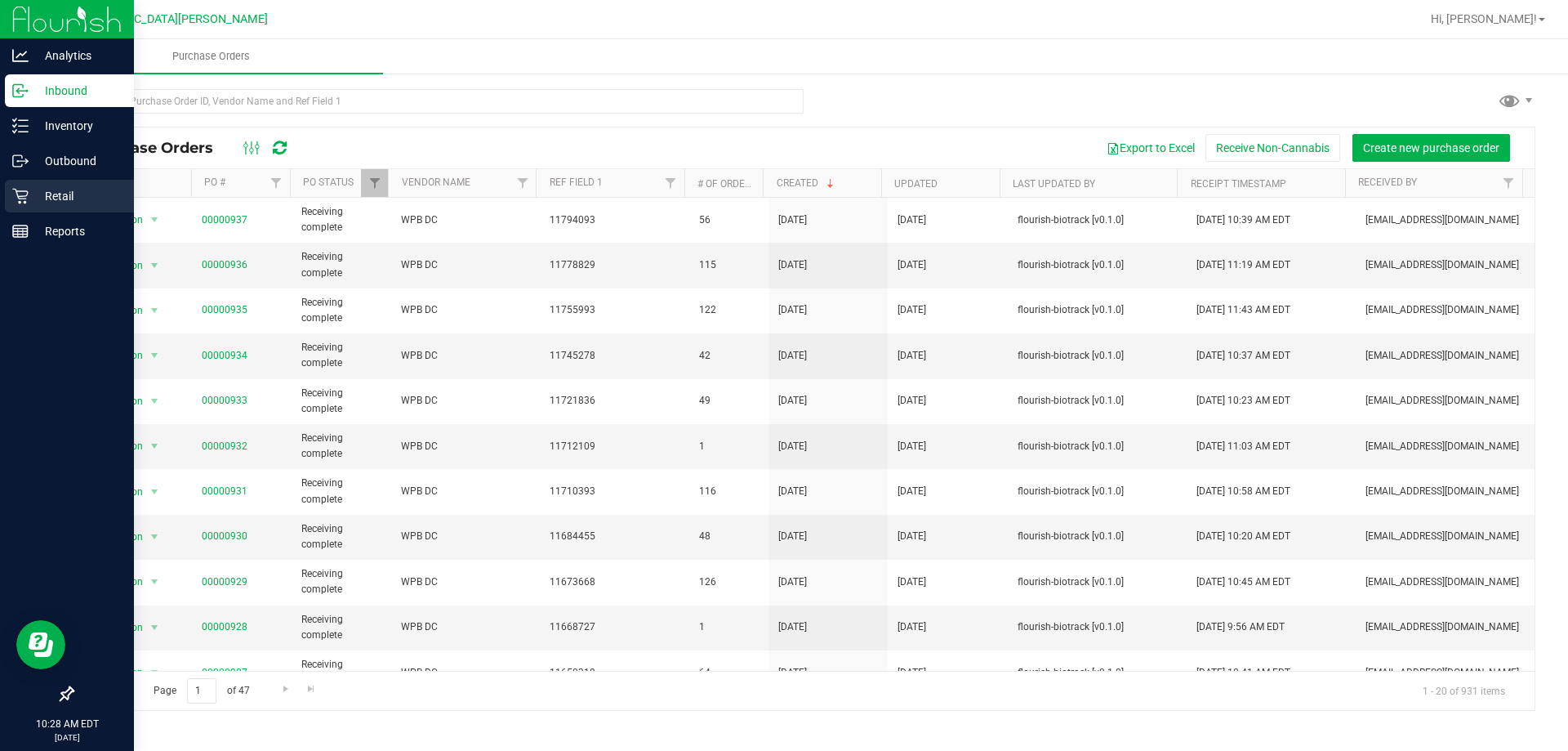
click at [29, 213] on link "Retail" at bounding box center [67, 197] width 134 height 35
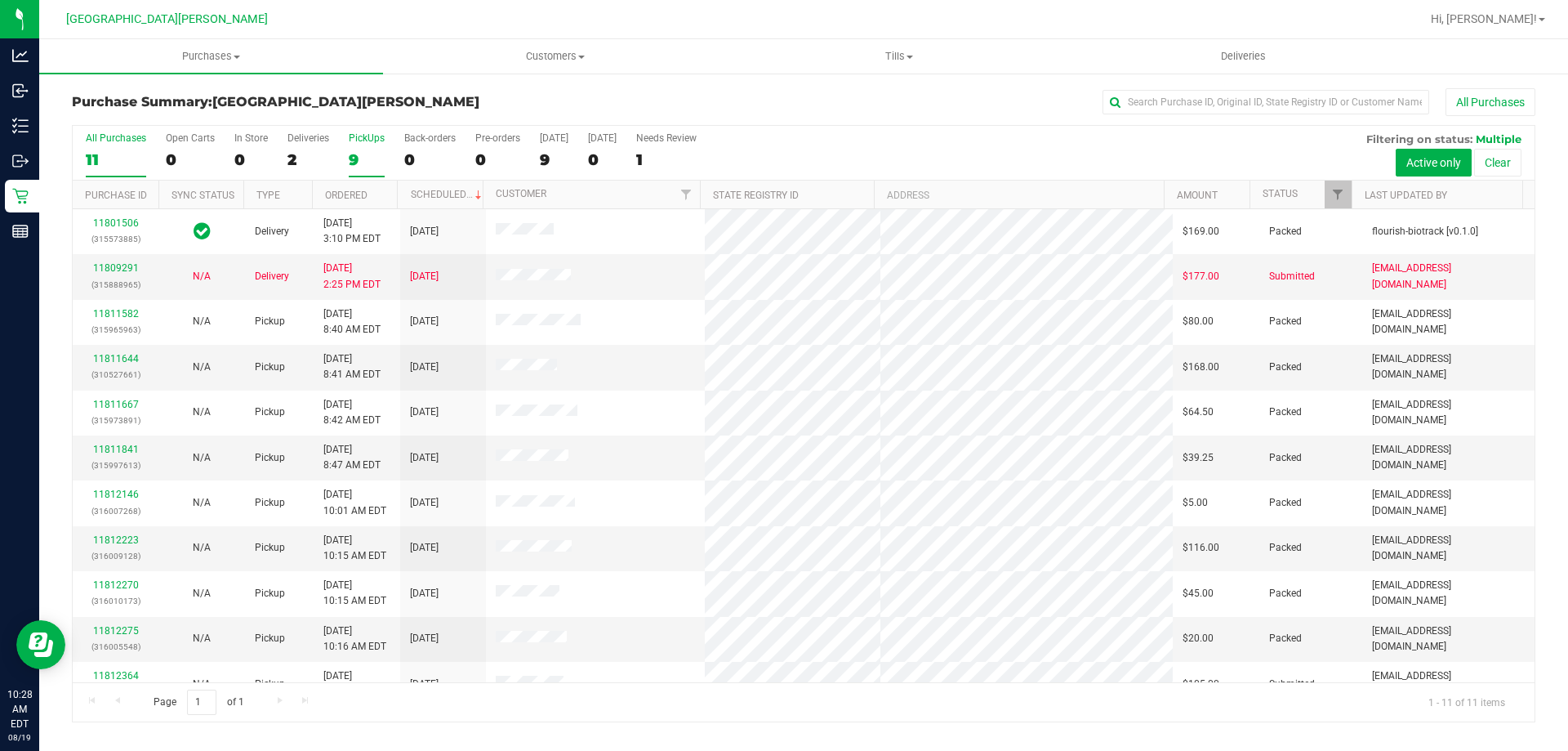
click at [358, 157] on div "9" at bounding box center [366, 159] width 36 height 19
click at [0, 0] on input "PickUps 9" at bounding box center [0, 0] width 0 height 0
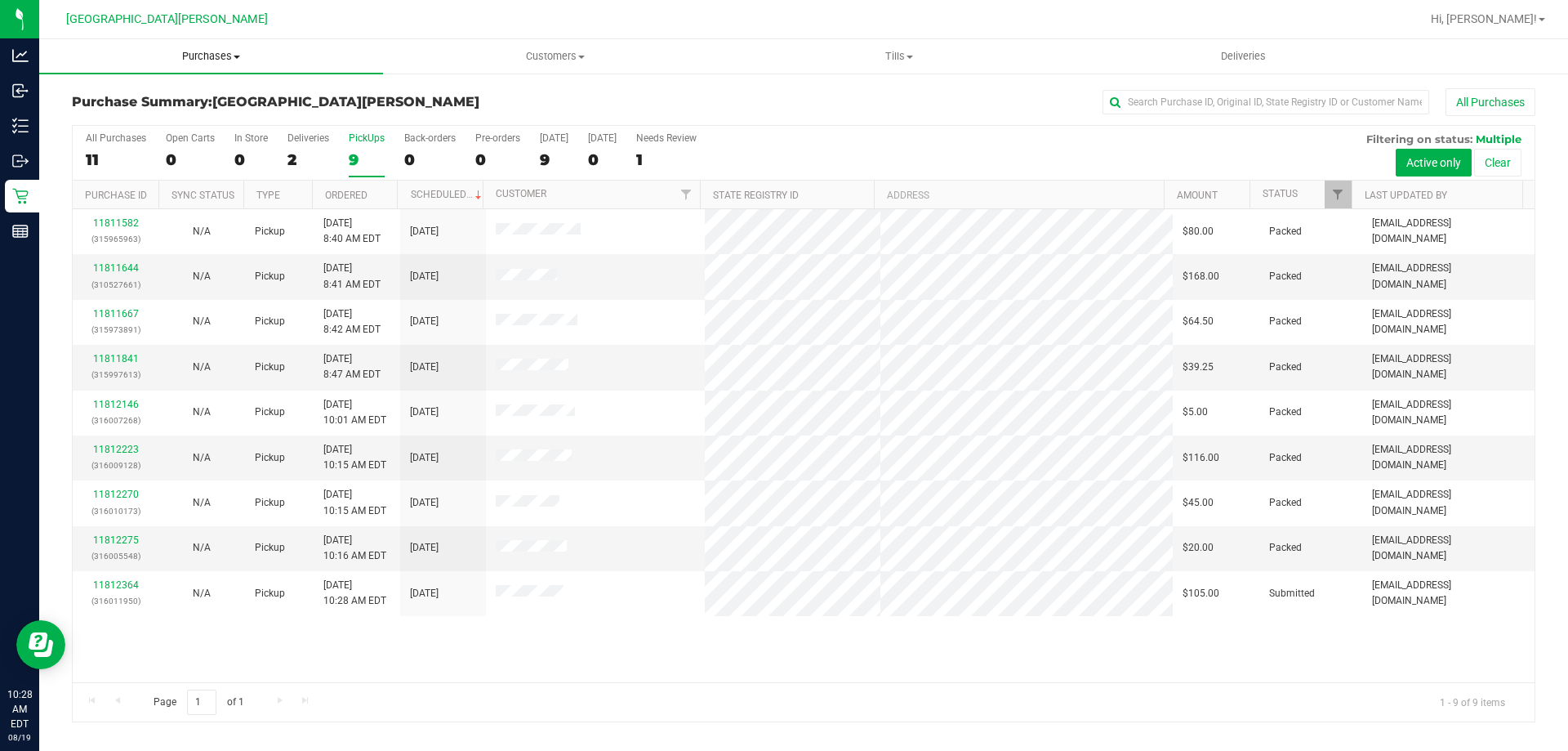
click at [207, 56] on span "Purchases" at bounding box center [211, 57] width 344 height 15
click at [134, 118] on span "Fulfillment" at bounding box center [90, 117] width 102 height 14
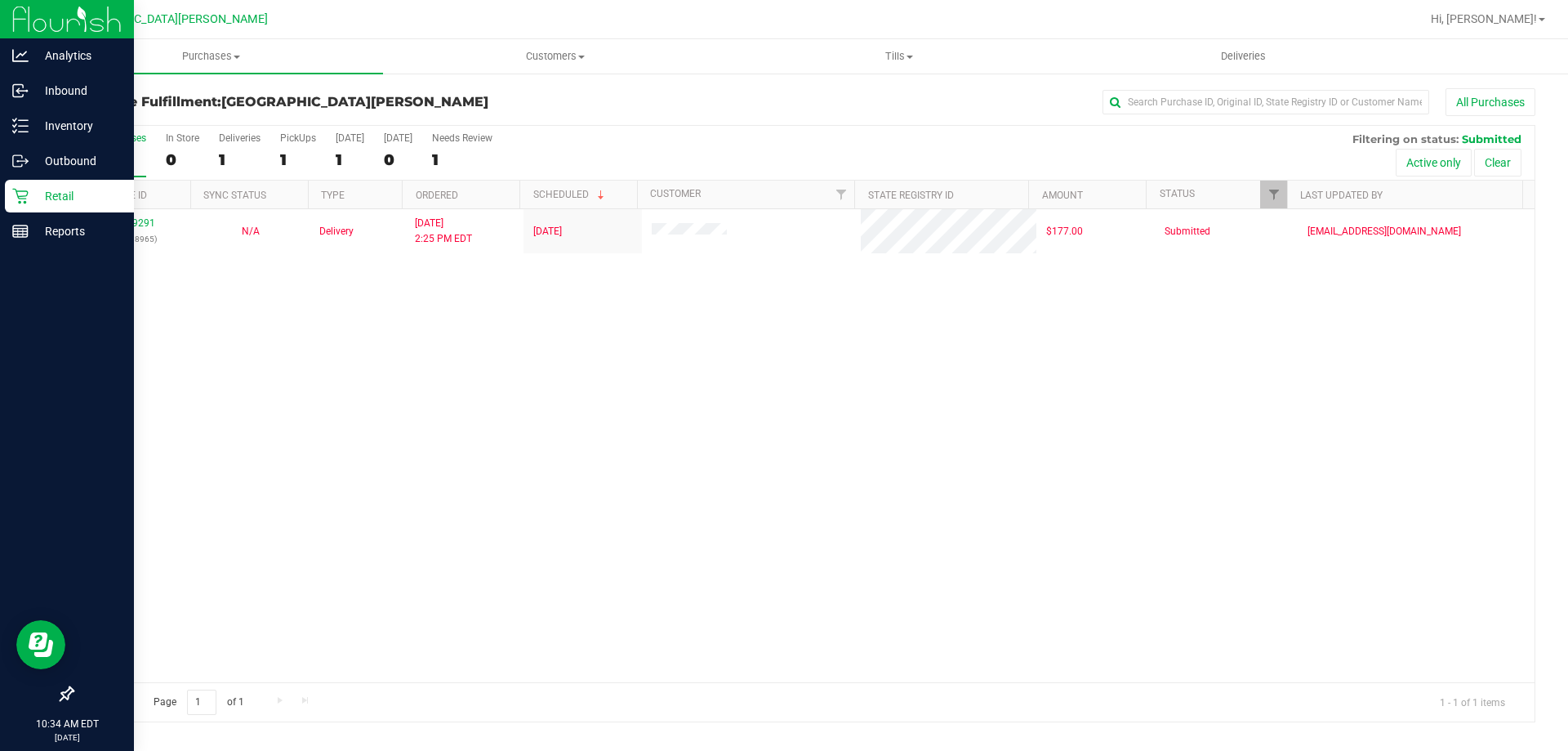
click at [27, 211] on div "Retail" at bounding box center [69, 196] width 129 height 33
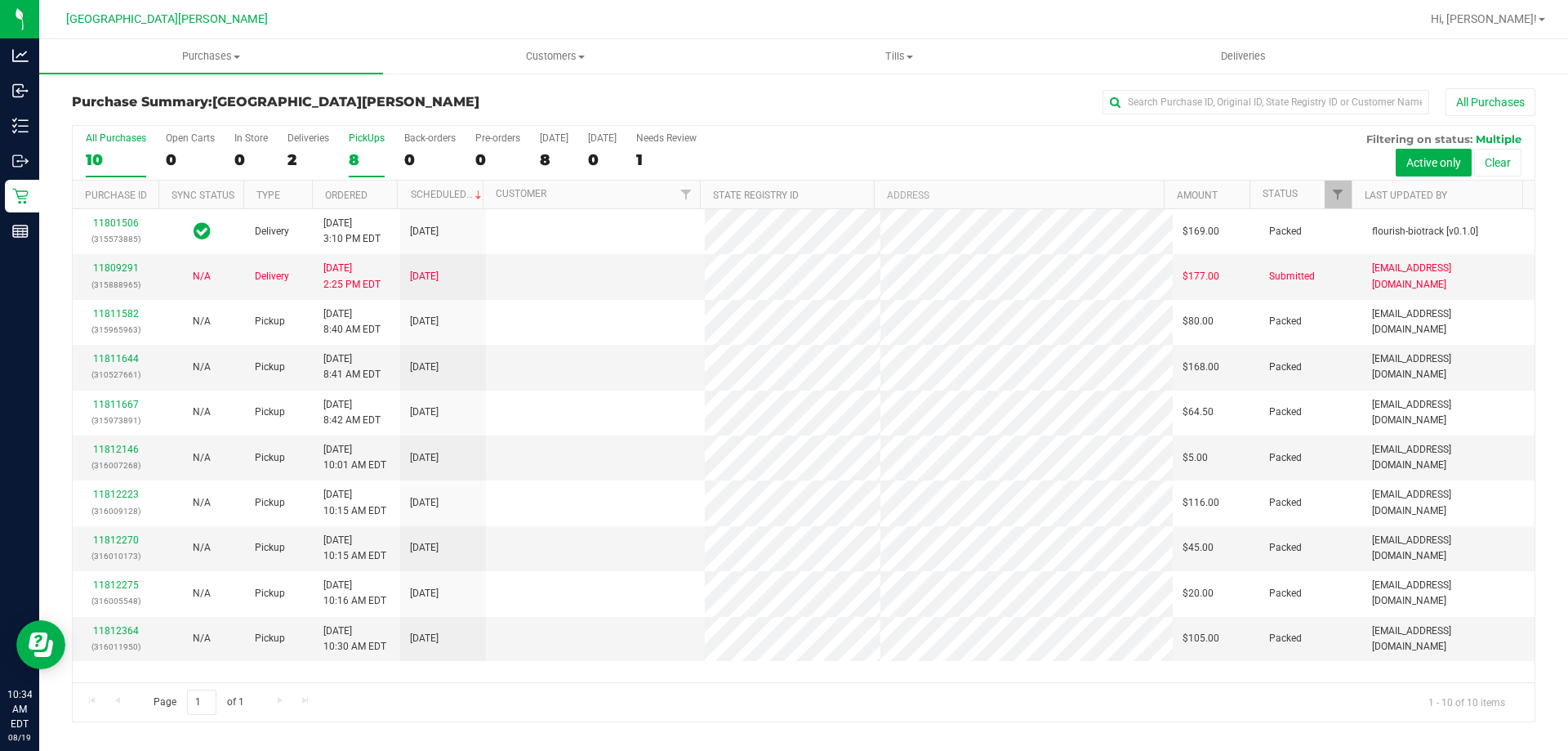
click at [352, 159] on div "8" at bounding box center [366, 159] width 36 height 19
click at [0, 0] on input "PickUps 8" at bounding box center [0, 0] width 0 height 0
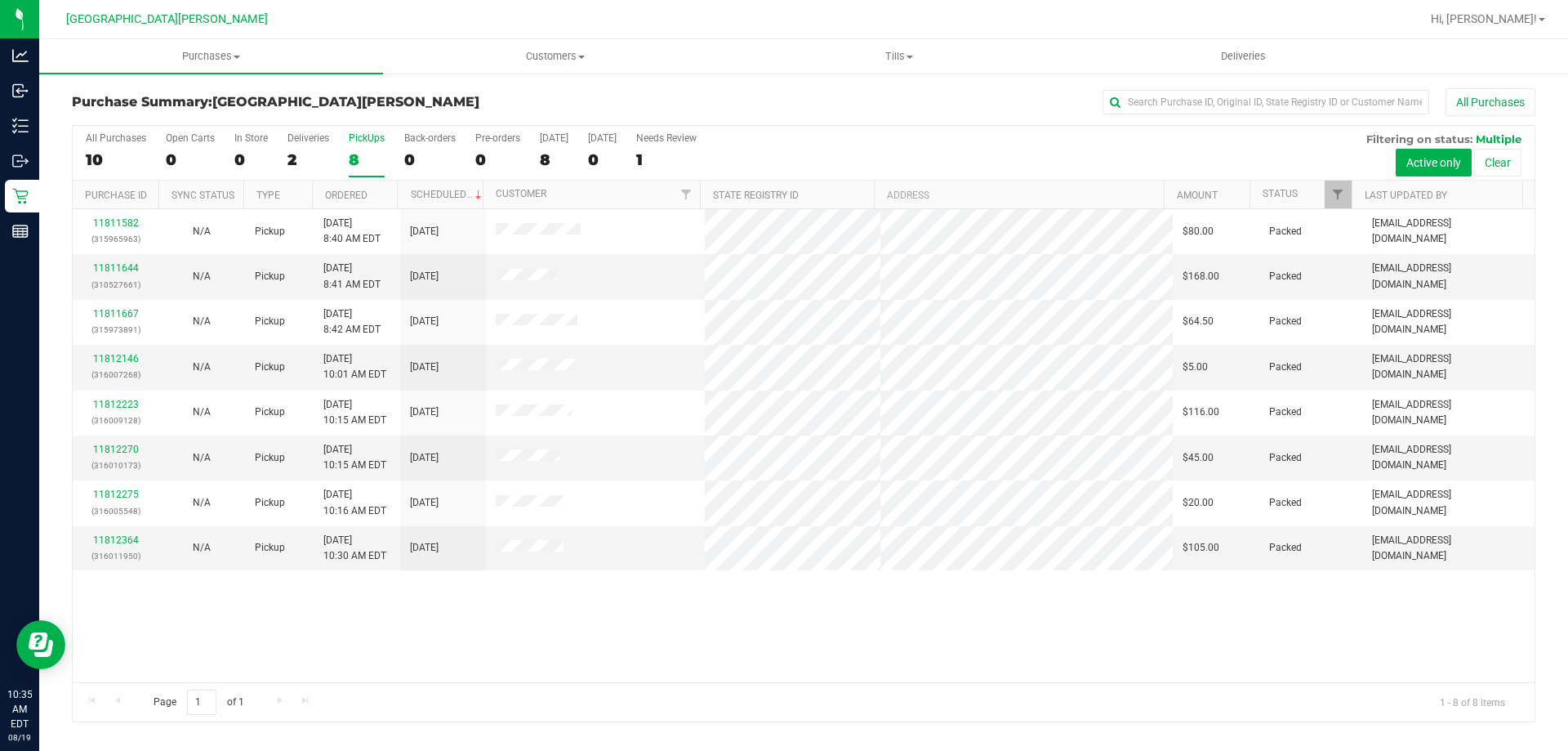
click at [379, 141] on div "PickUps" at bounding box center [366, 138] width 36 height 11
click at [0, 0] on input "PickUps 8" at bounding box center [0, 0] width 0 height 0
click at [380, 140] on div "PickUps" at bounding box center [366, 138] width 36 height 11
click at [0, 0] on input "PickUps 8" at bounding box center [0, 0] width 0 height 0
click at [364, 153] on div "8" at bounding box center [366, 159] width 36 height 19
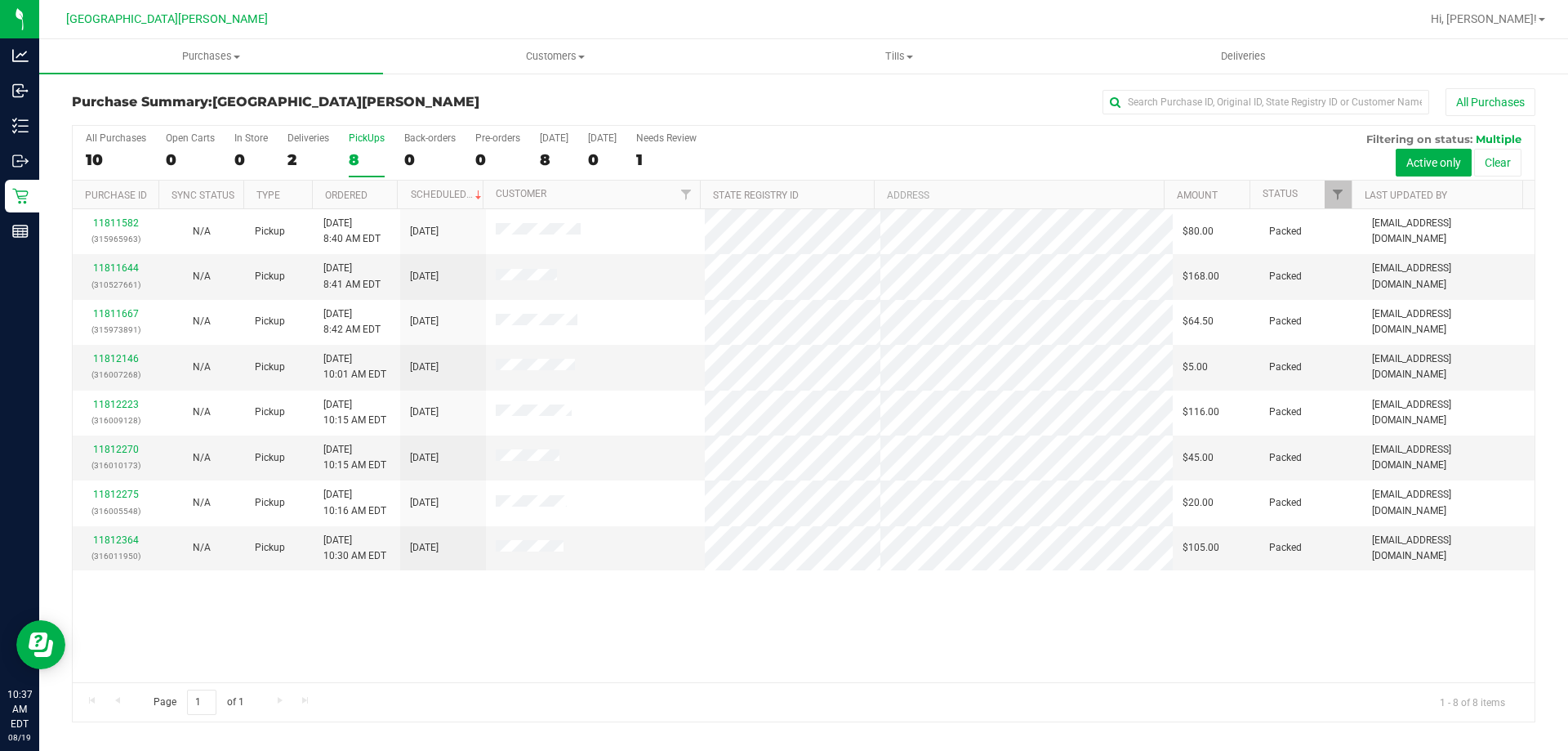
click at [0, 0] on input "PickUps 8" at bounding box center [0, 0] width 0 height 0
click at [212, 58] on span "Purchases" at bounding box center [211, 57] width 344 height 15
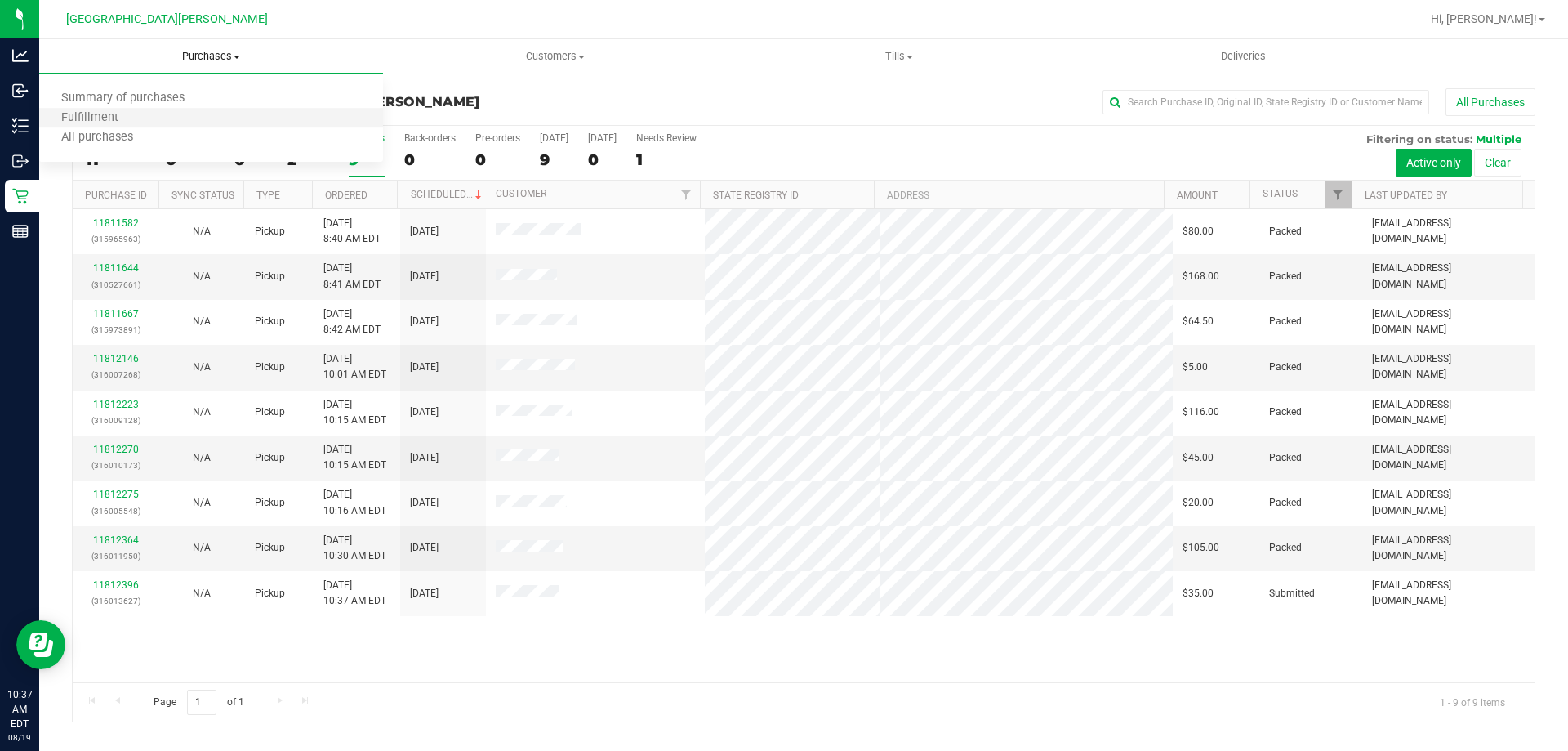
click at [195, 110] on li "Fulfillment" at bounding box center [211, 118] width 344 height 19
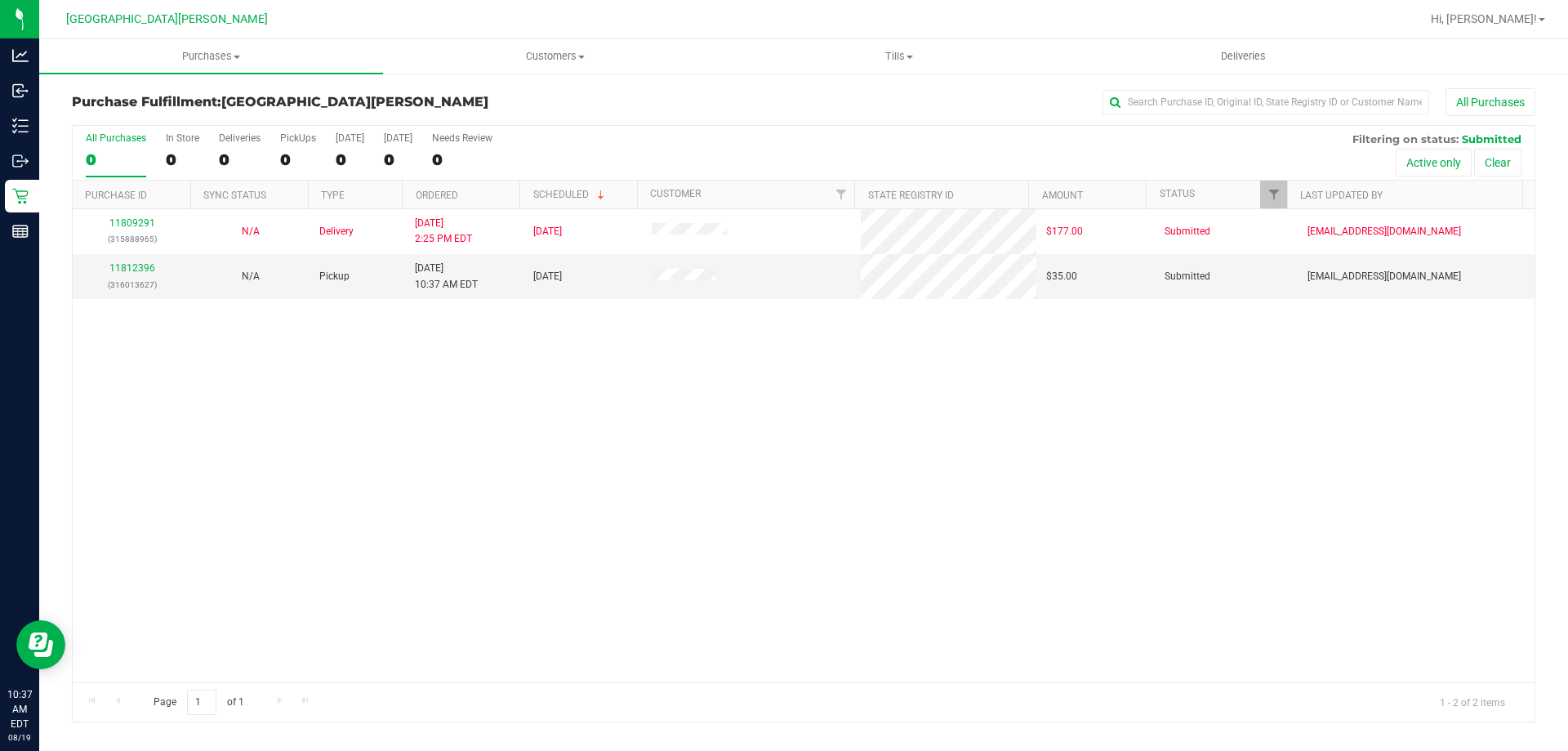
drag, startPoint x: 369, startPoint y: 422, endPoint x: 347, endPoint y: 358, distance: 67.7
click at [369, 421] on div "11809291 (315888965) N/A Delivery [DATE] 2:25 PM EDT 8/22/2025 $177.00 Submitte…" at bounding box center [803, 445] width 1462 height 473
click at [133, 262] on link "11812396" at bounding box center [133, 267] width 46 height 11
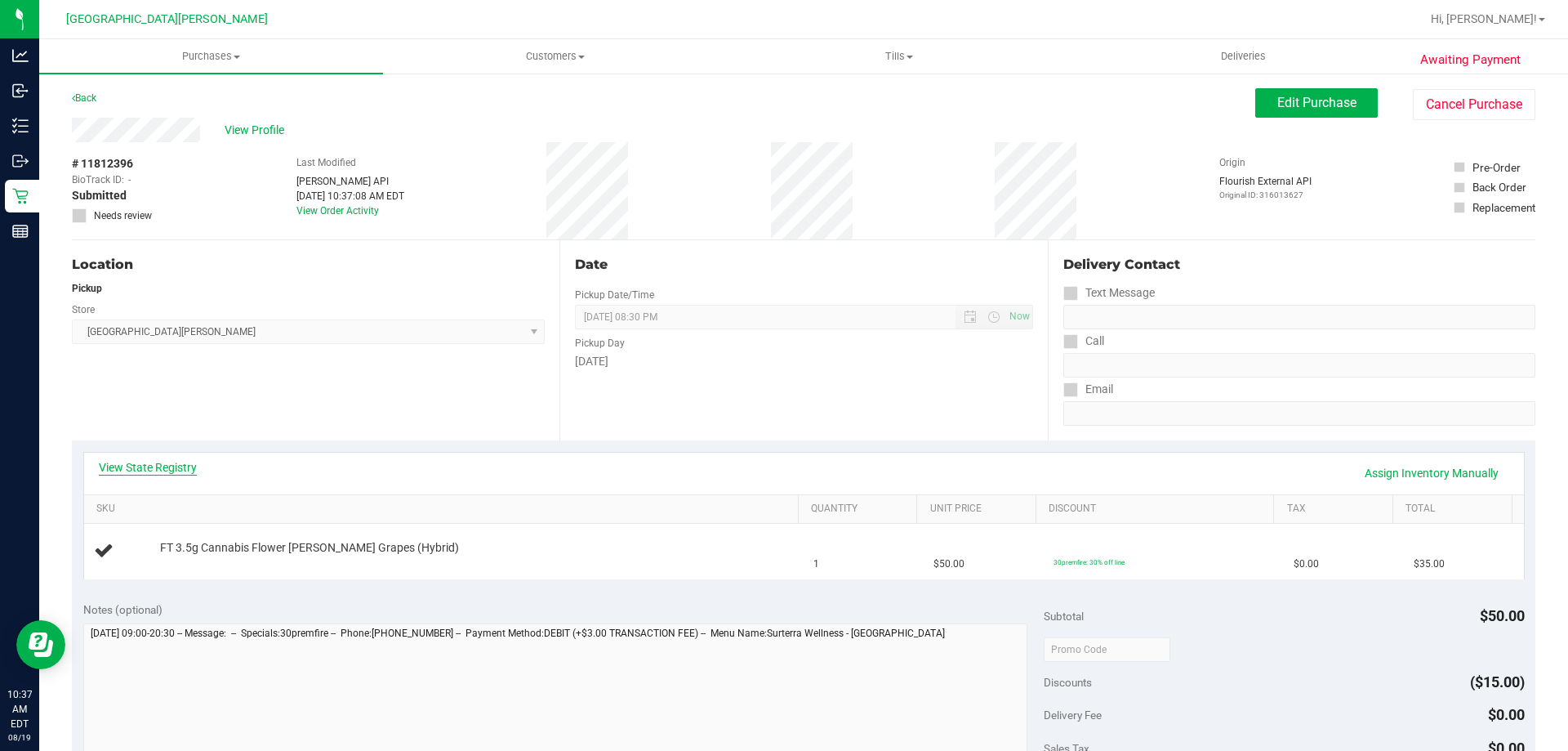
click at [166, 466] on link "View State Registry" at bounding box center [147, 467] width 98 height 16
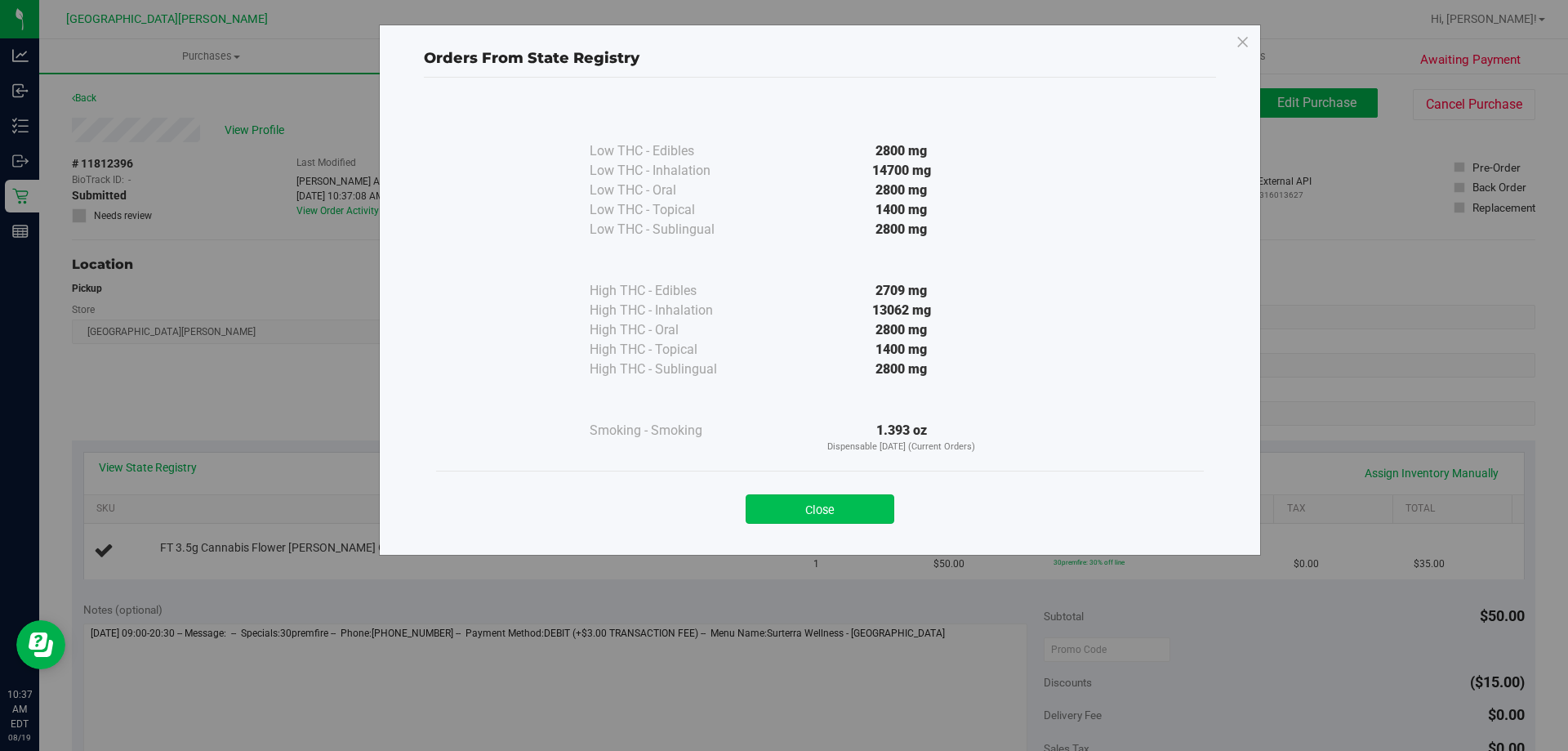
click at [821, 506] on button "Close" at bounding box center [820, 509] width 148 height 29
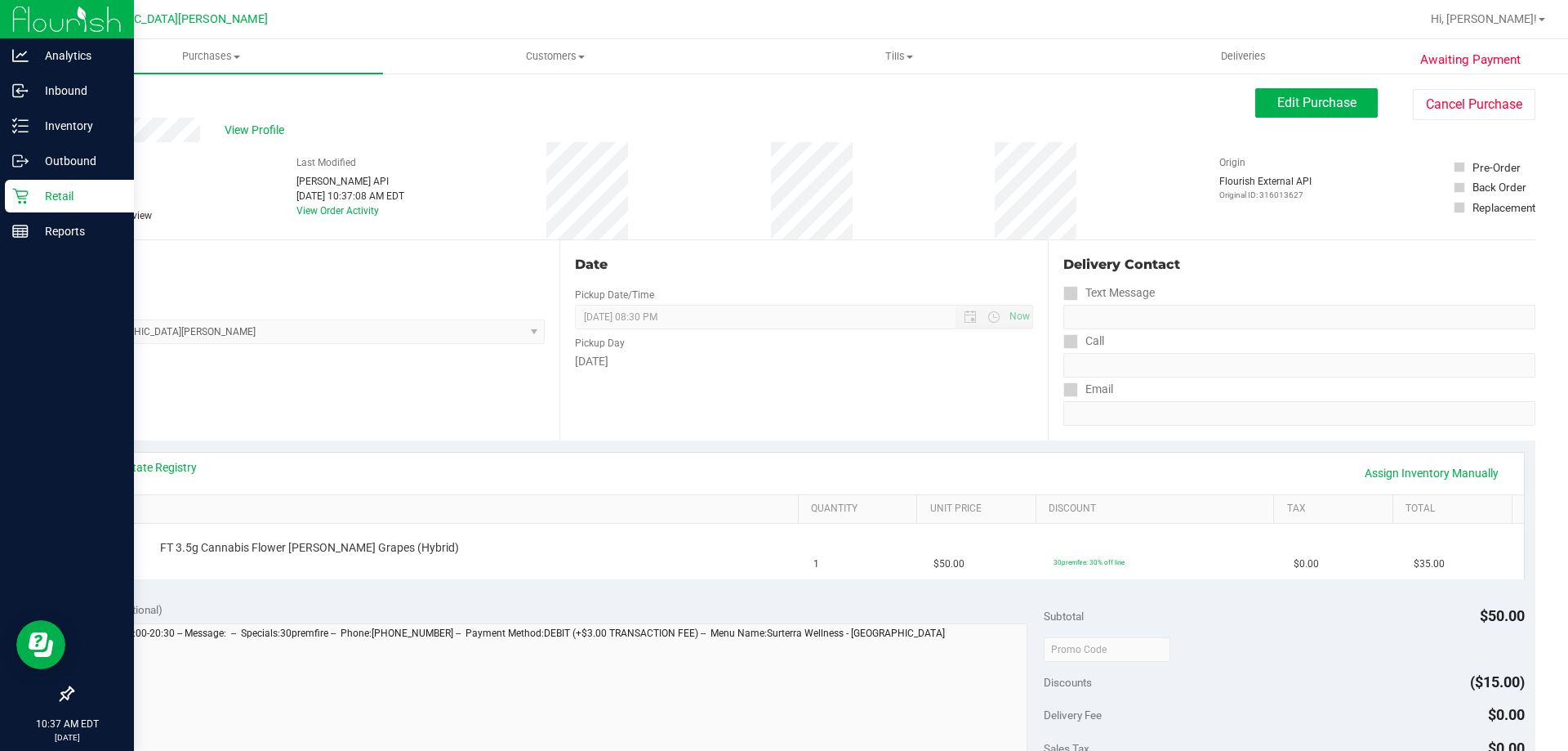
click at [15, 201] on icon at bounding box center [20, 196] width 16 height 16
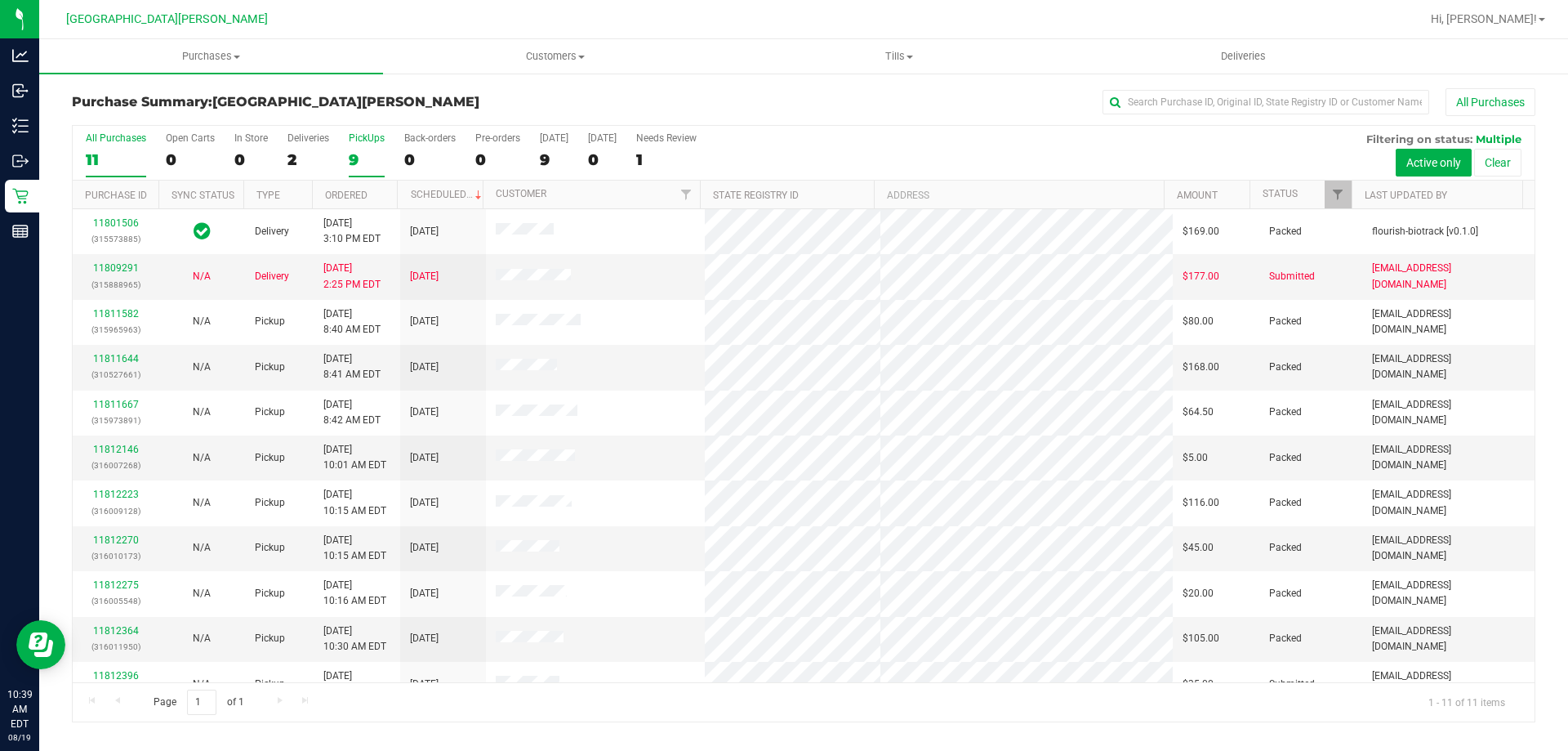
click at [366, 156] on div "9" at bounding box center [366, 159] width 36 height 19
click at [0, 0] on input "PickUps 9" at bounding box center [0, 0] width 0 height 0
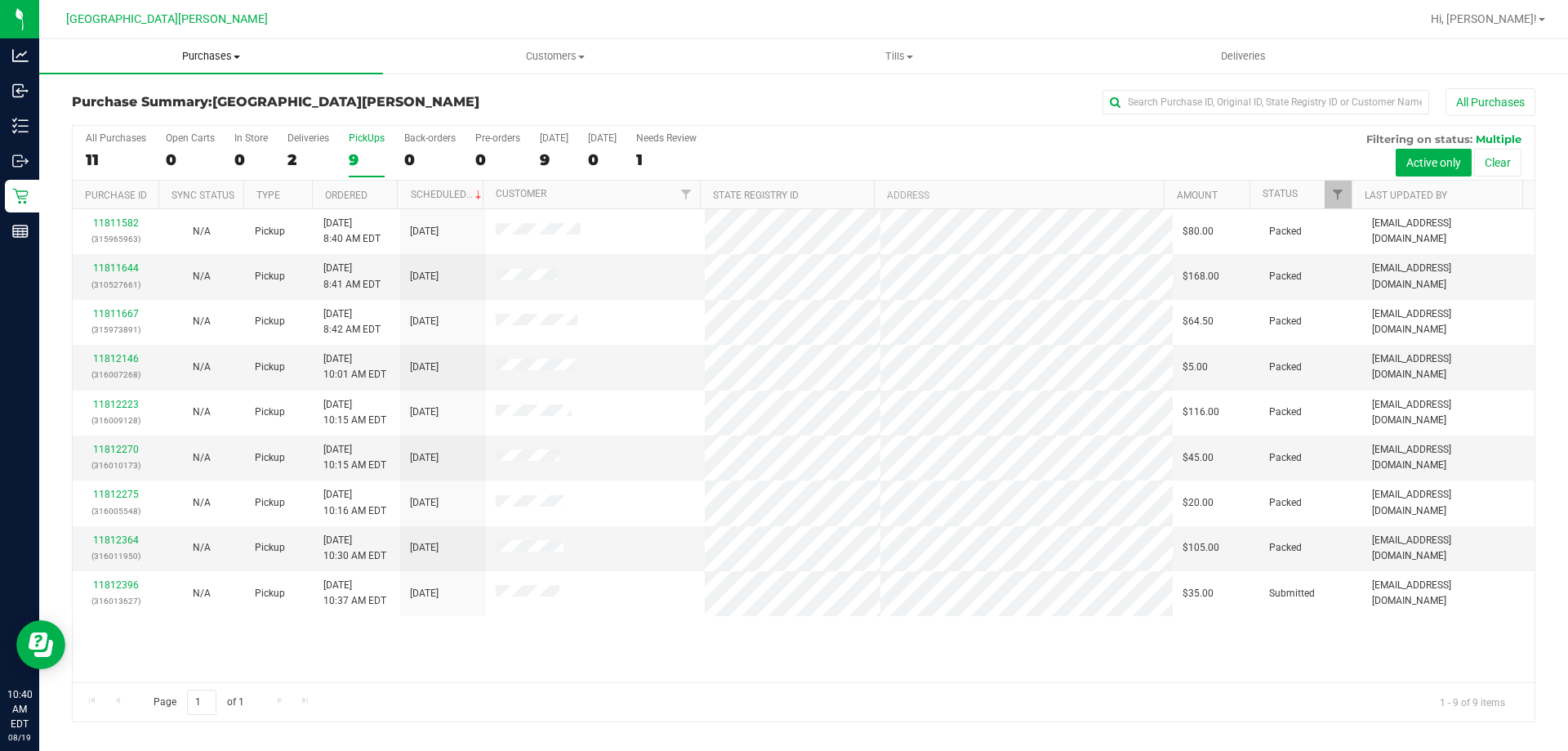
click at [200, 57] on span "Purchases" at bounding box center [211, 57] width 344 height 15
click at [163, 112] on li "Fulfillment" at bounding box center [211, 118] width 344 height 19
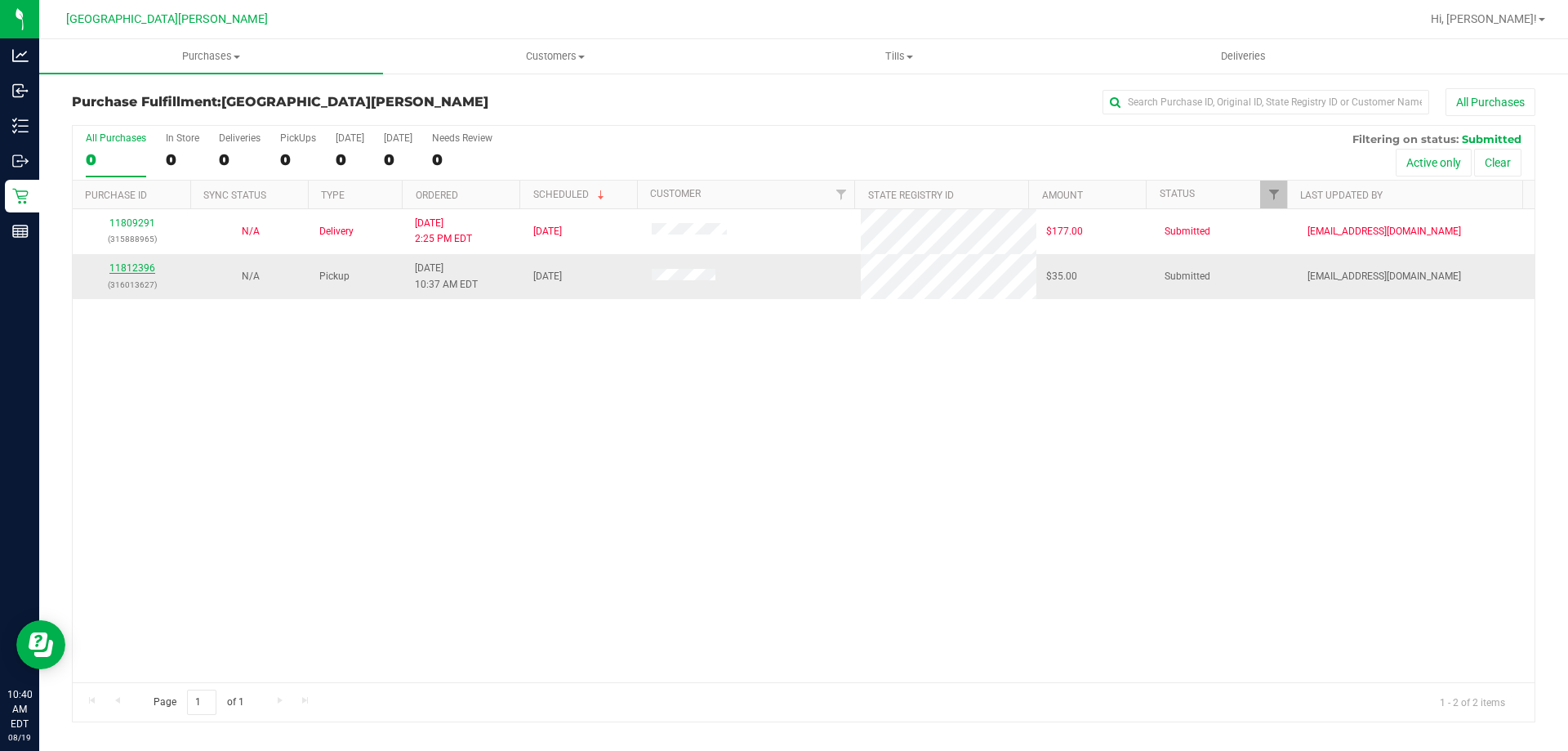
click at [146, 267] on link "11812396" at bounding box center [133, 267] width 46 height 11
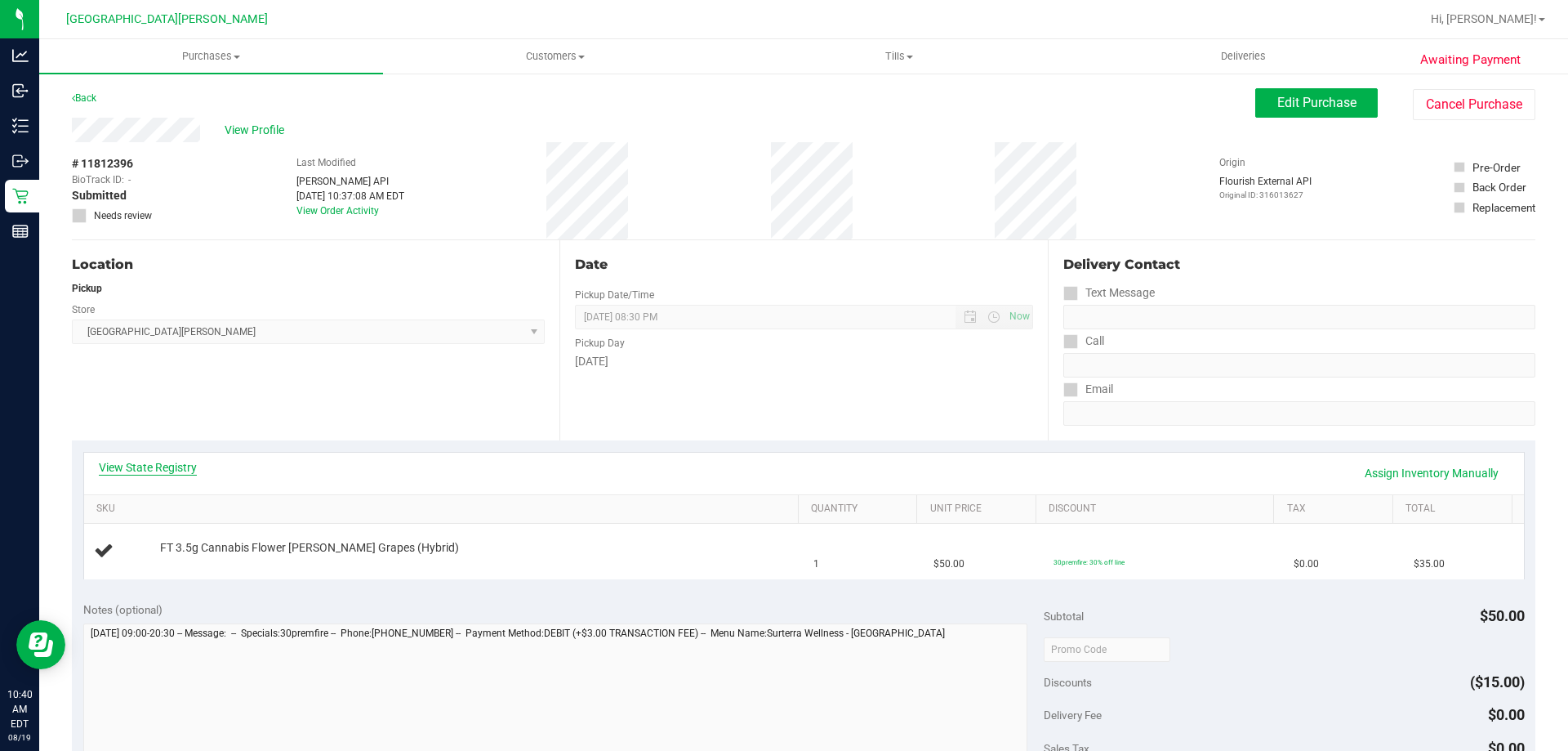
click at [183, 463] on link "View State Registry" at bounding box center [147, 467] width 98 height 16
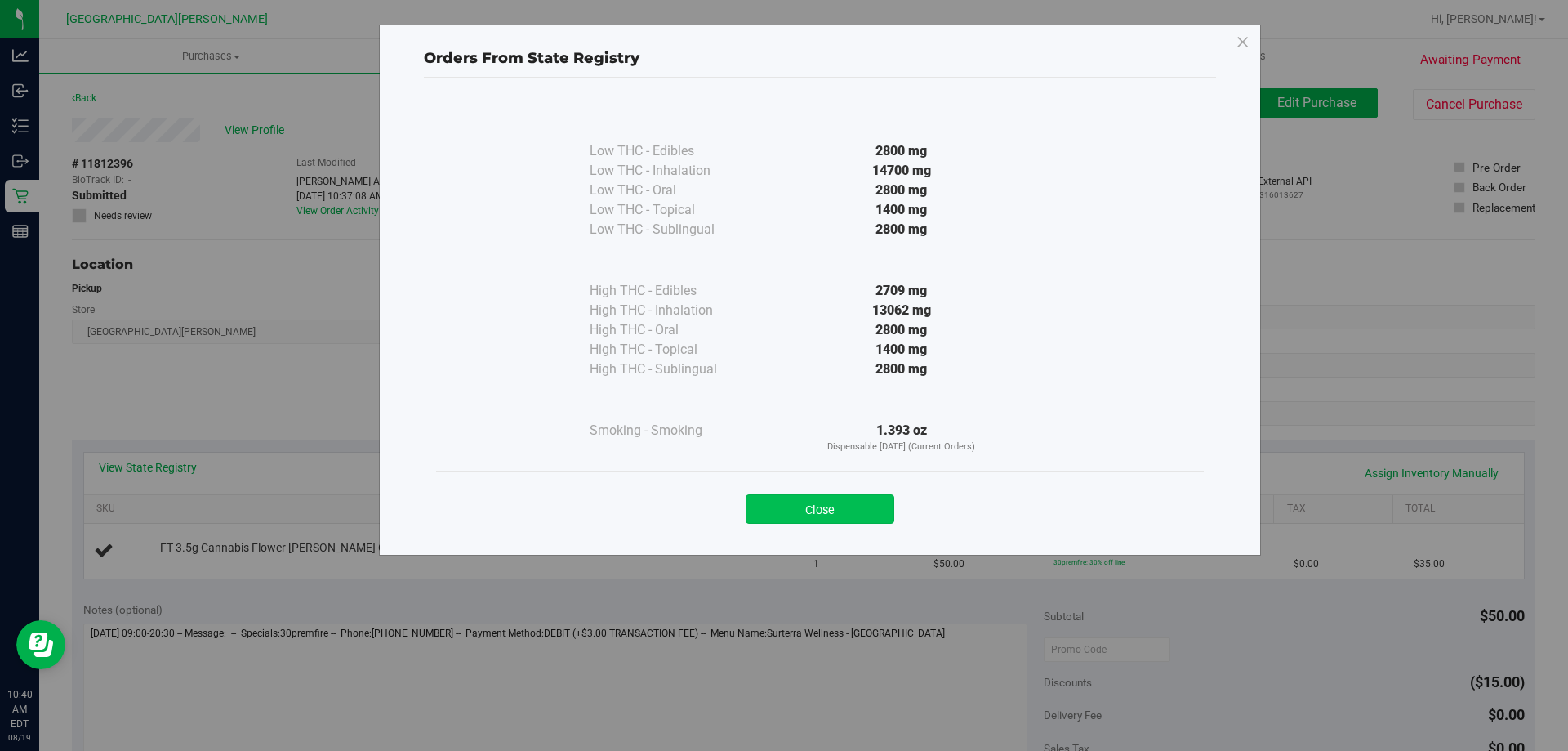
click at [843, 503] on button "Close" at bounding box center [820, 509] width 148 height 29
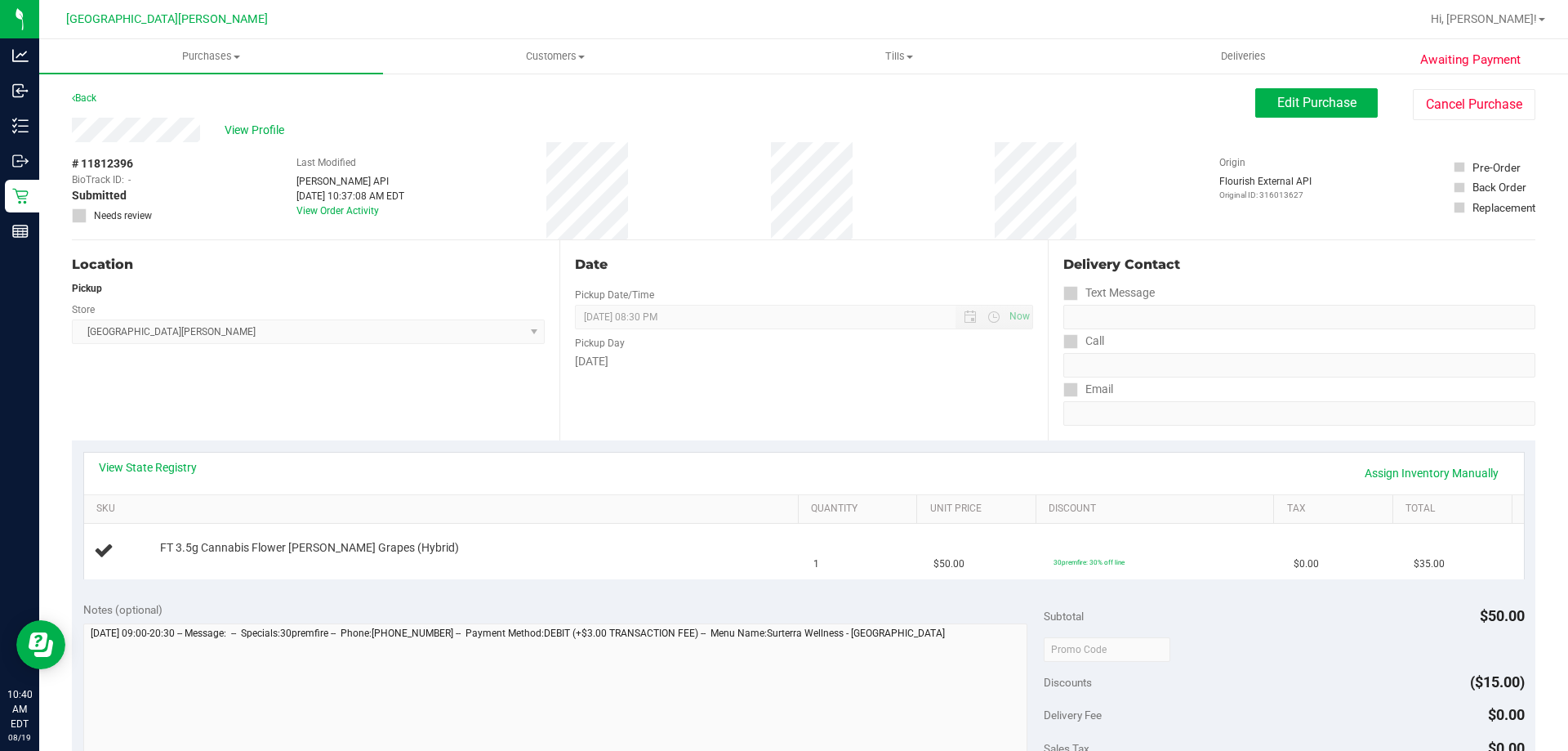
click at [42, 200] on div "Awaiting Payment Back Edit Purchase Cancel Purchase View Profile # 11812396 Bio…" at bounding box center [804, 685] width 1529 height 1225
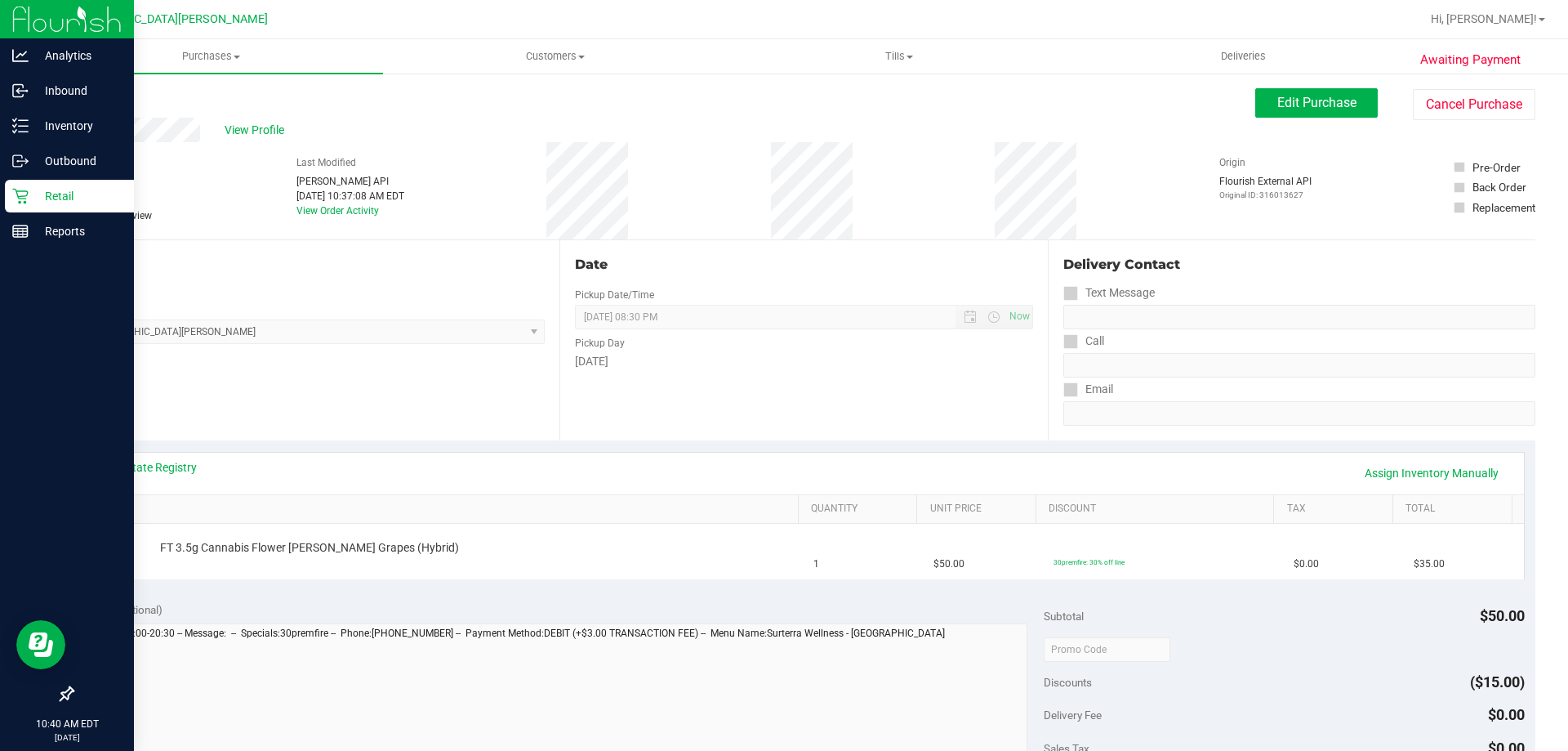
click at [23, 184] on div "Retail" at bounding box center [69, 196] width 129 height 33
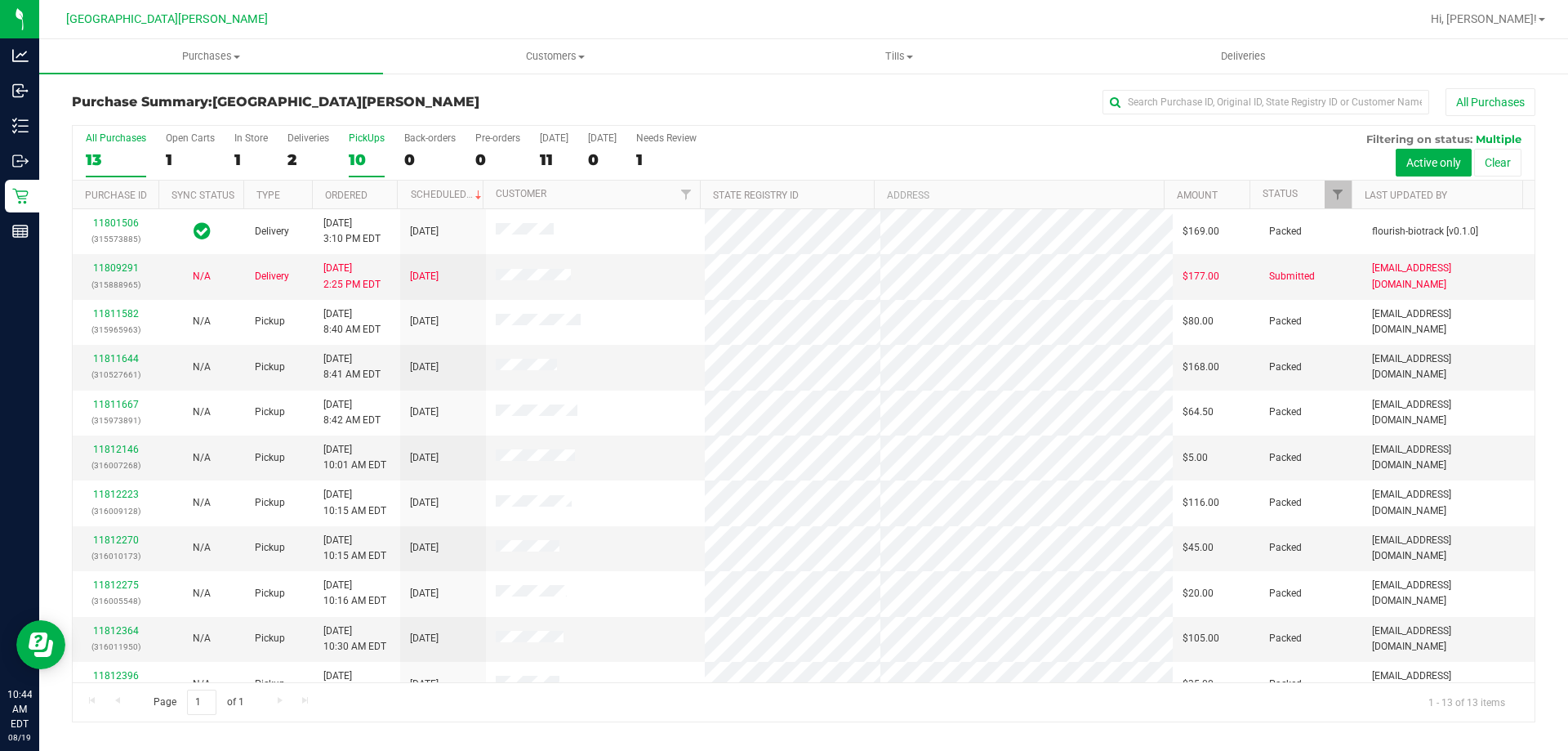
click at [371, 157] on div "10" at bounding box center [366, 159] width 36 height 19
click at [0, 0] on input "PickUps 10" at bounding box center [0, 0] width 0 height 0
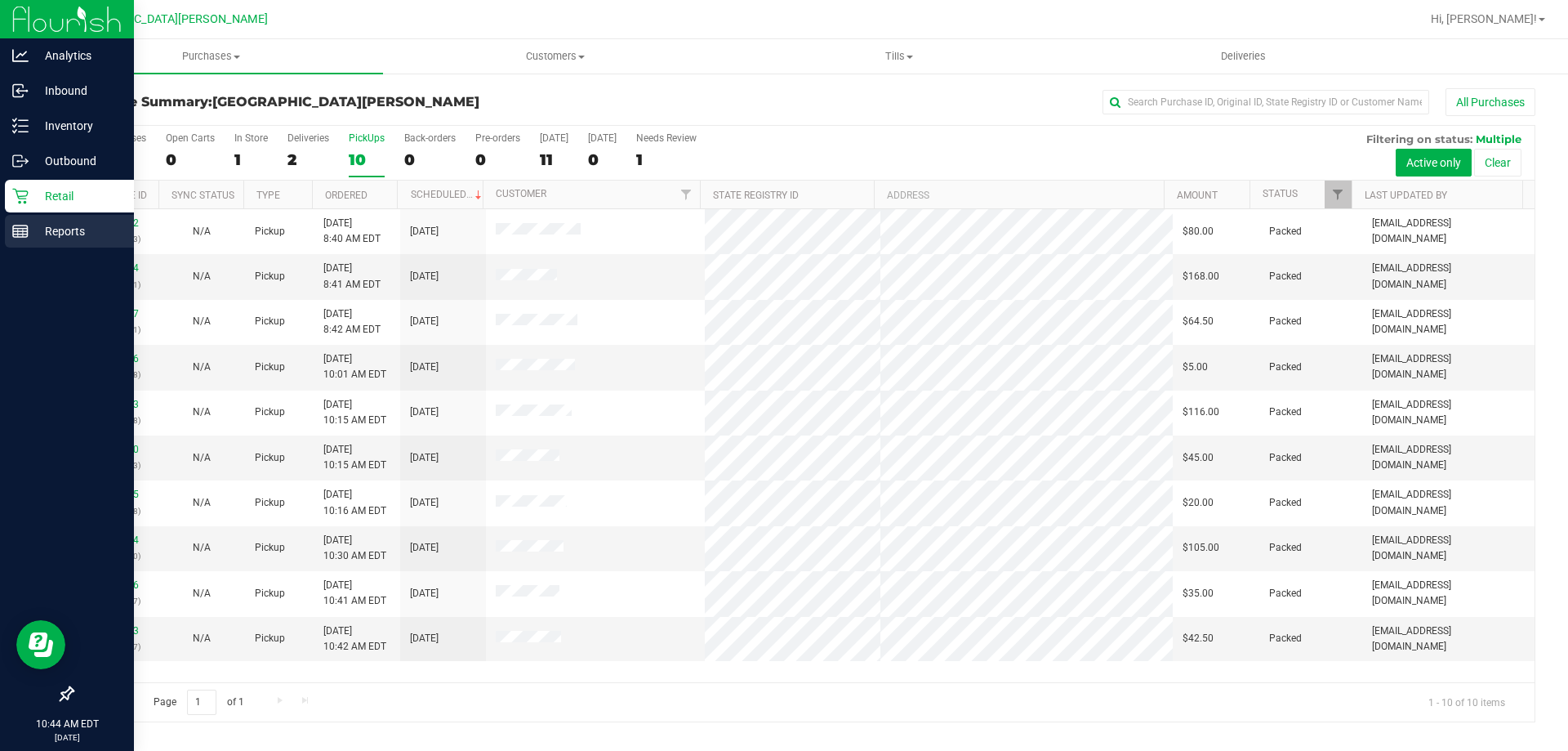
click at [34, 231] on p "Reports" at bounding box center [77, 231] width 98 height 19
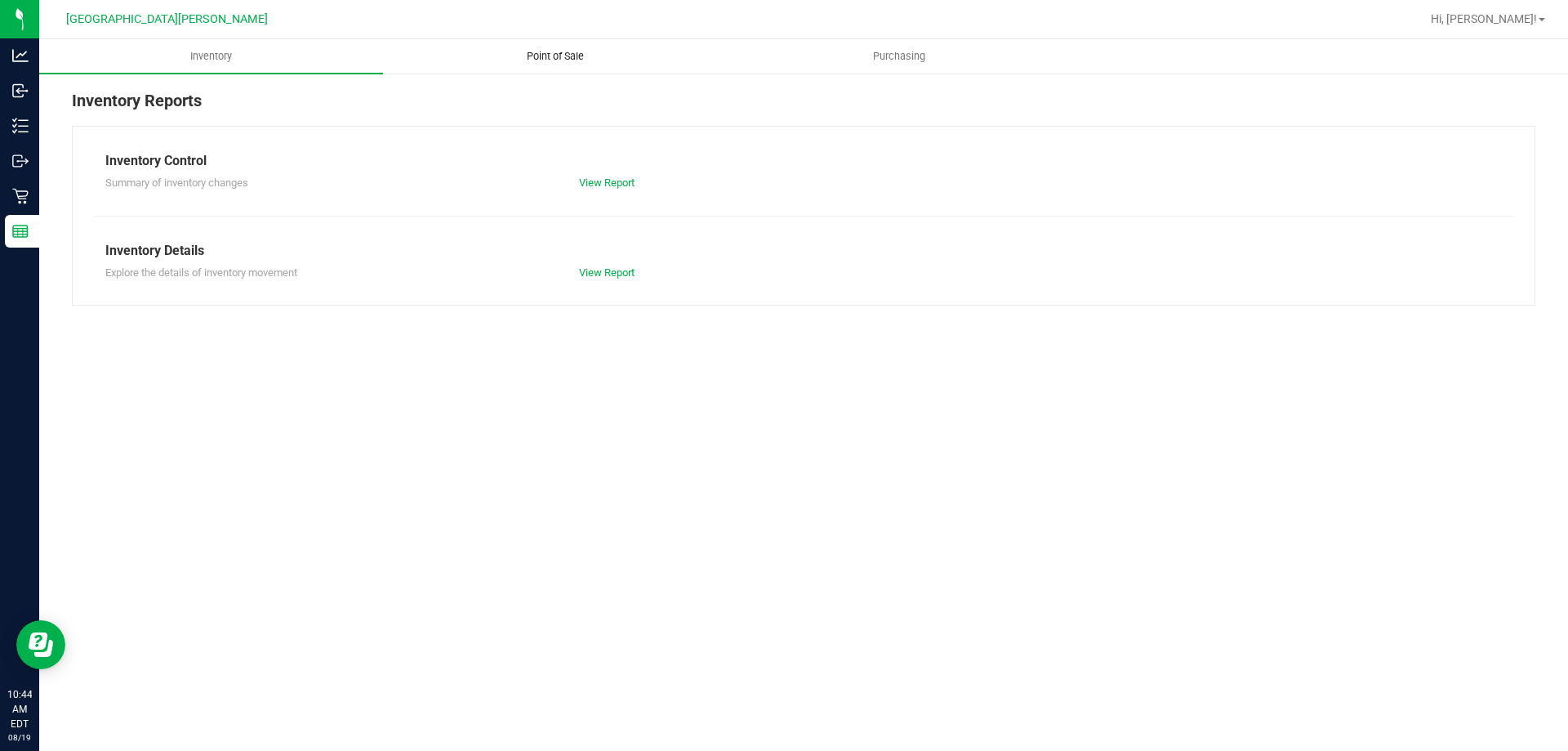
click at [568, 49] on span "Point of Sale" at bounding box center [555, 57] width 102 height 15
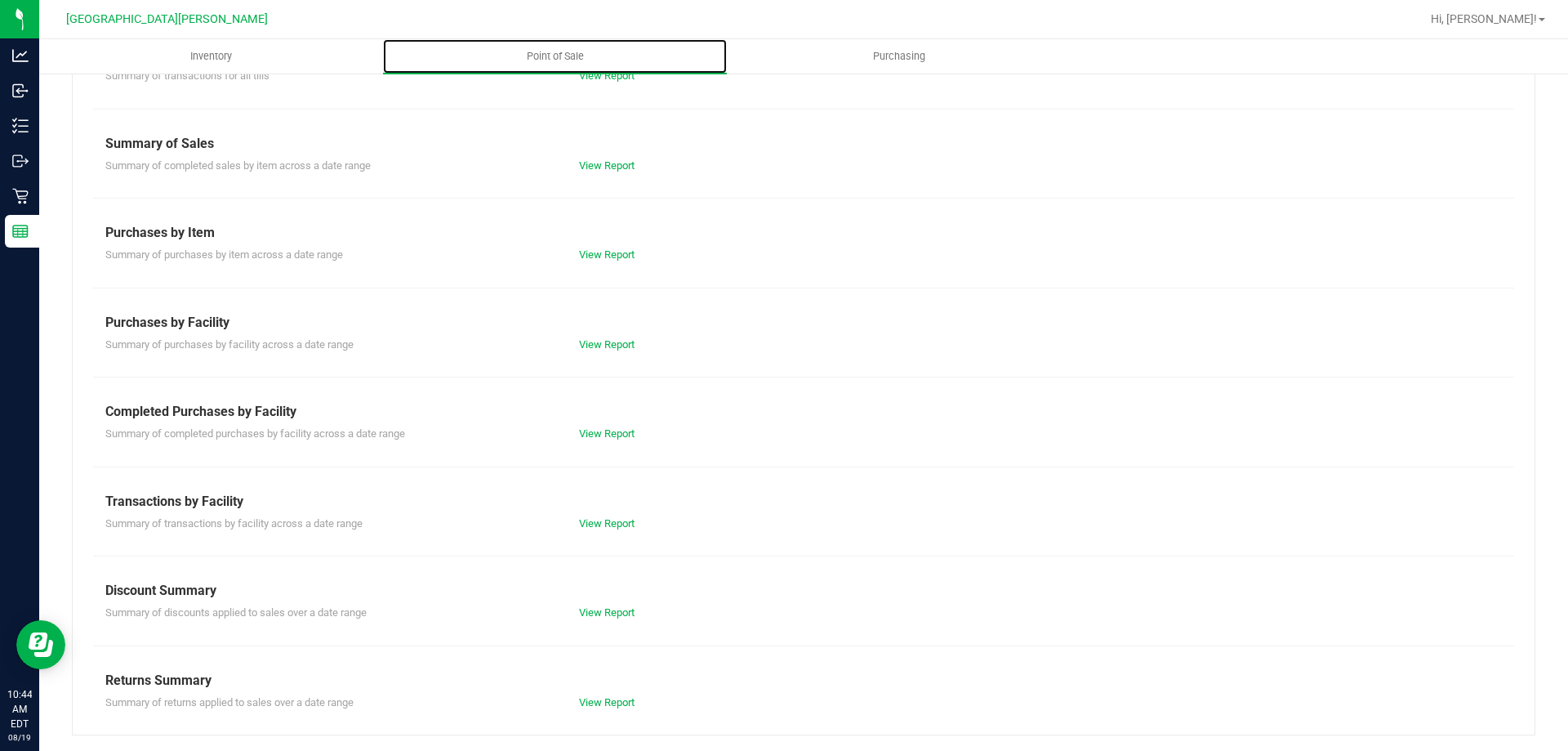
scroll to position [108, 0]
click at [599, 431] on link "View Report" at bounding box center [607, 432] width 56 height 12
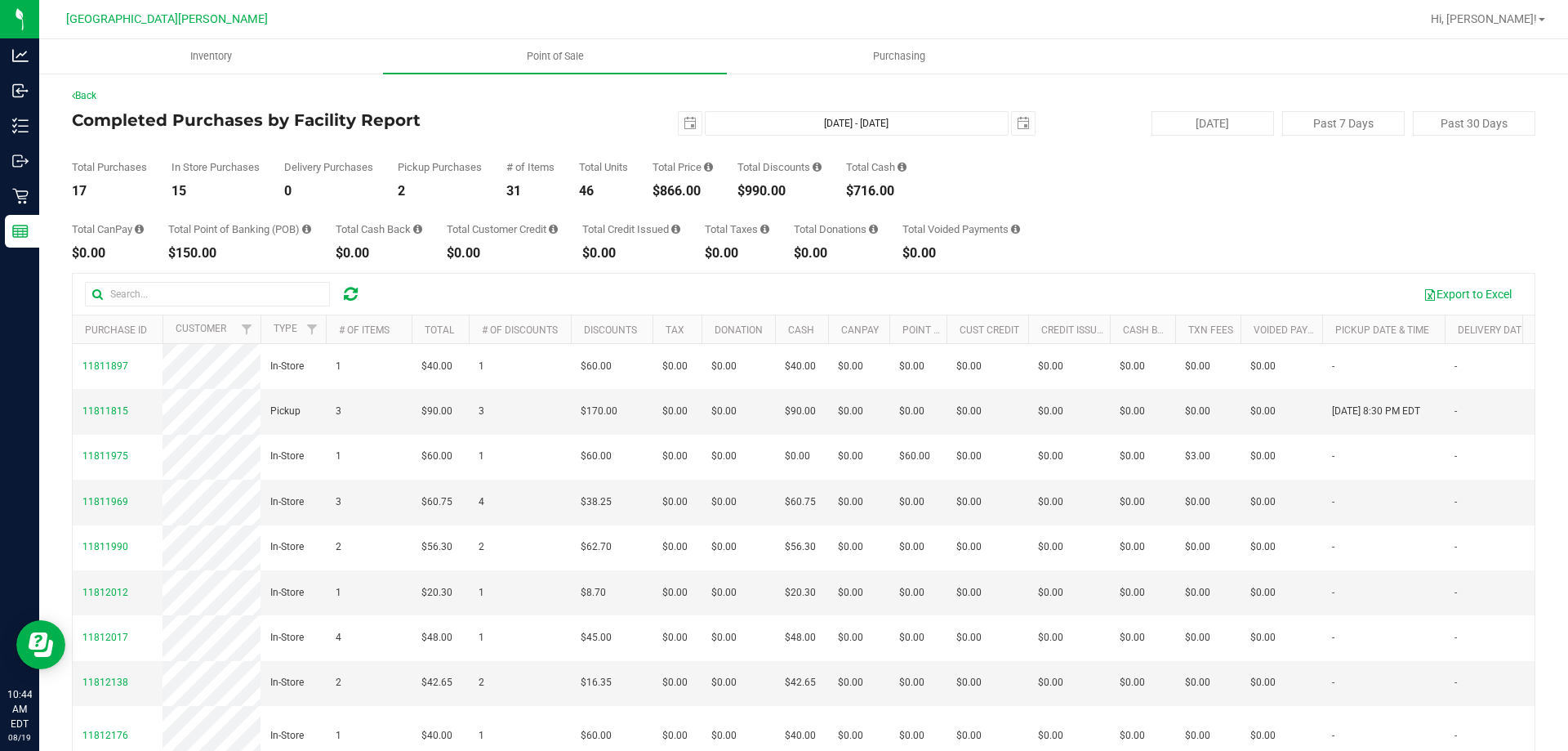
click at [695, 180] on div "Total Price $866.00" at bounding box center [683, 180] width 60 height 36
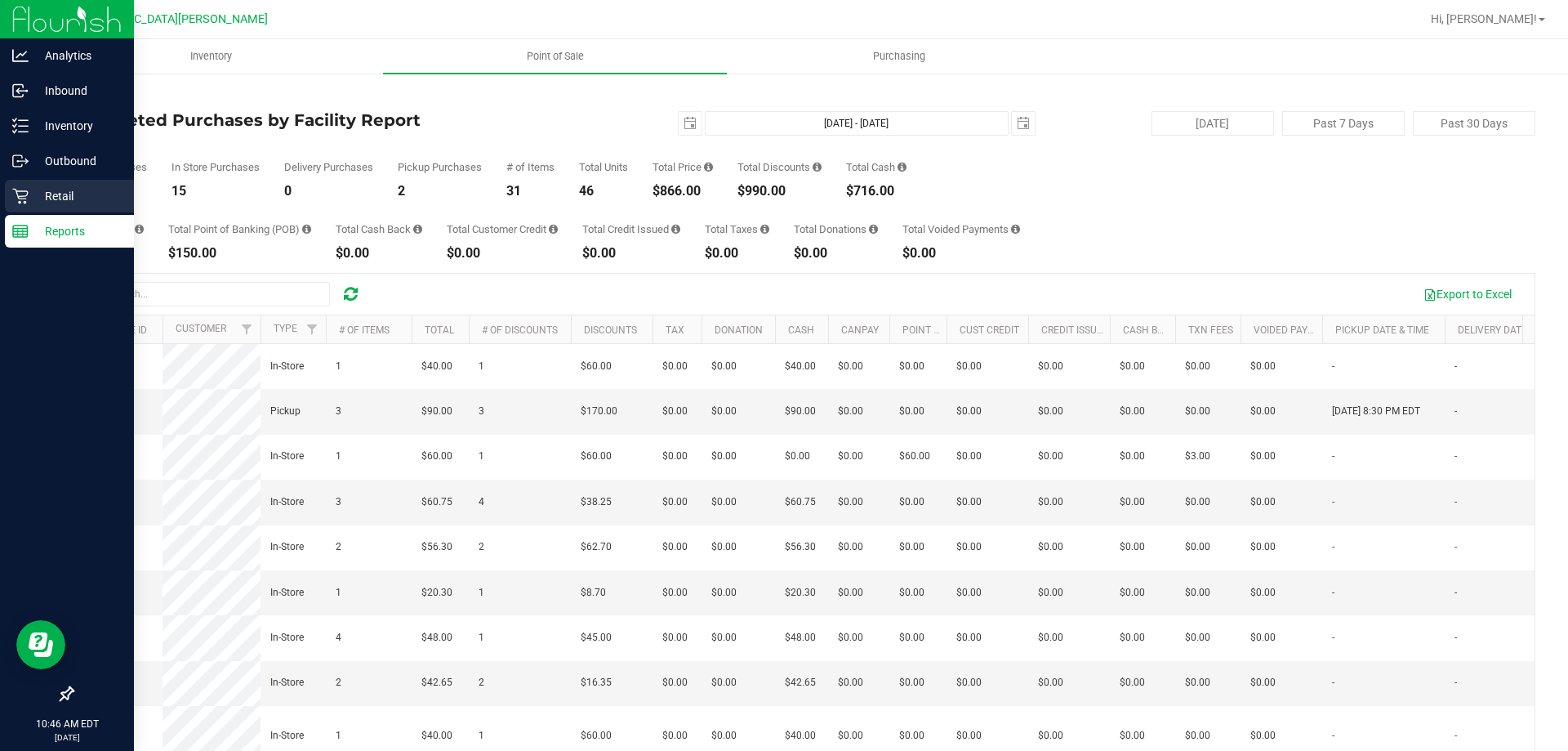
click at [52, 195] on p "Retail" at bounding box center [77, 195] width 98 height 19
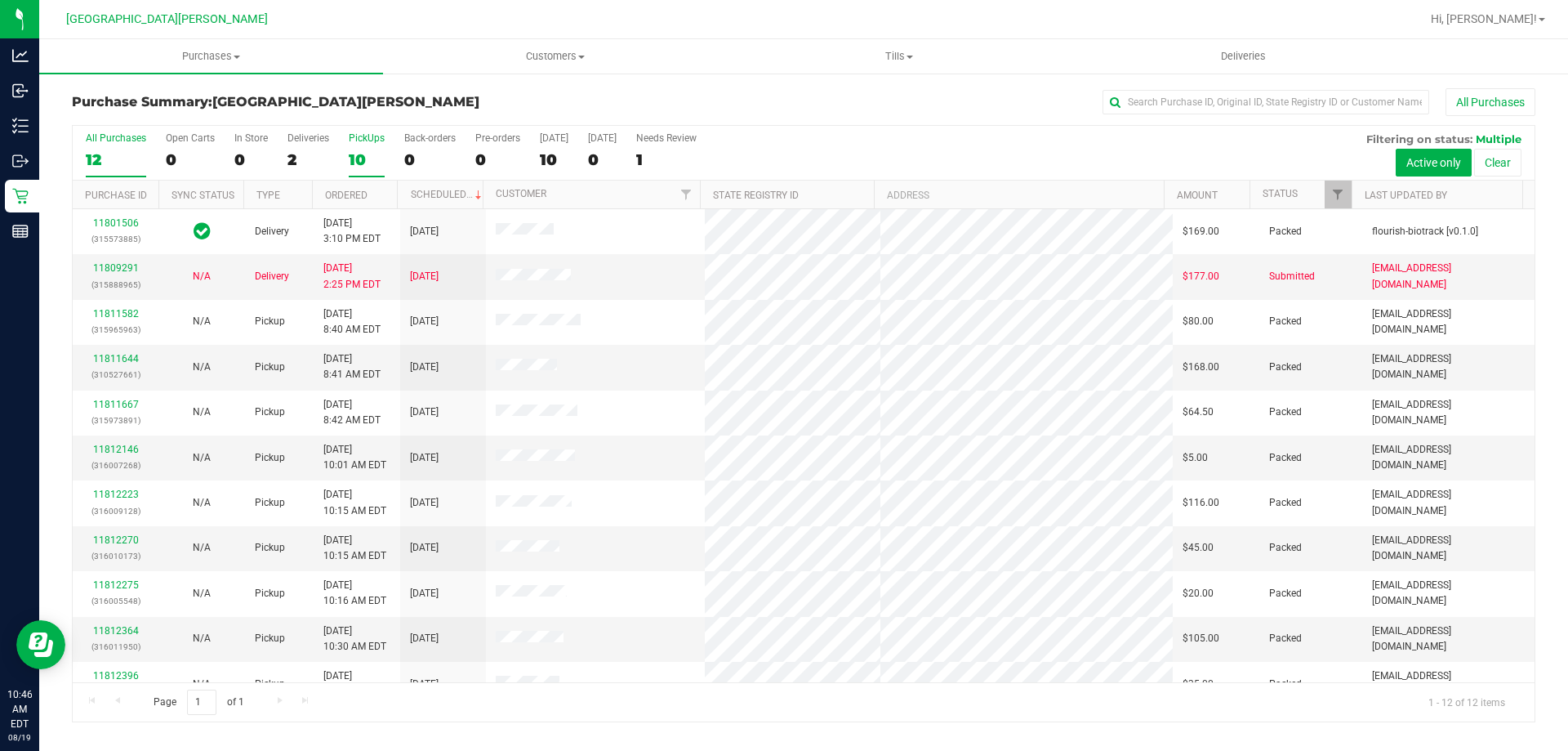
click at [354, 153] on div "10" at bounding box center [366, 159] width 36 height 19
click at [0, 0] on input "PickUps 10" at bounding box center [0, 0] width 0 height 0
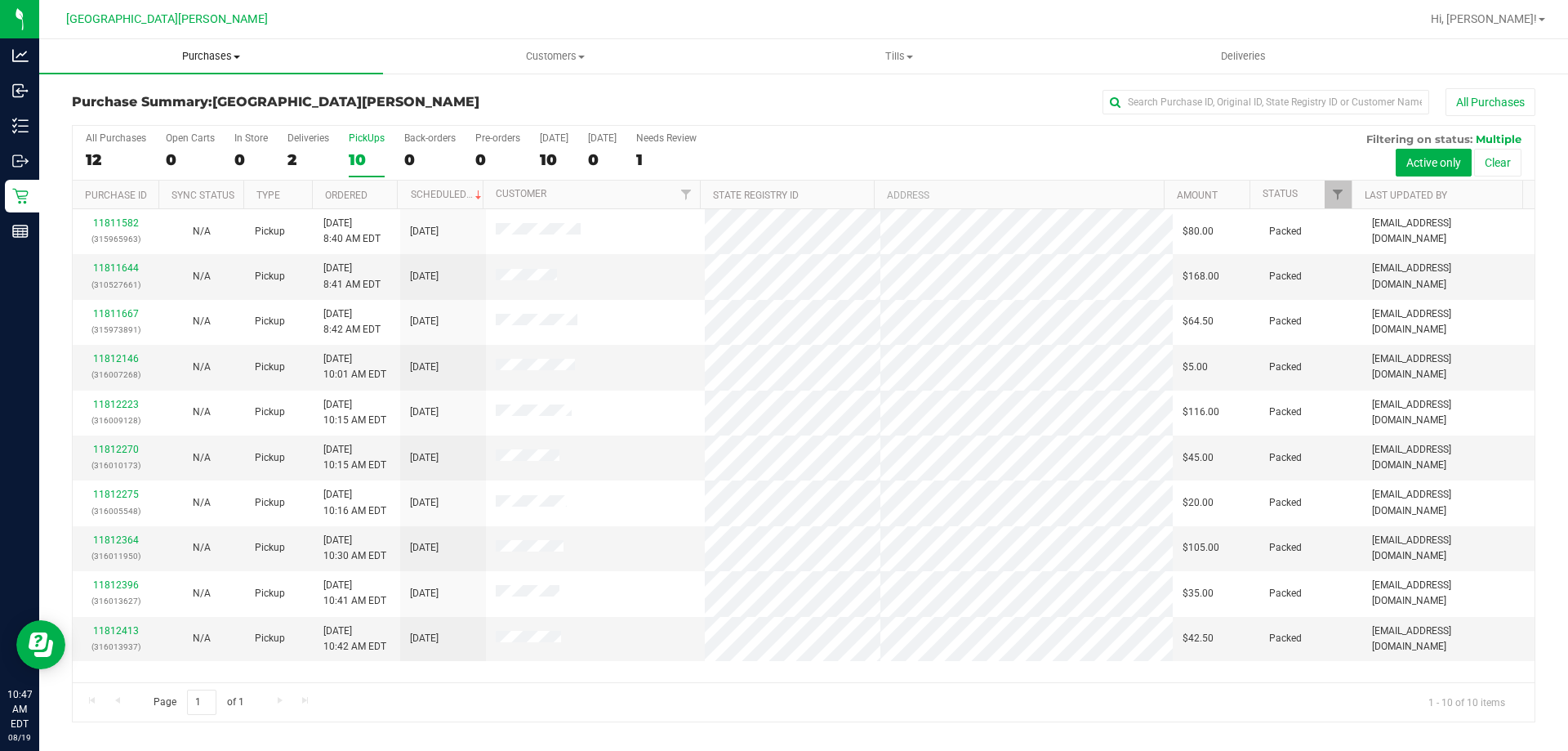
click at [223, 60] on span "Purchases" at bounding box center [211, 57] width 344 height 15
click at [330, 19] on div at bounding box center [856, 19] width 1128 height 32
